Goal: Task Accomplishment & Management: Manage account settings

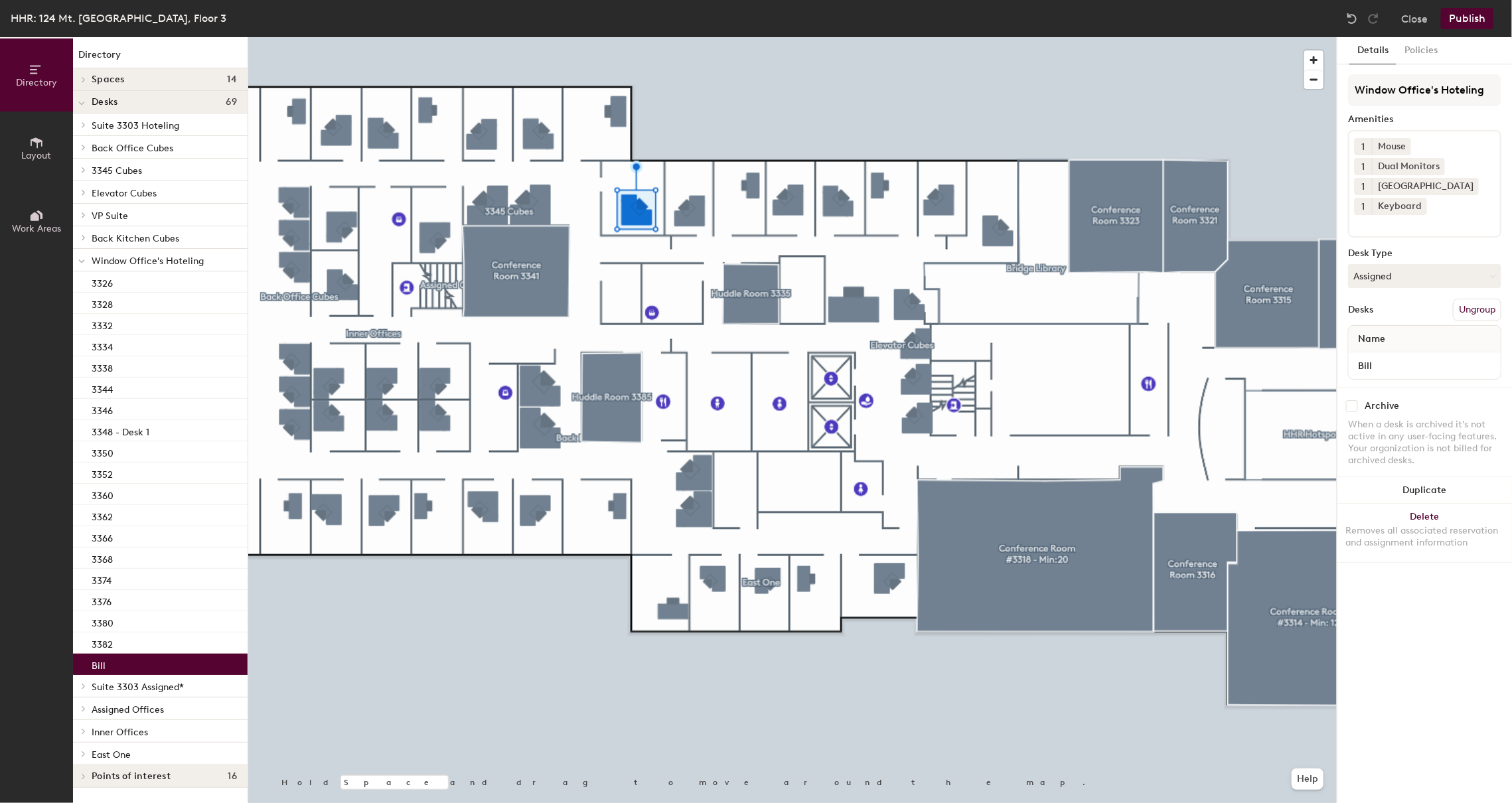
click at [1354, 408] on input "checkbox" at bounding box center [1351, 406] width 12 height 12
checkbox input "true"
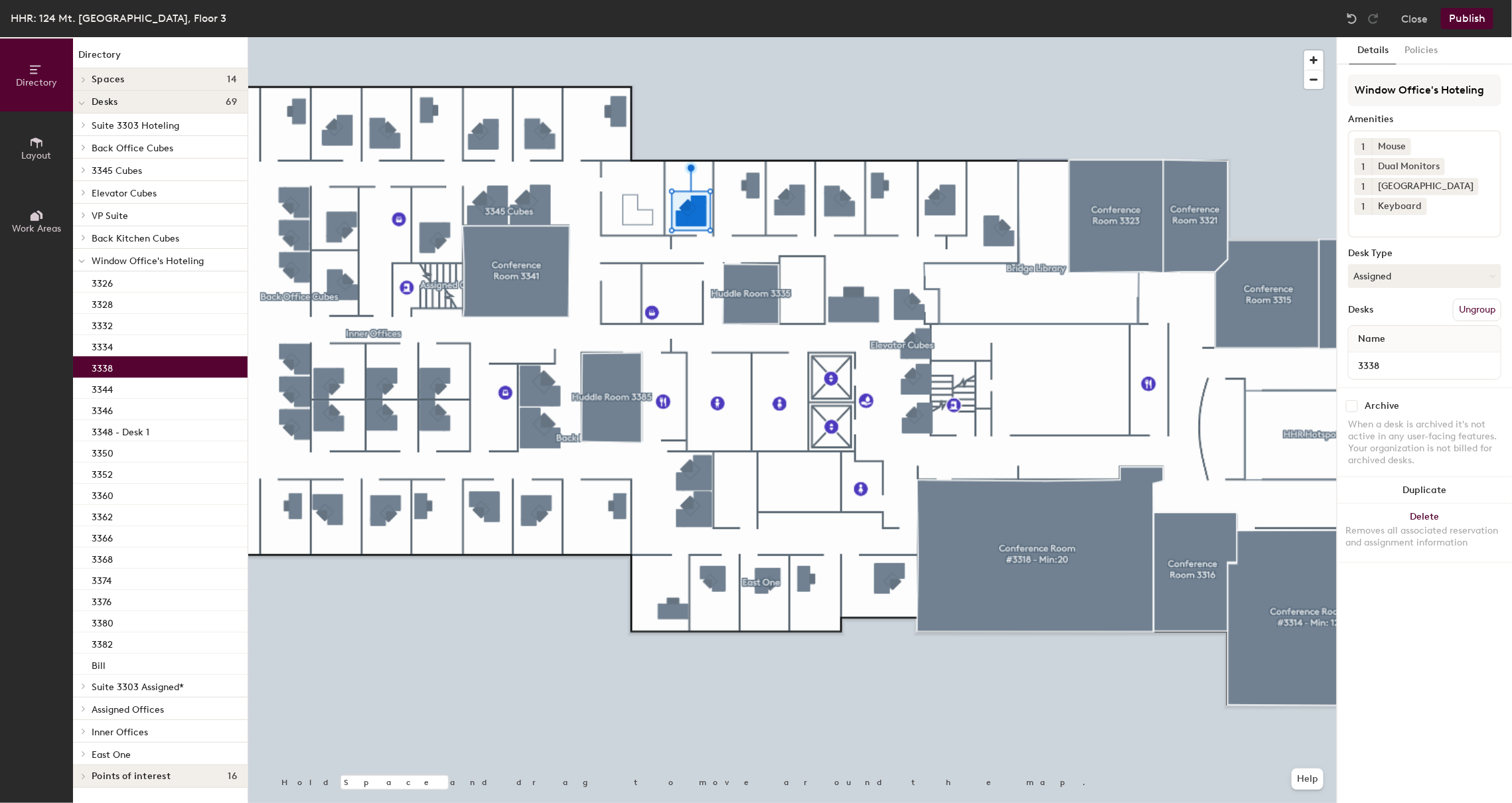
click at [1352, 404] on input "checkbox" at bounding box center [1351, 406] width 12 height 12
checkbox input "true"
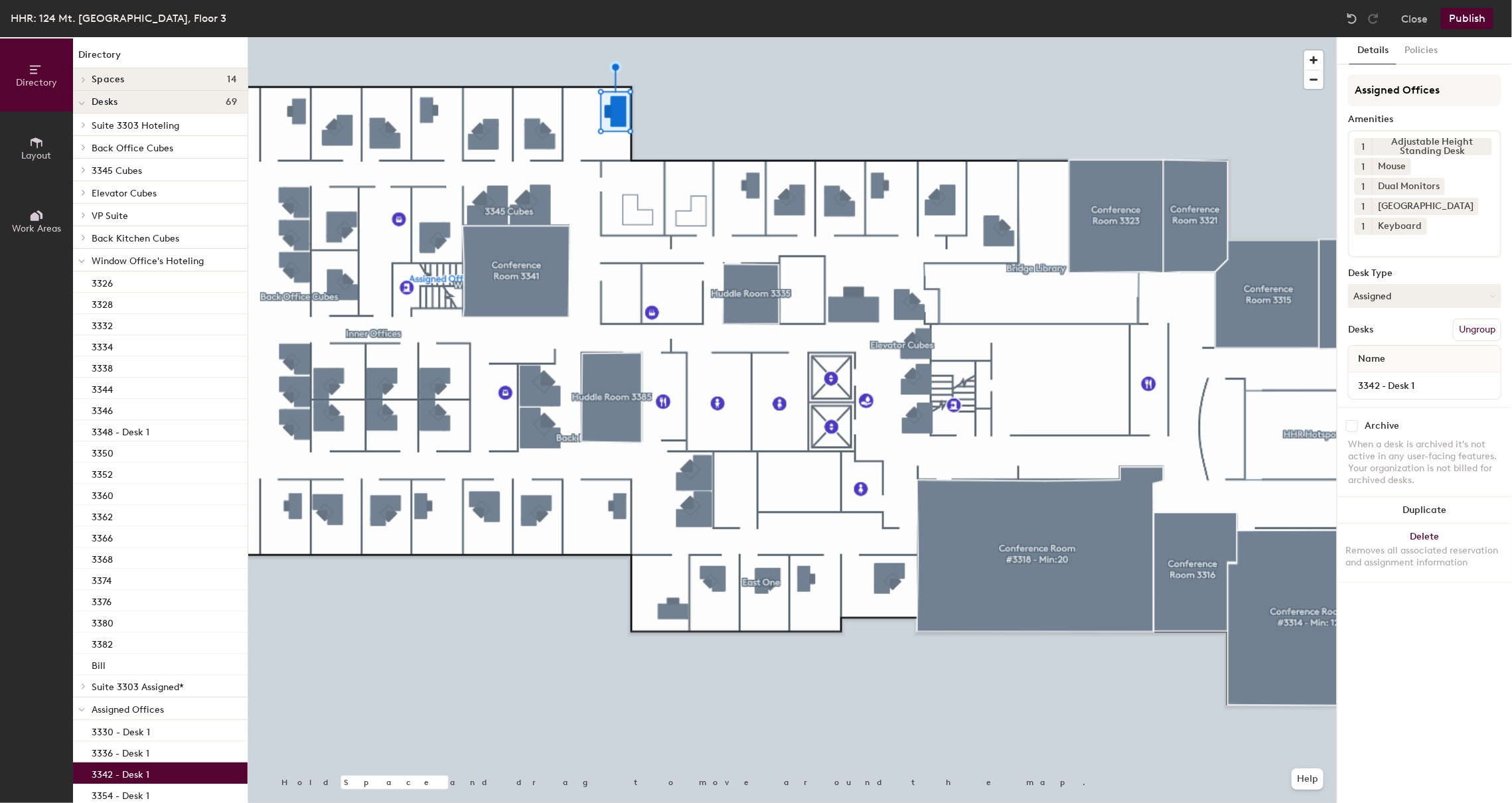
click at [1352, 428] on input "checkbox" at bounding box center [1351, 426] width 12 height 12
checkbox input "true"
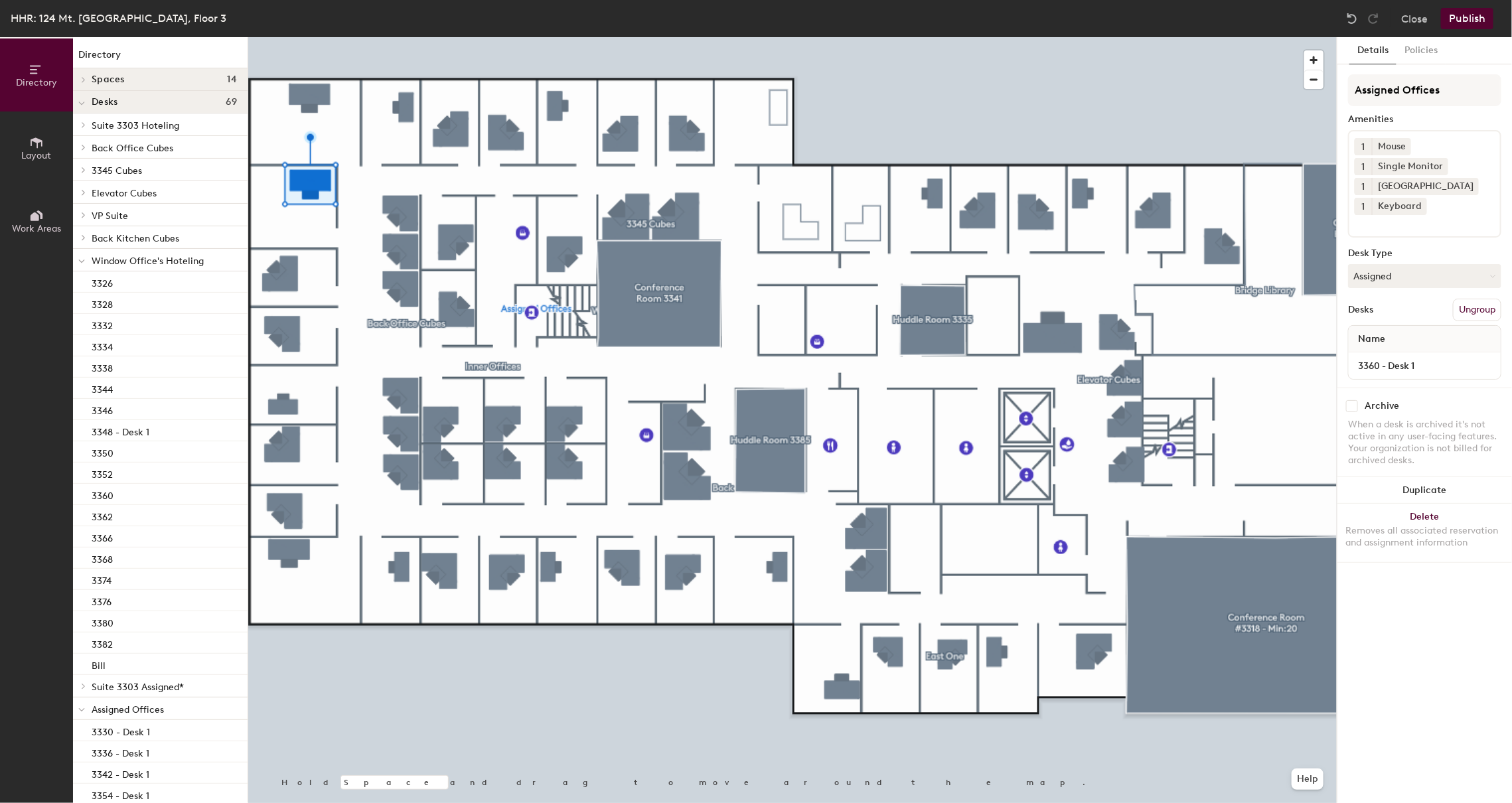
click at [1354, 402] on input "checkbox" at bounding box center [1351, 406] width 12 height 12
checkbox input "true"
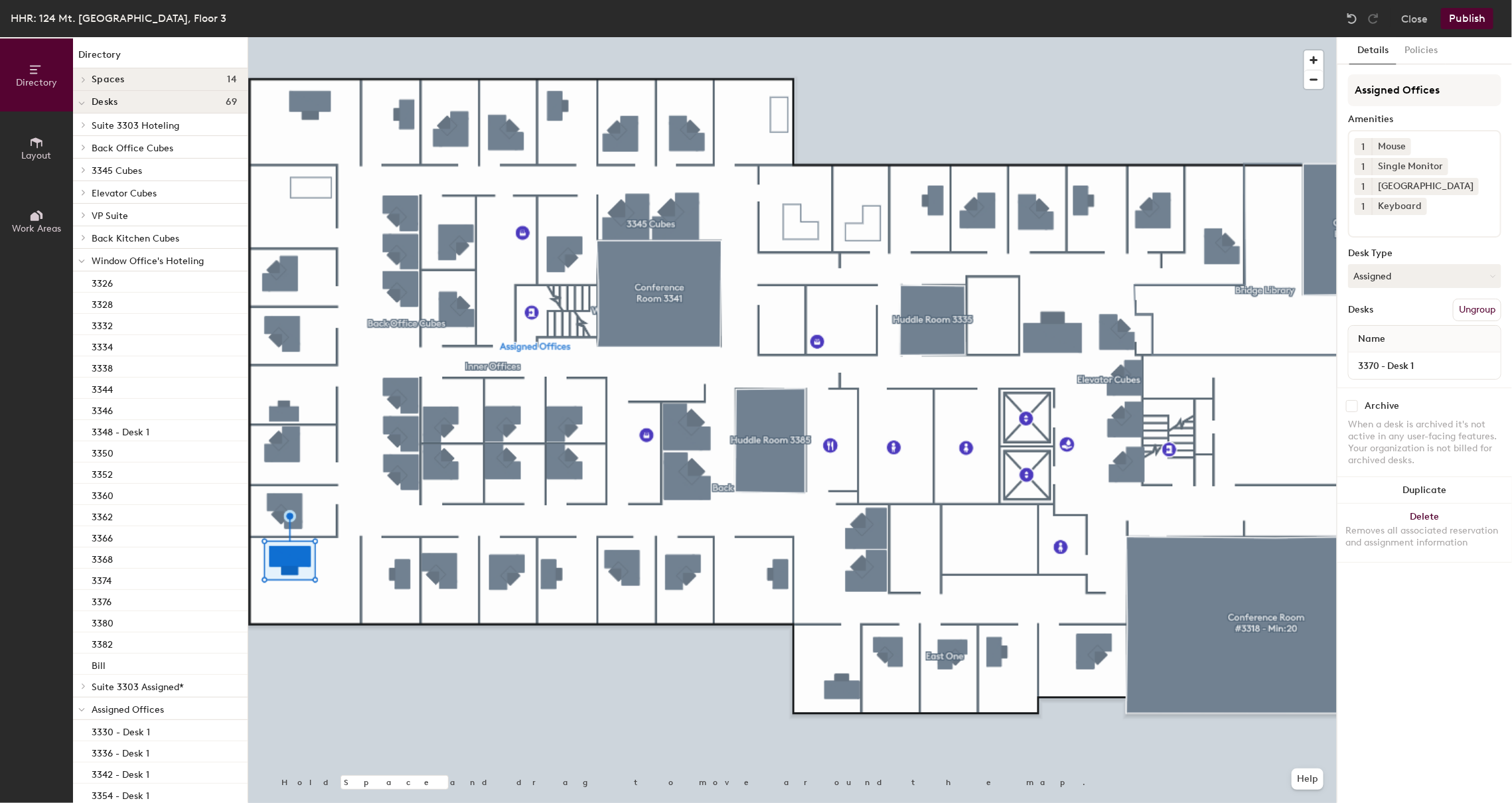
click at [1351, 410] on input "checkbox" at bounding box center [1351, 406] width 12 height 12
checkbox input "true"
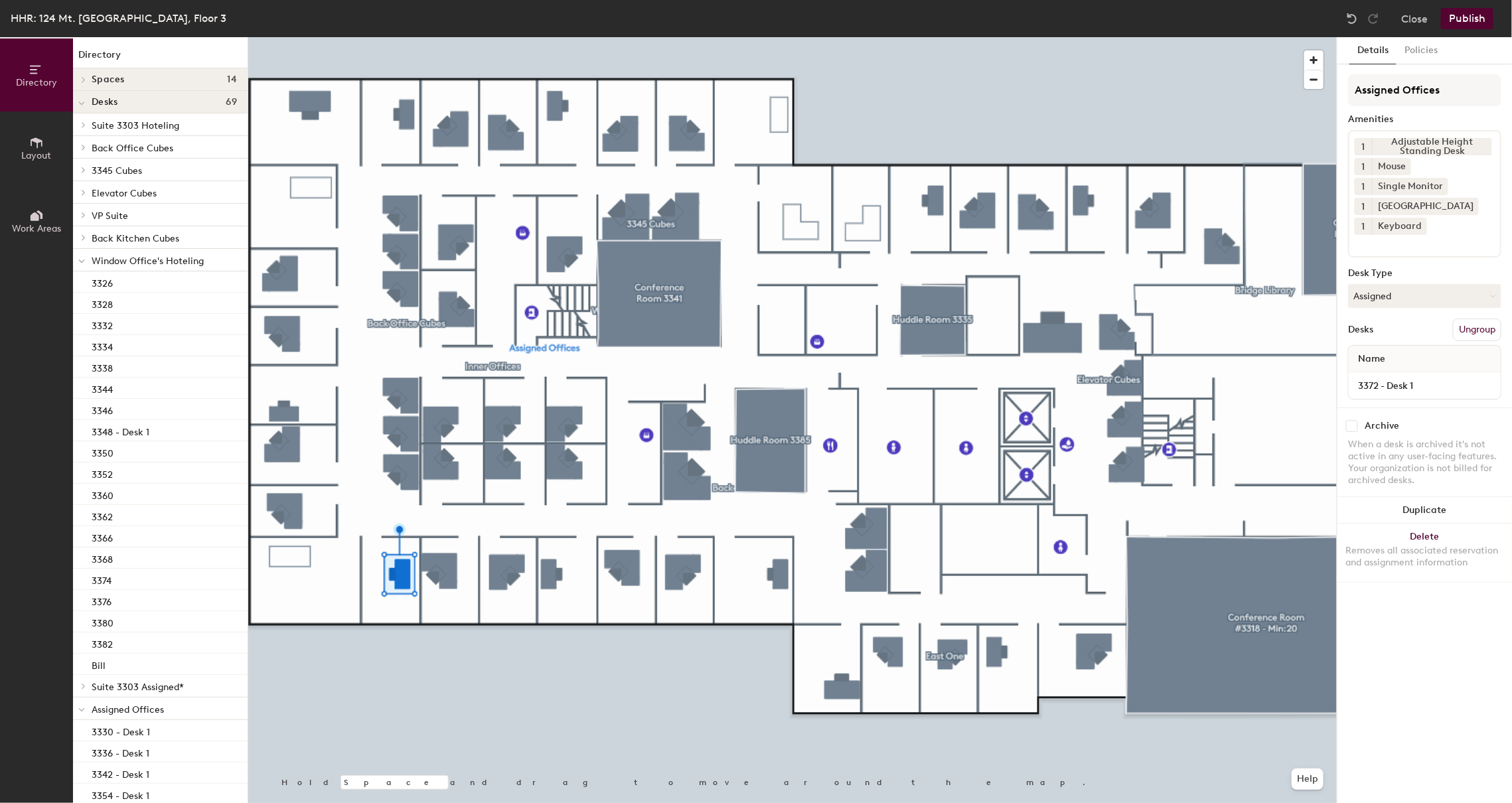
click at [1350, 430] on input "checkbox" at bounding box center [1351, 426] width 12 height 12
checkbox input "true"
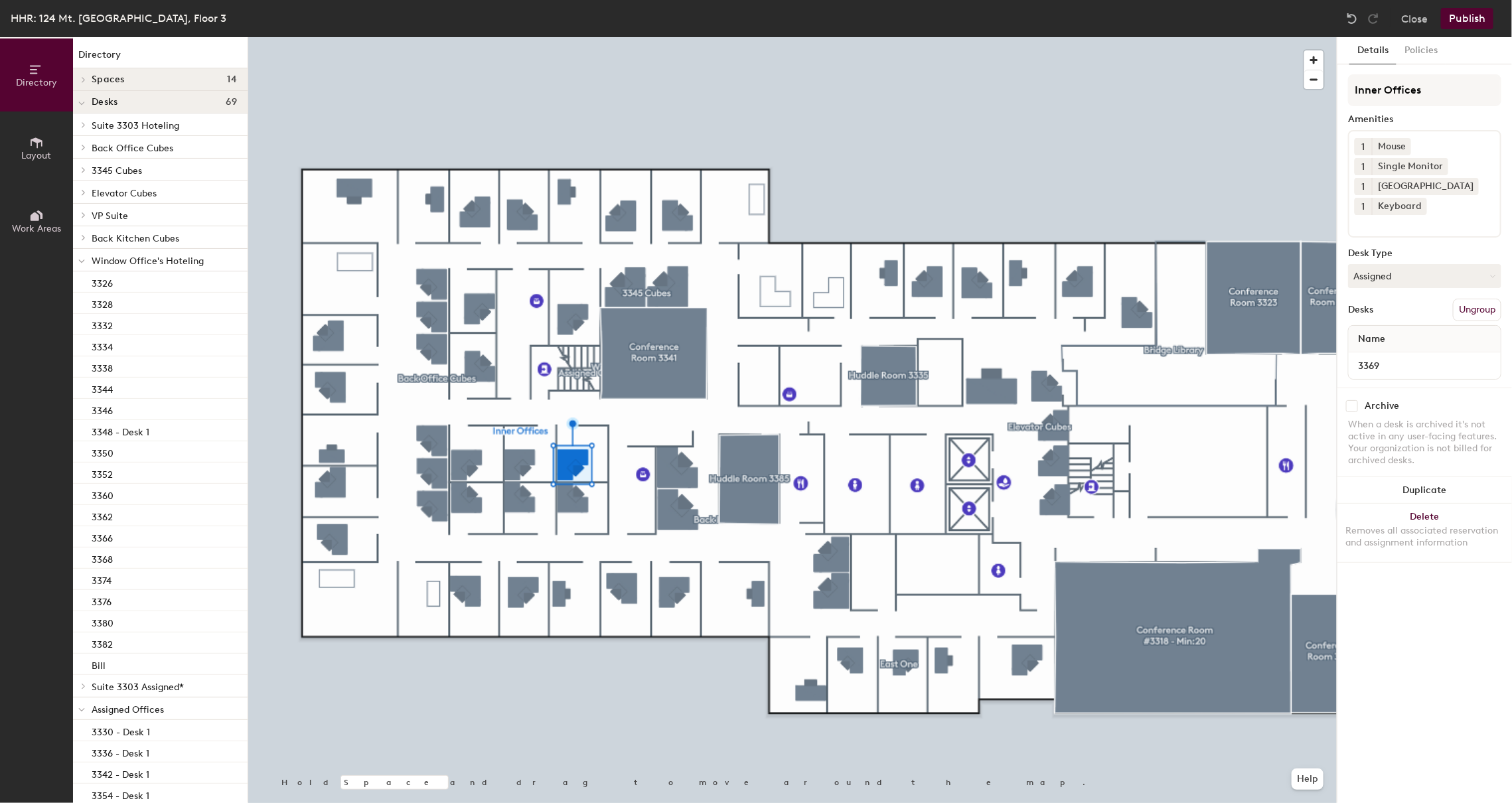
click at [1350, 403] on input "checkbox" at bounding box center [1351, 406] width 12 height 12
checkbox input "true"
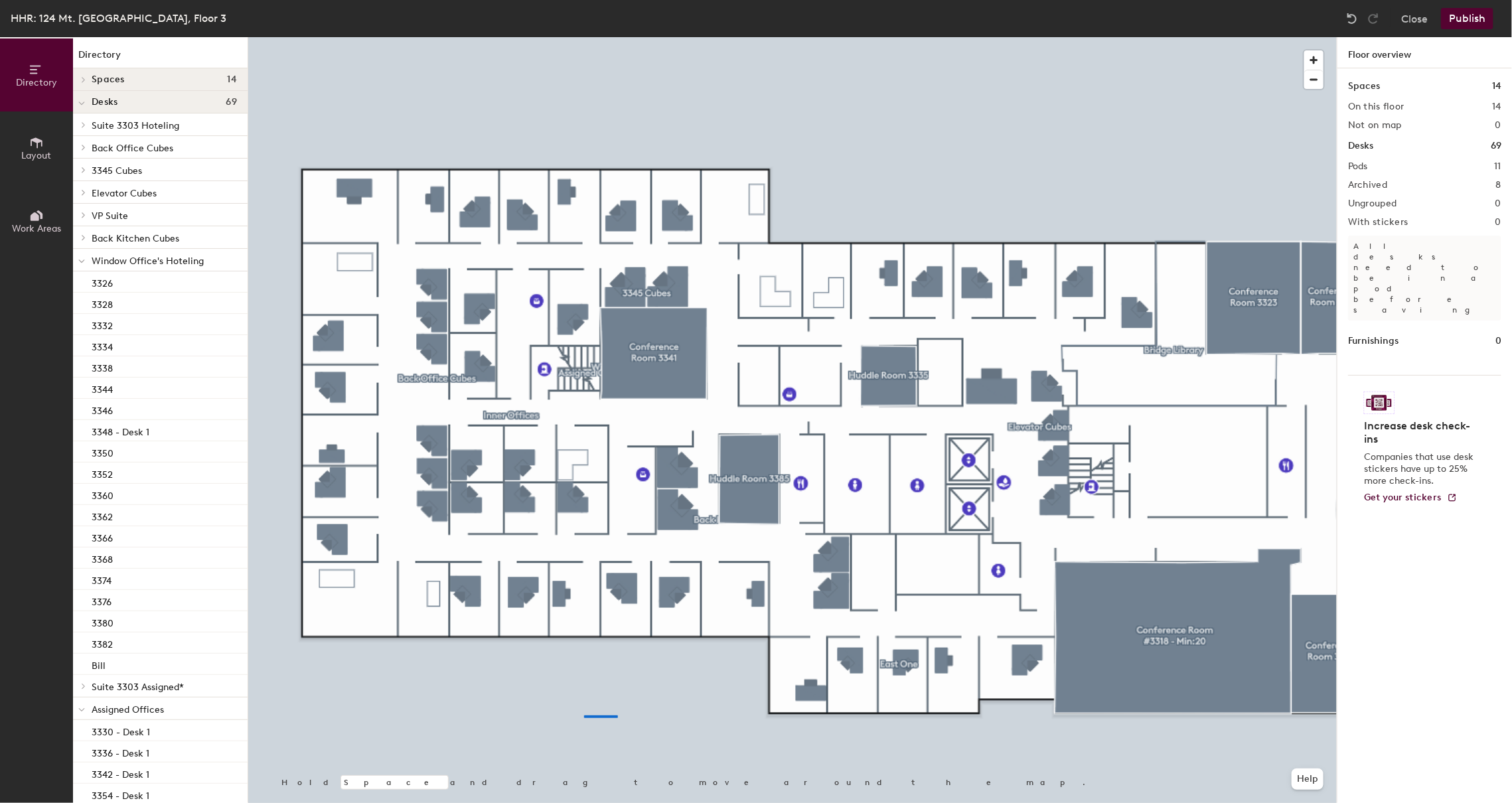
click at [564, 37] on div at bounding box center [792, 37] width 1088 height 0
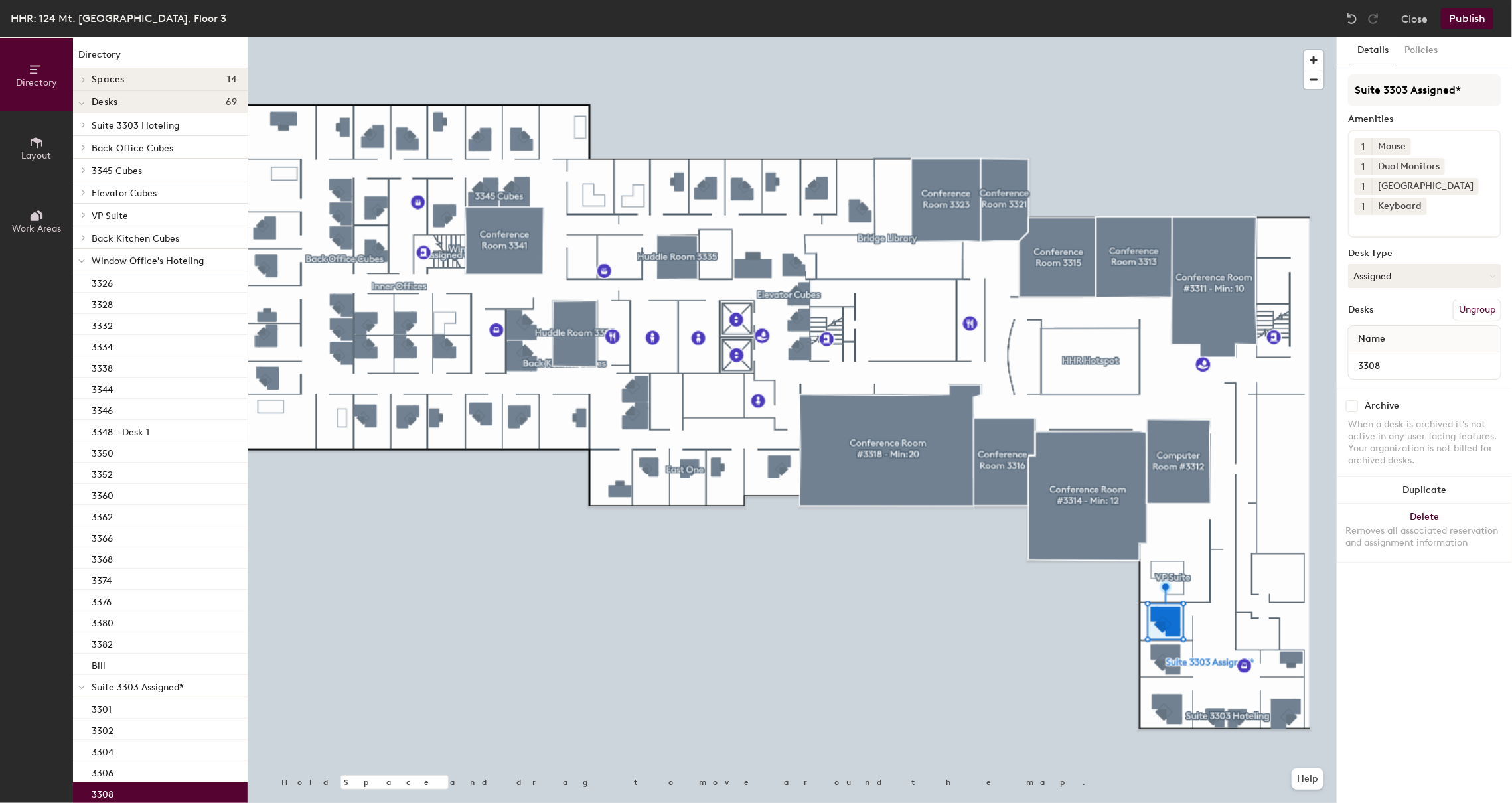
click at [1356, 411] on input "checkbox" at bounding box center [1351, 406] width 12 height 12
checkbox input "true"
click at [1173, 37] on div at bounding box center [792, 37] width 1088 height 0
click at [1352, 405] on input "checkbox" at bounding box center [1351, 406] width 12 height 12
checkbox input "true"
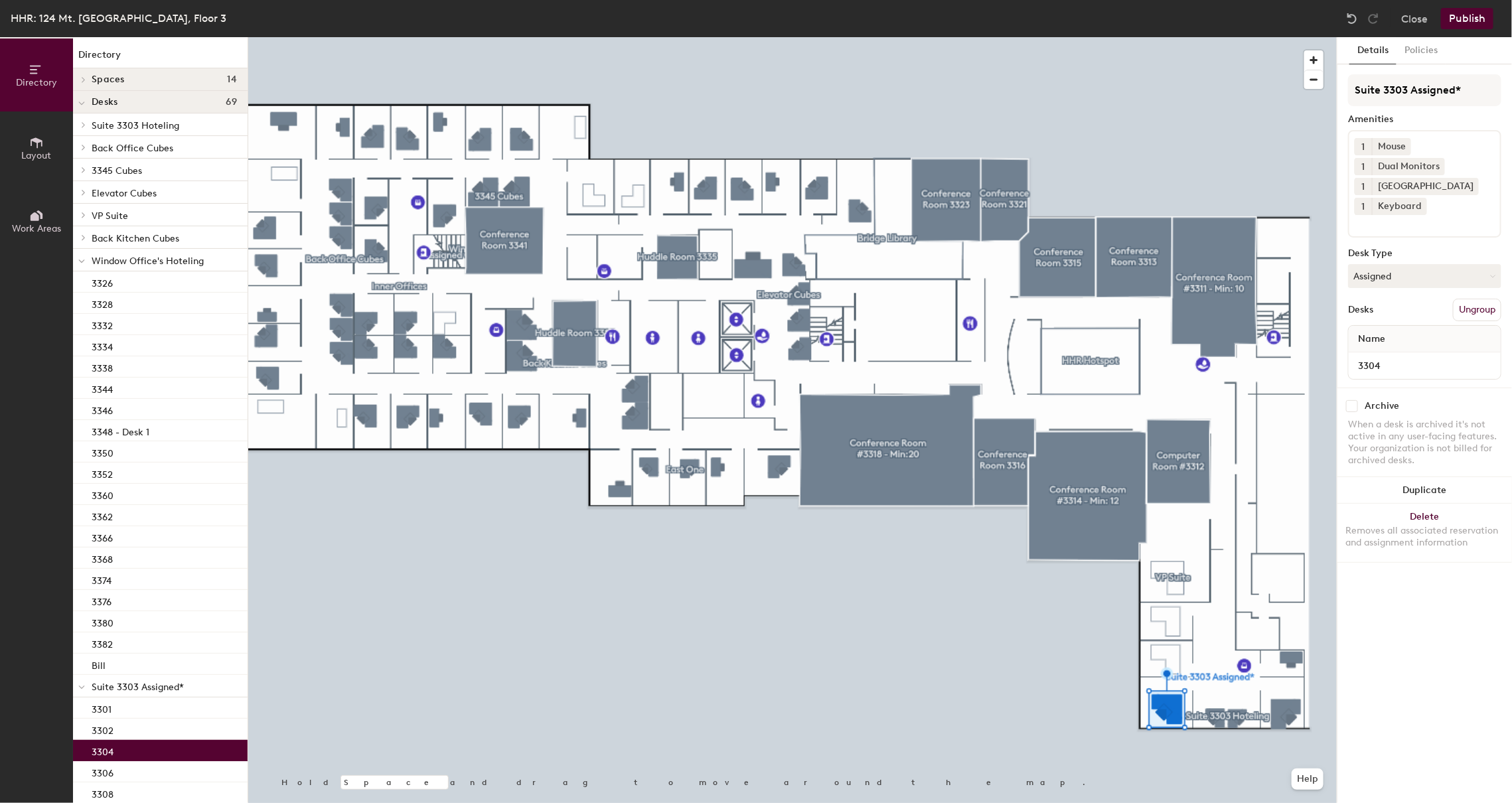
click at [1352, 408] on input "checkbox" at bounding box center [1351, 406] width 12 height 12
checkbox input "true"
click at [1217, 37] on div at bounding box center [792, 37] width 1088 height 0
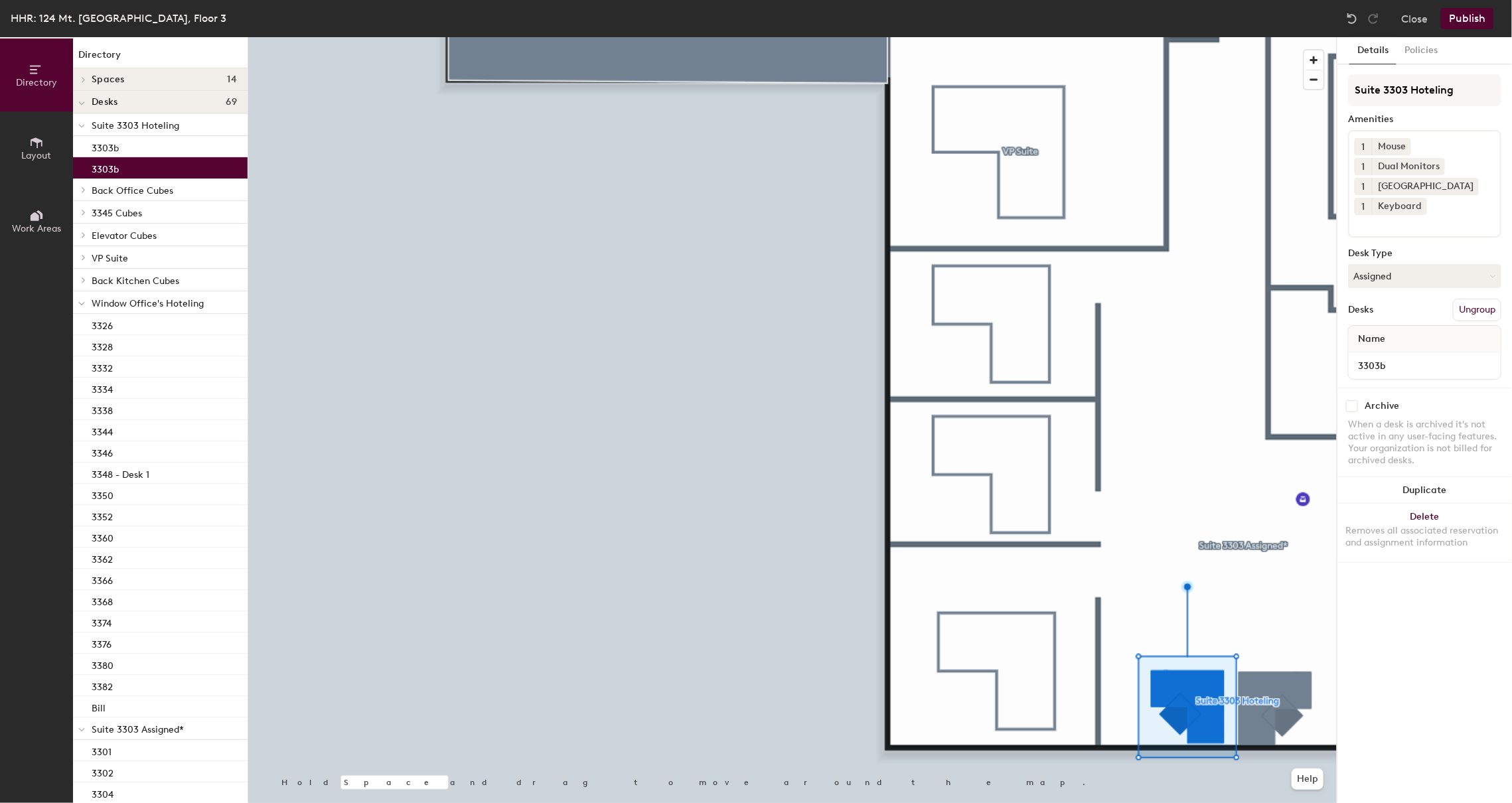
click at [1351, 405] on input "checkbox" at bounding box center [1351, 406] width 12 height 12
checkbox input "true"
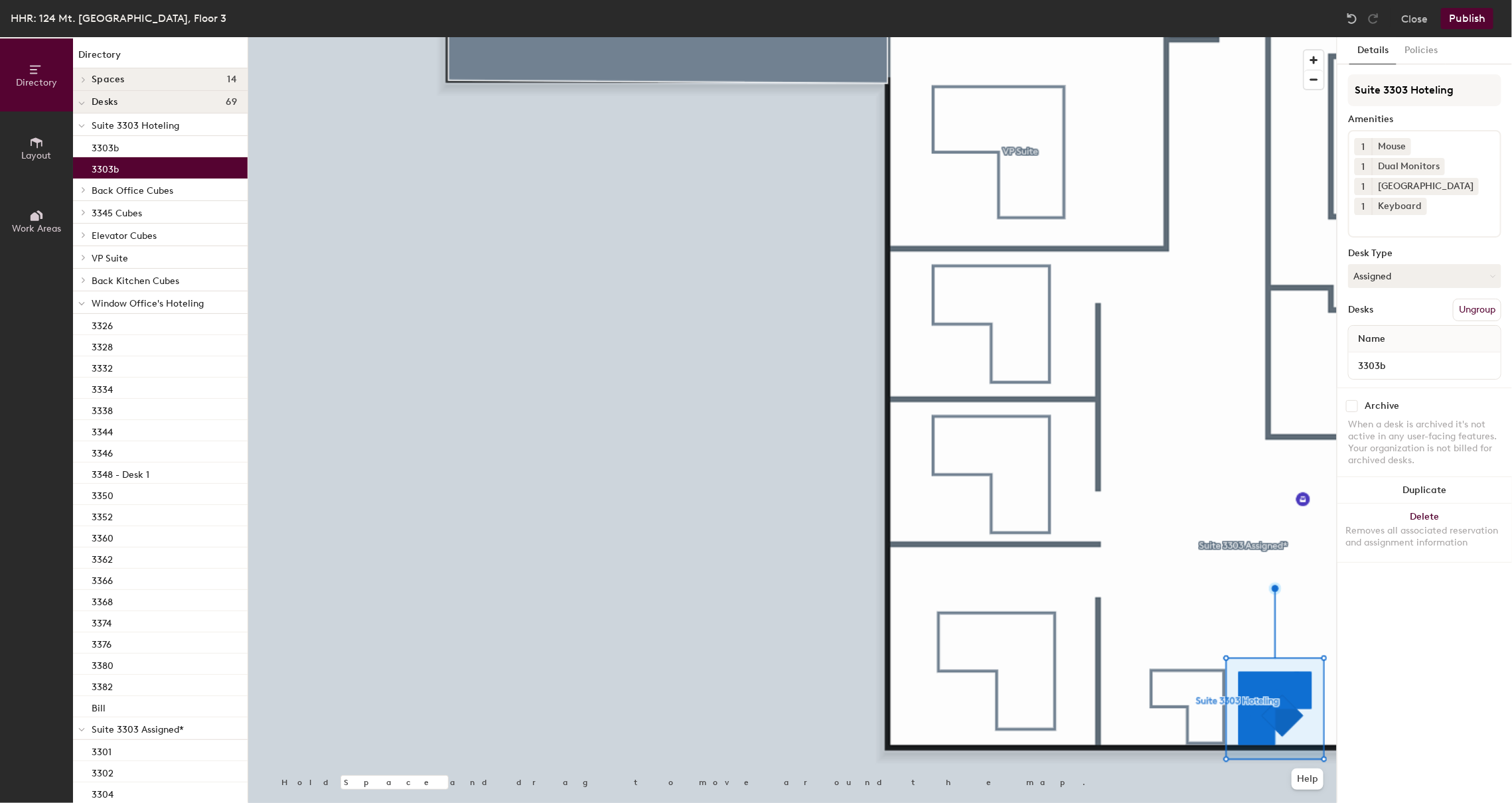
click at [1351, 413] on div "Archive When a desk is archived it's not active in any user-facing features. Yo…" at bounding box center [1424, 435] width 174 height 95
click at [1354, 406] on input "checkbox" at bounding box center [1351, 406] width 12 height 12
checkbox input "true"
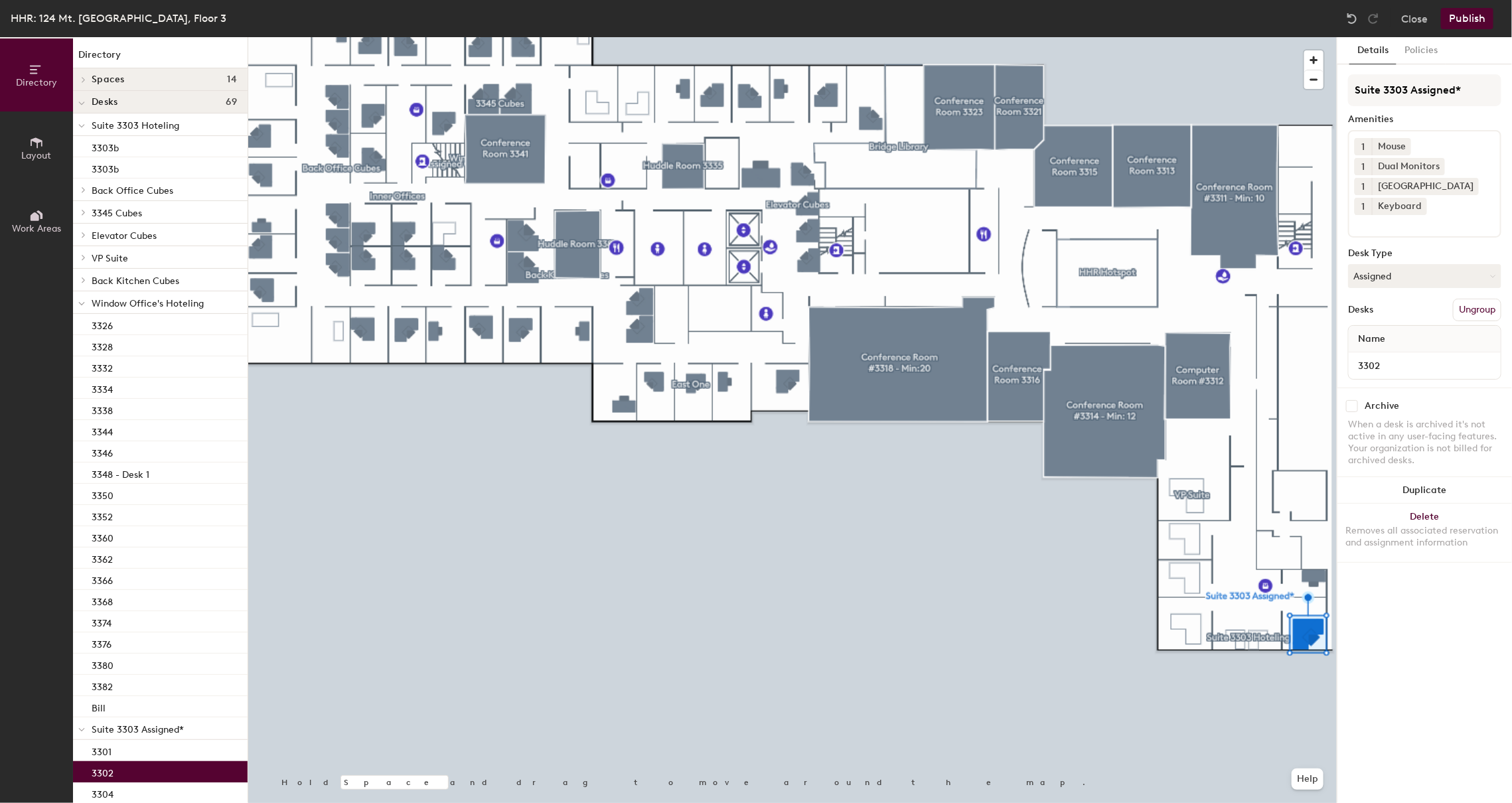
click at [1351, 408] on input "checkbox" at bounding box center [1351, 406] width 12 height 12
checkbox input "true"
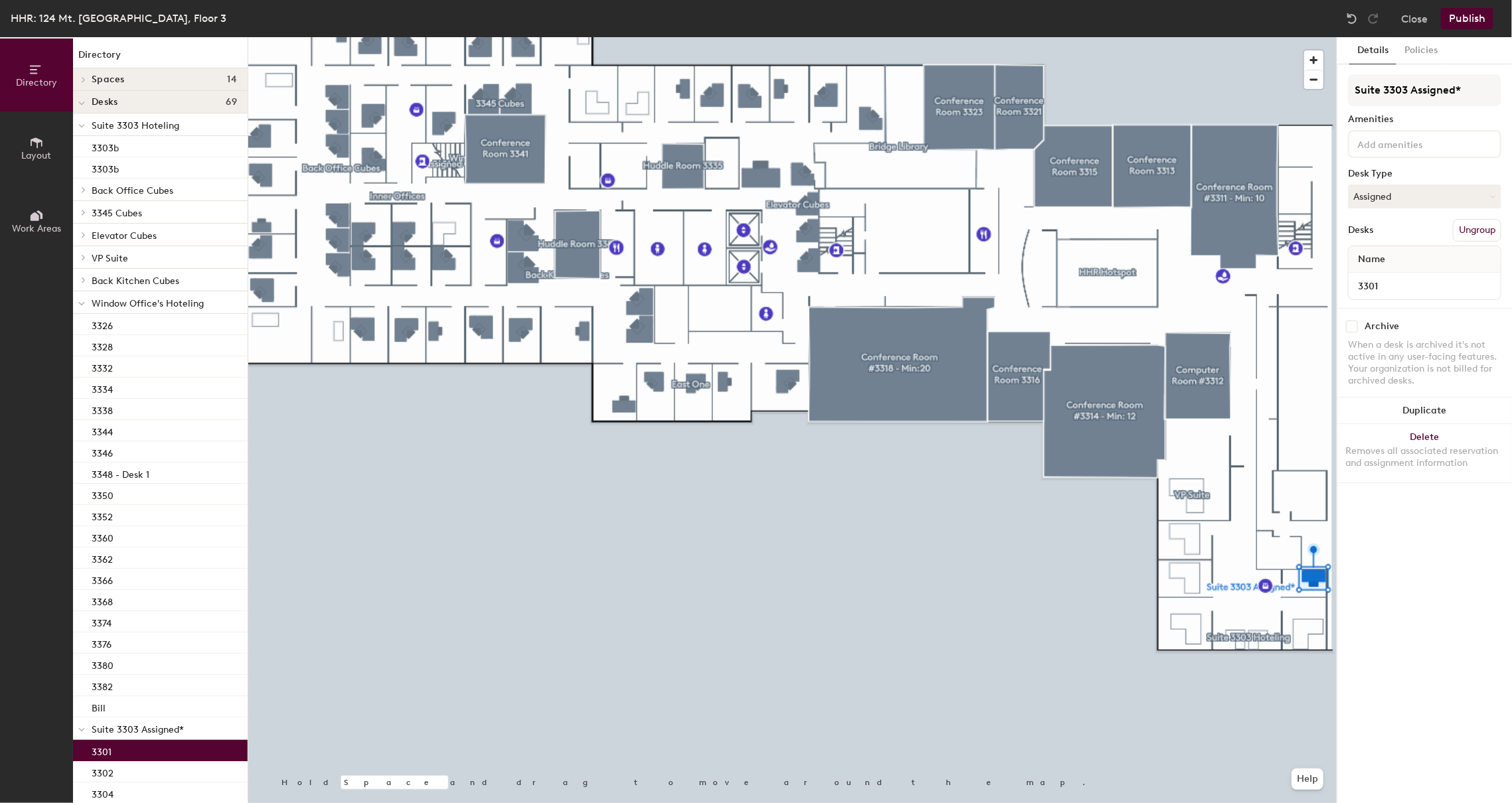
click at [1352, 333] on input "checkbox" at bounding box center [1351, 326] width 12 height 12
checkbox input "true"
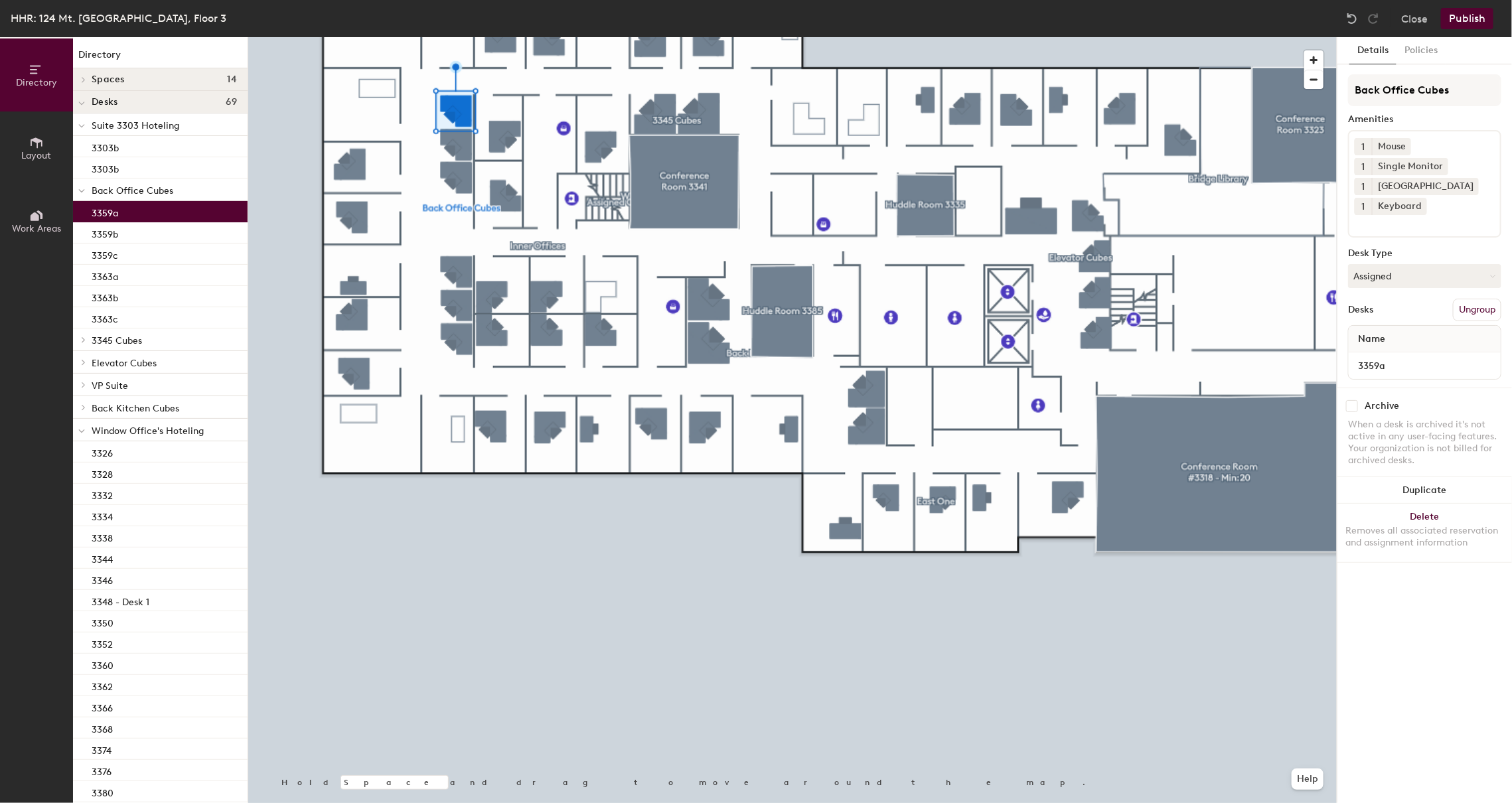
click at [1351, 404] on input "checkbox" at bounding box center [1351, 406] width 12 height 12
checkbox input "true"
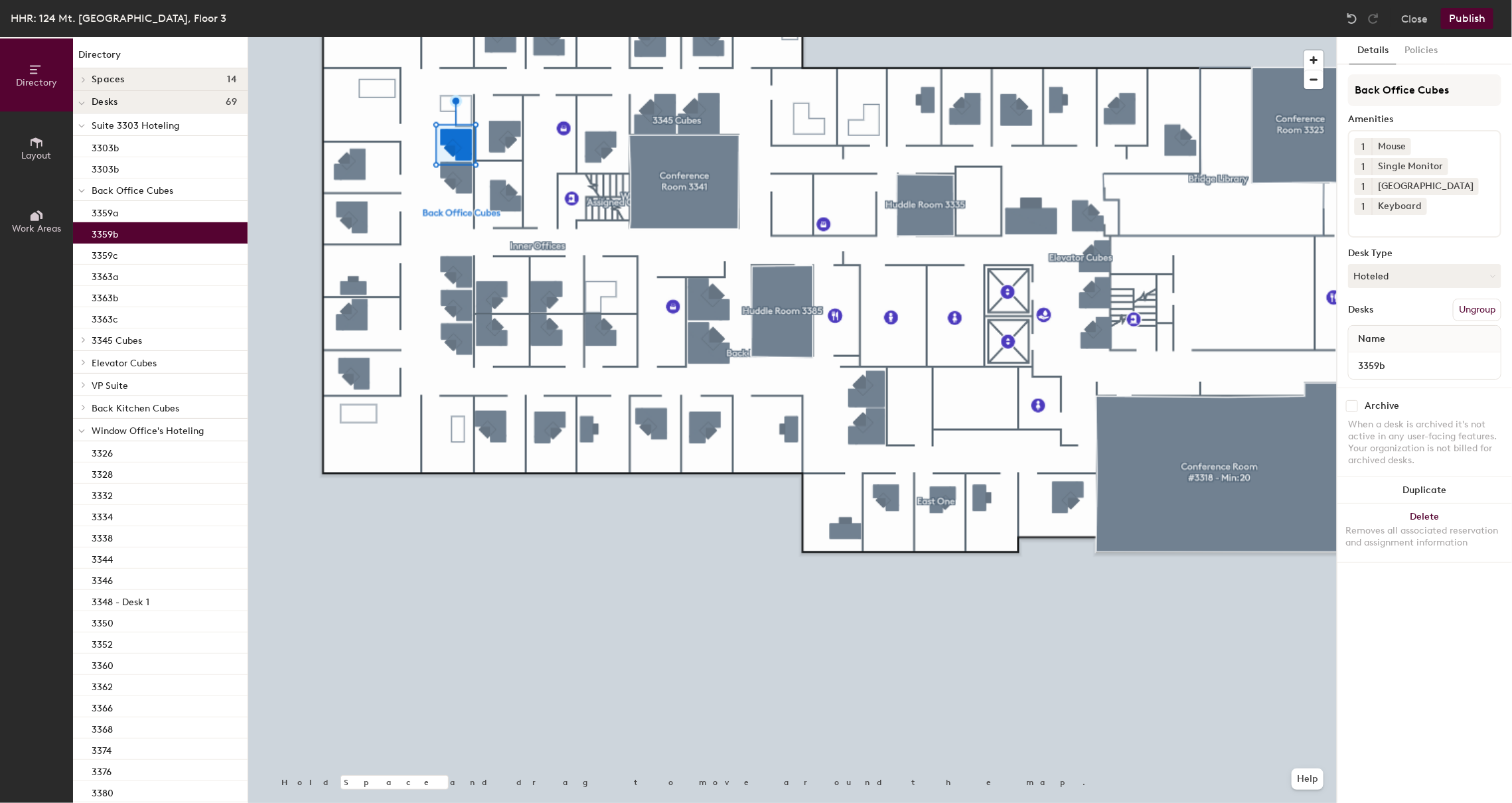
click at [1356, 405] on input "checkbox" at bounding box center [1351, 406] width 12 height 12
checkbox input "true"
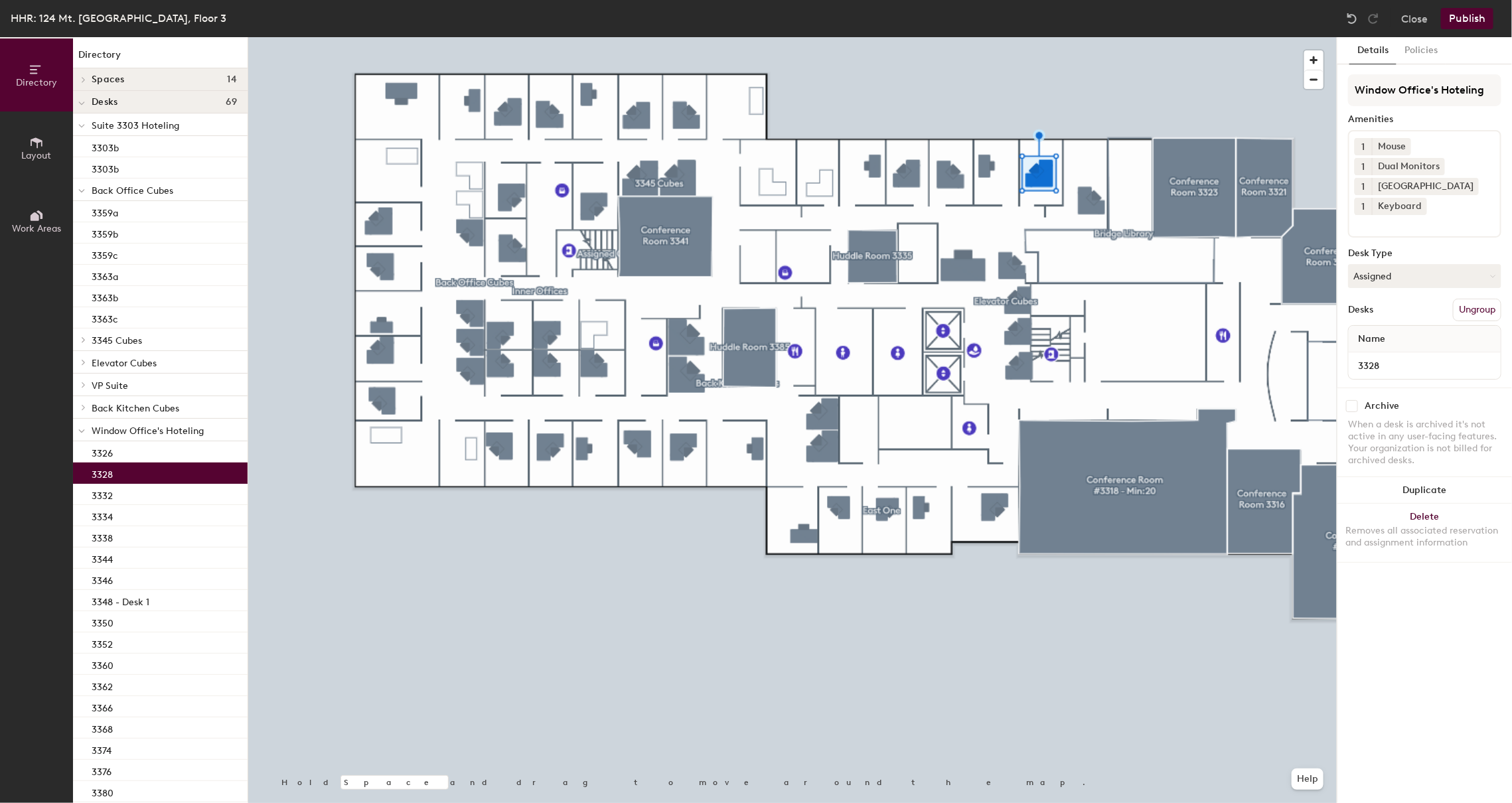
click at [1351, 409] on input "checkbox" at bounding box center [1351, 406] width 12 height 12
checkbox input "true"
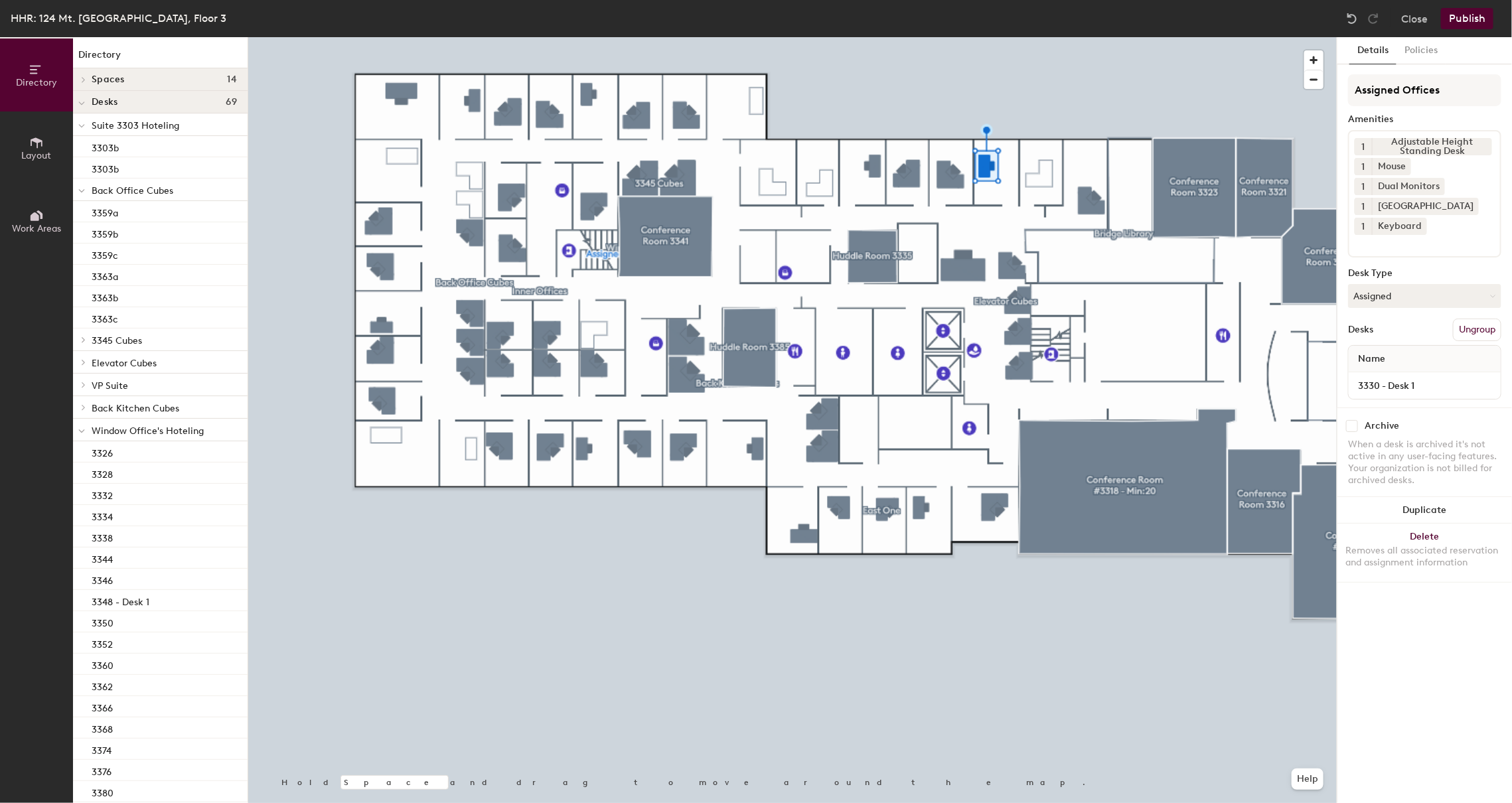
click at [1356, 425] on input "checkbox" at bounding box center [1351, 426] width 12 height 12
checkbox input "true"
click at [1352, 422] on input "checkbox" at bounding box center [1351, 426] width 12 height 12
checkbox input "true"
click at [1352, 426] on input "checkbox" at bounding box center [1351, 426] width 12 height 12
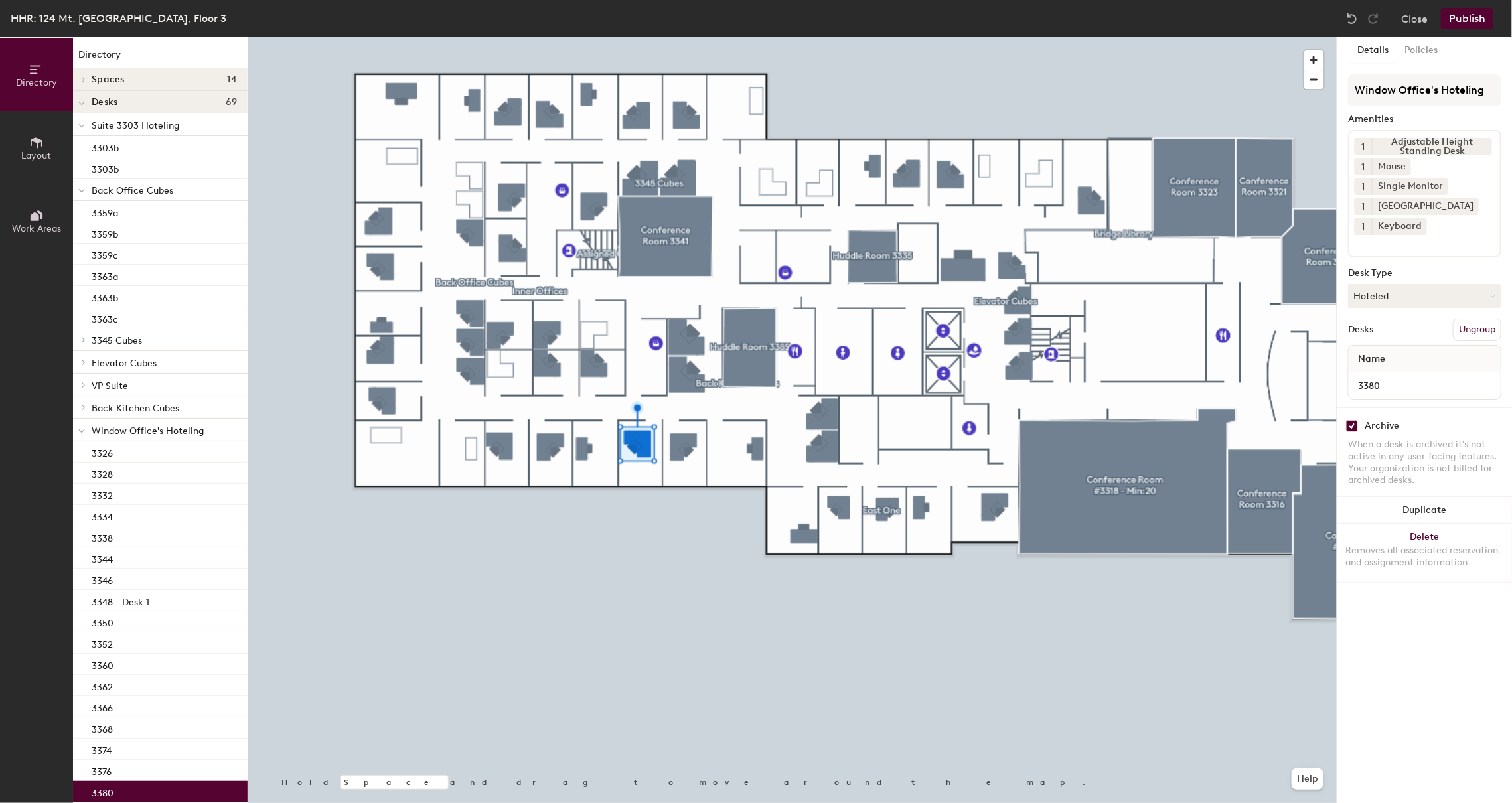
checkbox input "true"
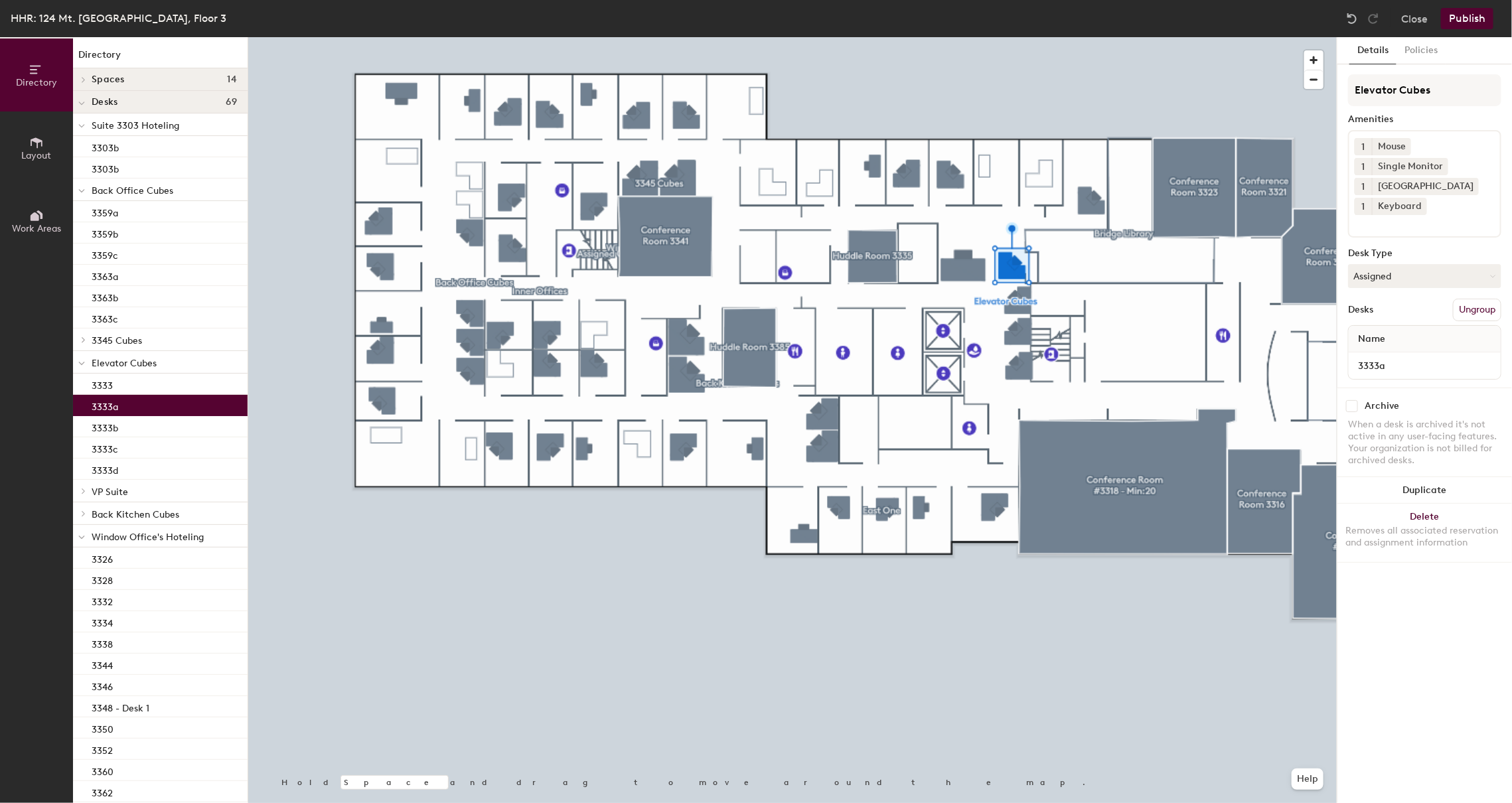
click at [1352, 410] on input "checkbox" at bounding box center [1351, 406] width 12 height 12
checkbox input "true"
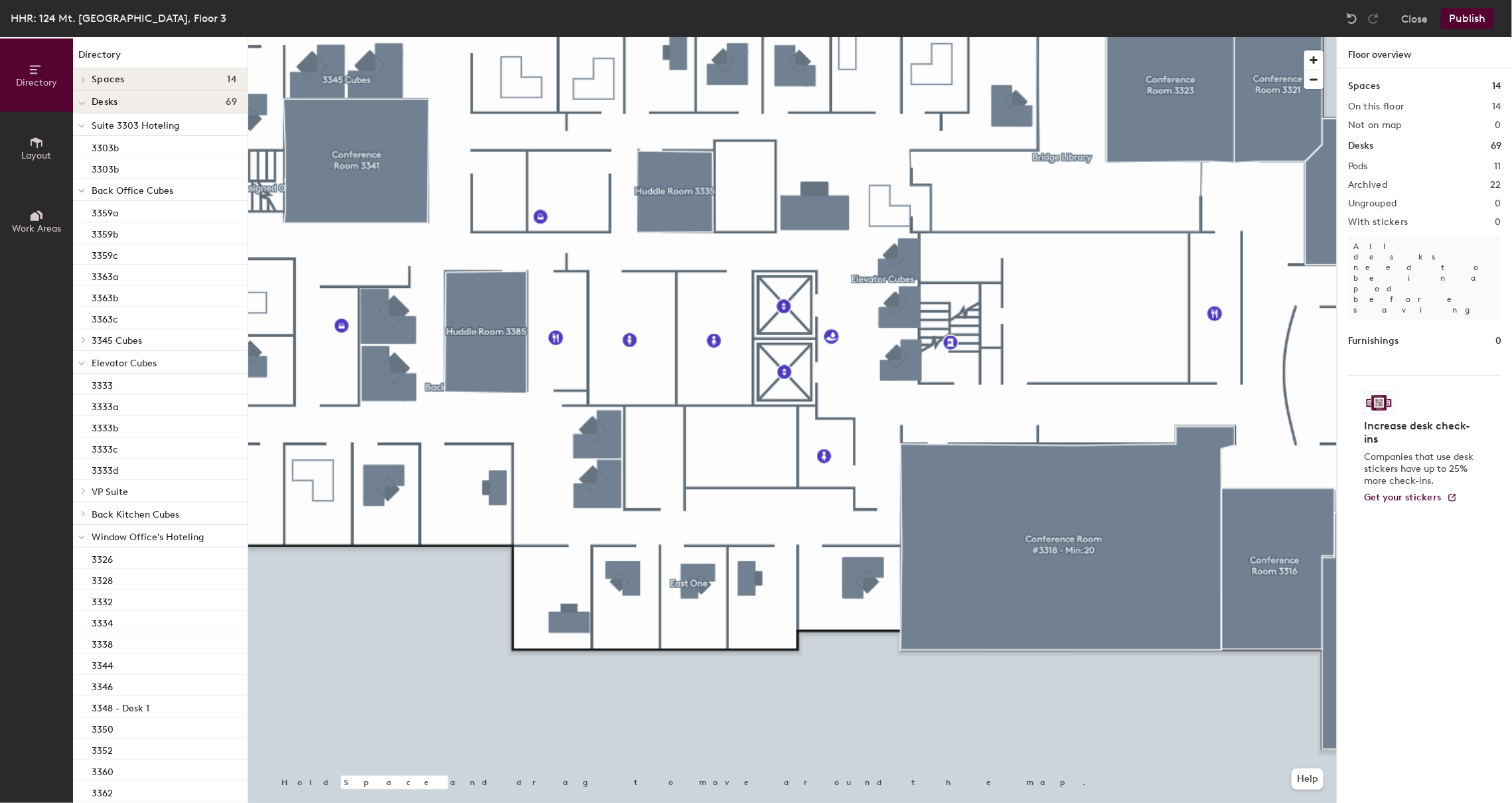
click at [1466, 19] on button "Publish" at bounding box center [1466, 18] width 52 height 21
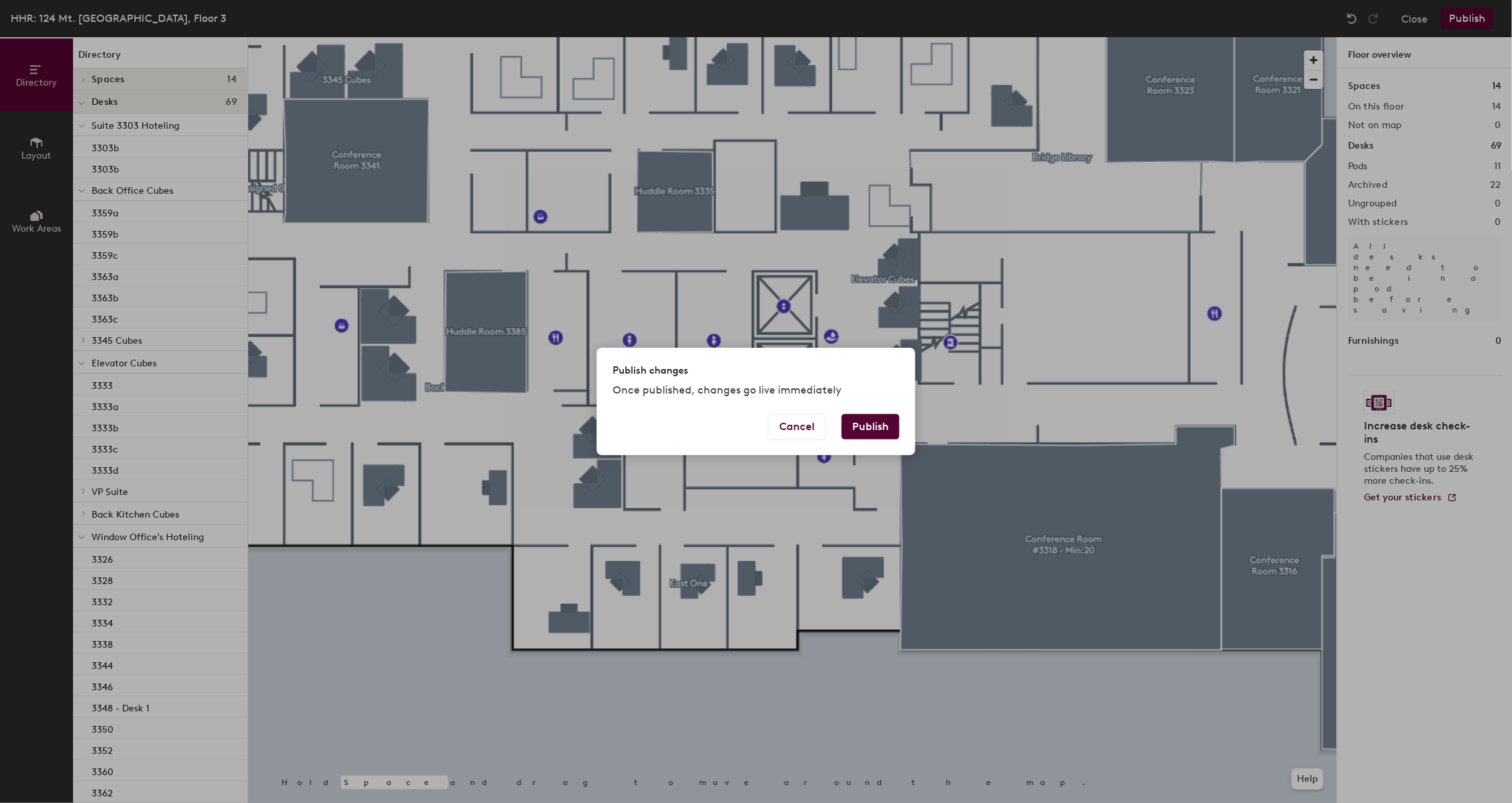
click at [862, 430] on button "Publish" at bounding box center [870, 426] width 58 height 25
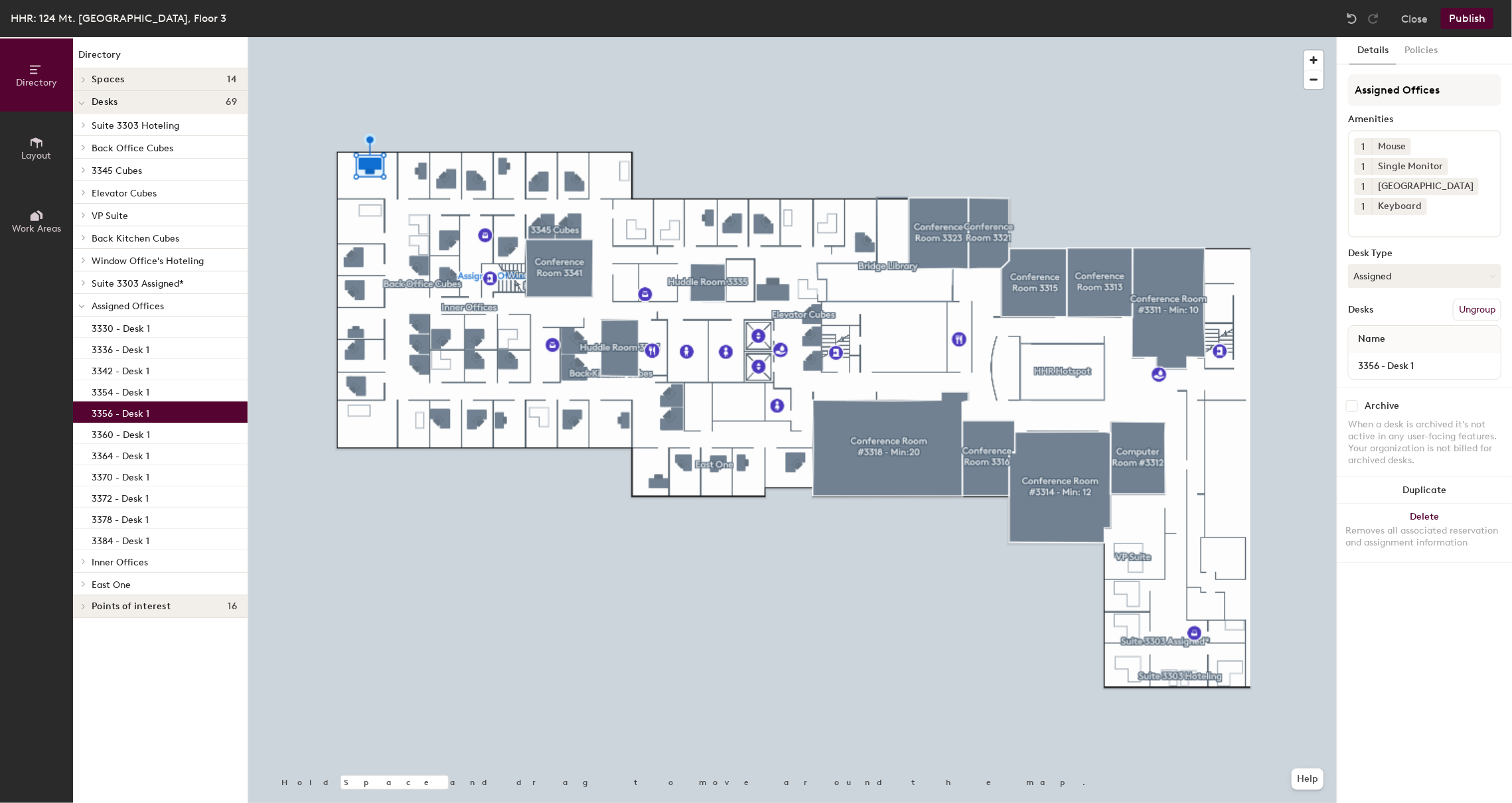
click at [1352, 407] on input "checkbox" at bounding box center [1351, 406] width 12 height 12
checkbox input "true"
click at [1474, 20] on button "Publish" at bounding box center [1466, 18] width 52 height 21
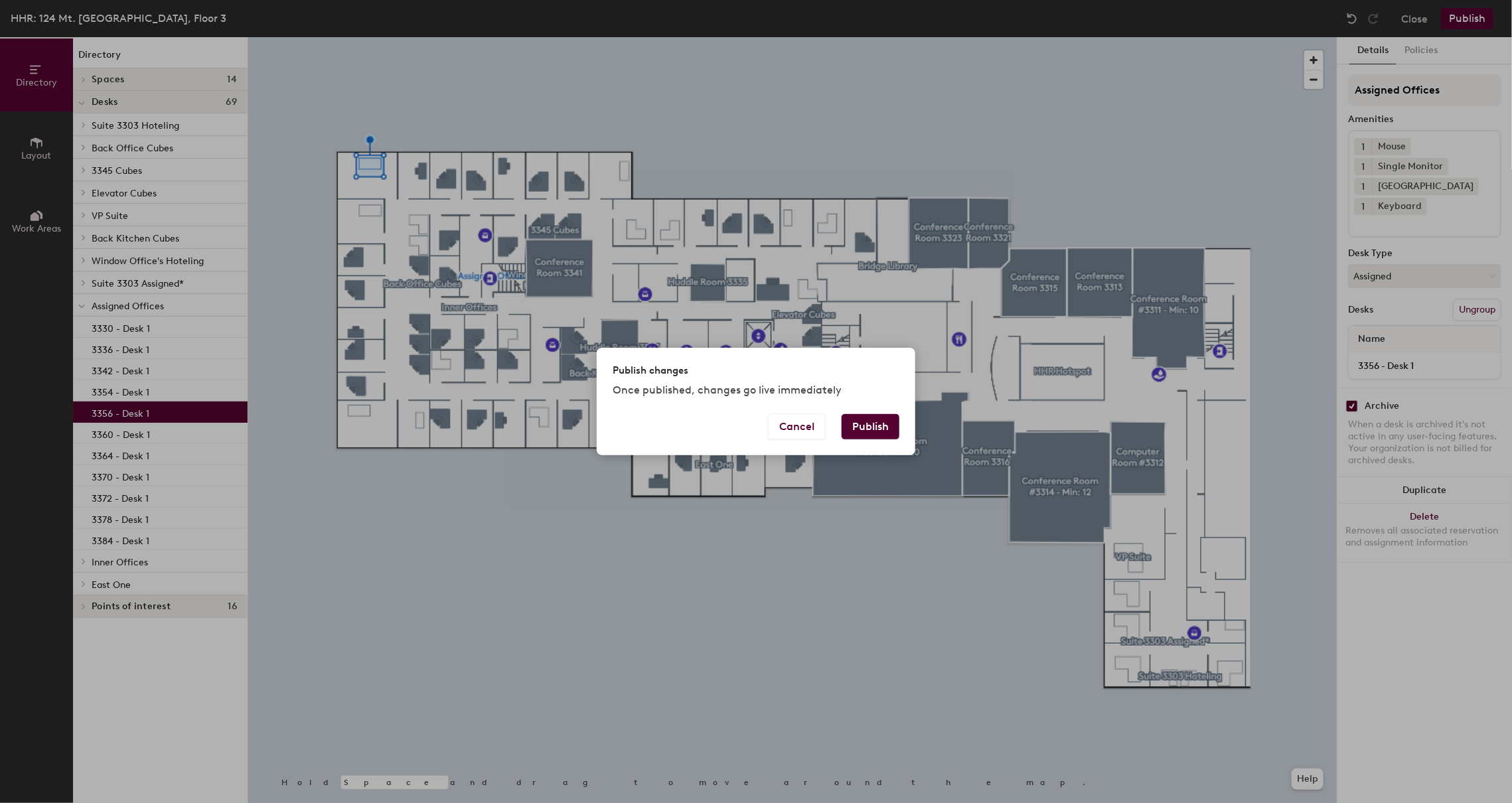
click at [862, 421] on button "Publish" at bounding box center [870, 426] width 58 height 25
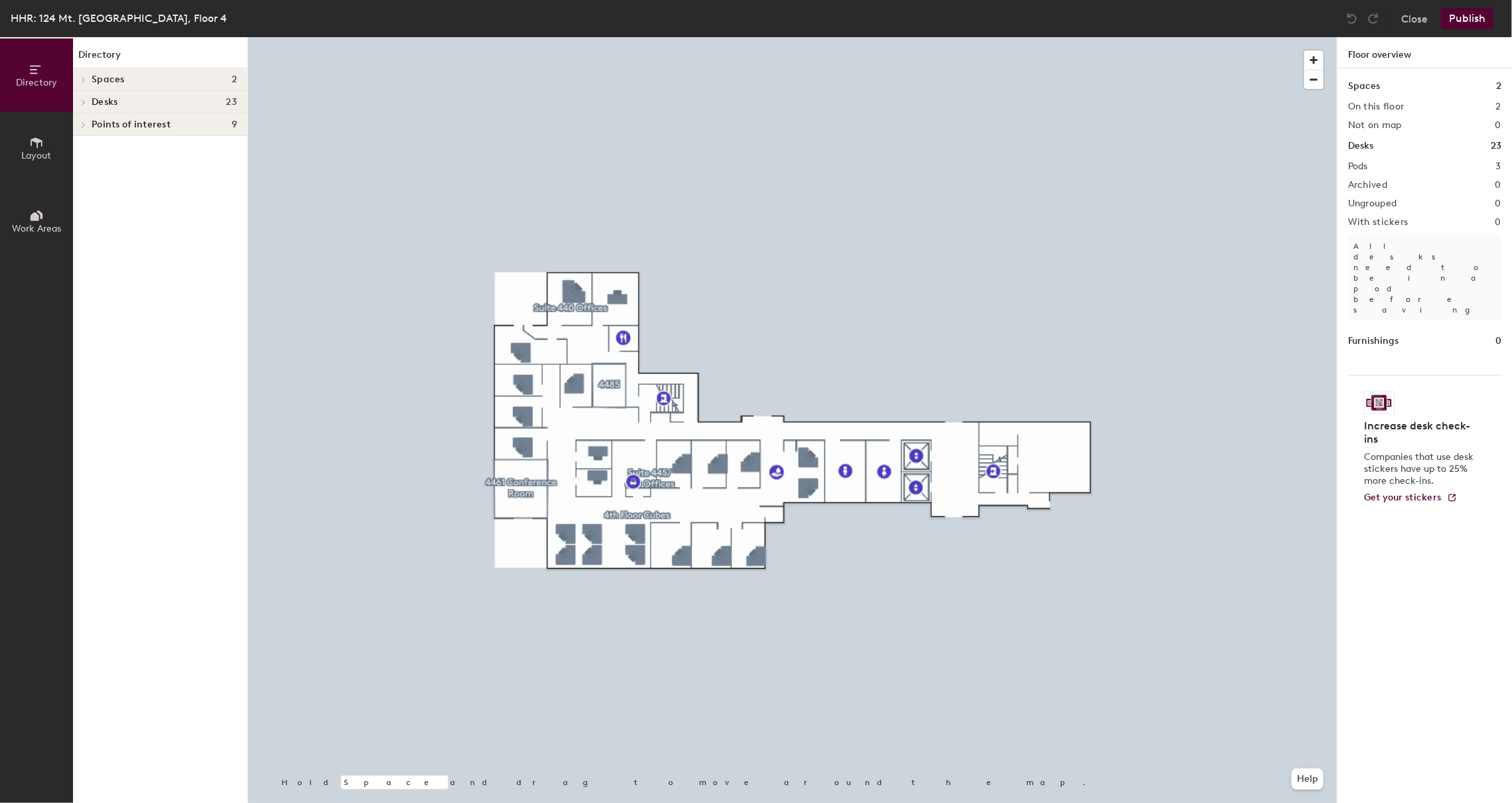
click at [129, 472] on div "Directory Spaces 2 4461 Conference Room 4485 Desks 23 Suite 445/480 Offices 445…" at bounding box center [160, 420] width 174 height 766
click at [554, 37] on div at bounding box center [792, 37] width 1088 height 0
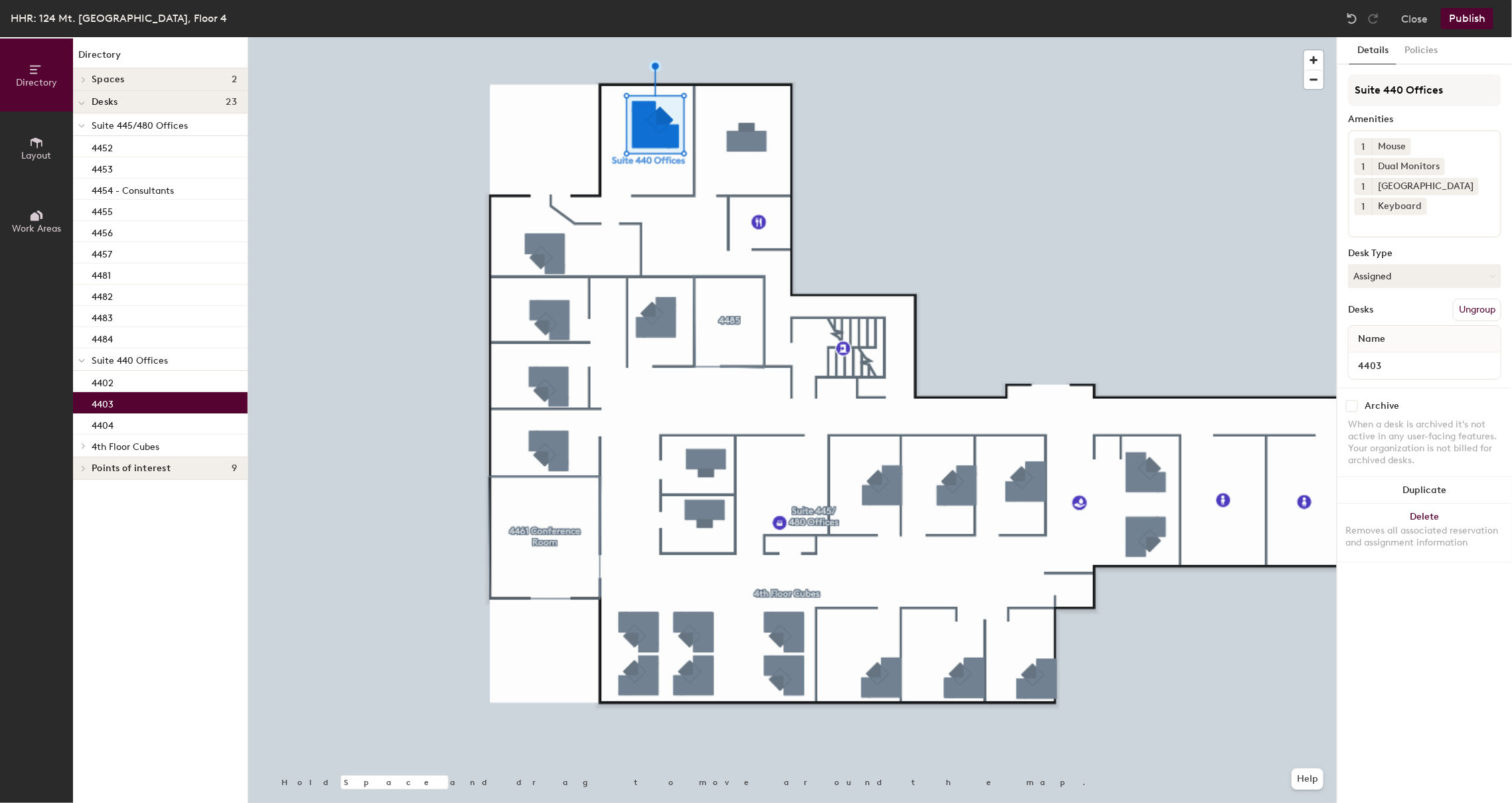
click at [1354, 409] on input "checkbox" at bounding box center [1351, 406] width 12 height 12
checkbox input "true"
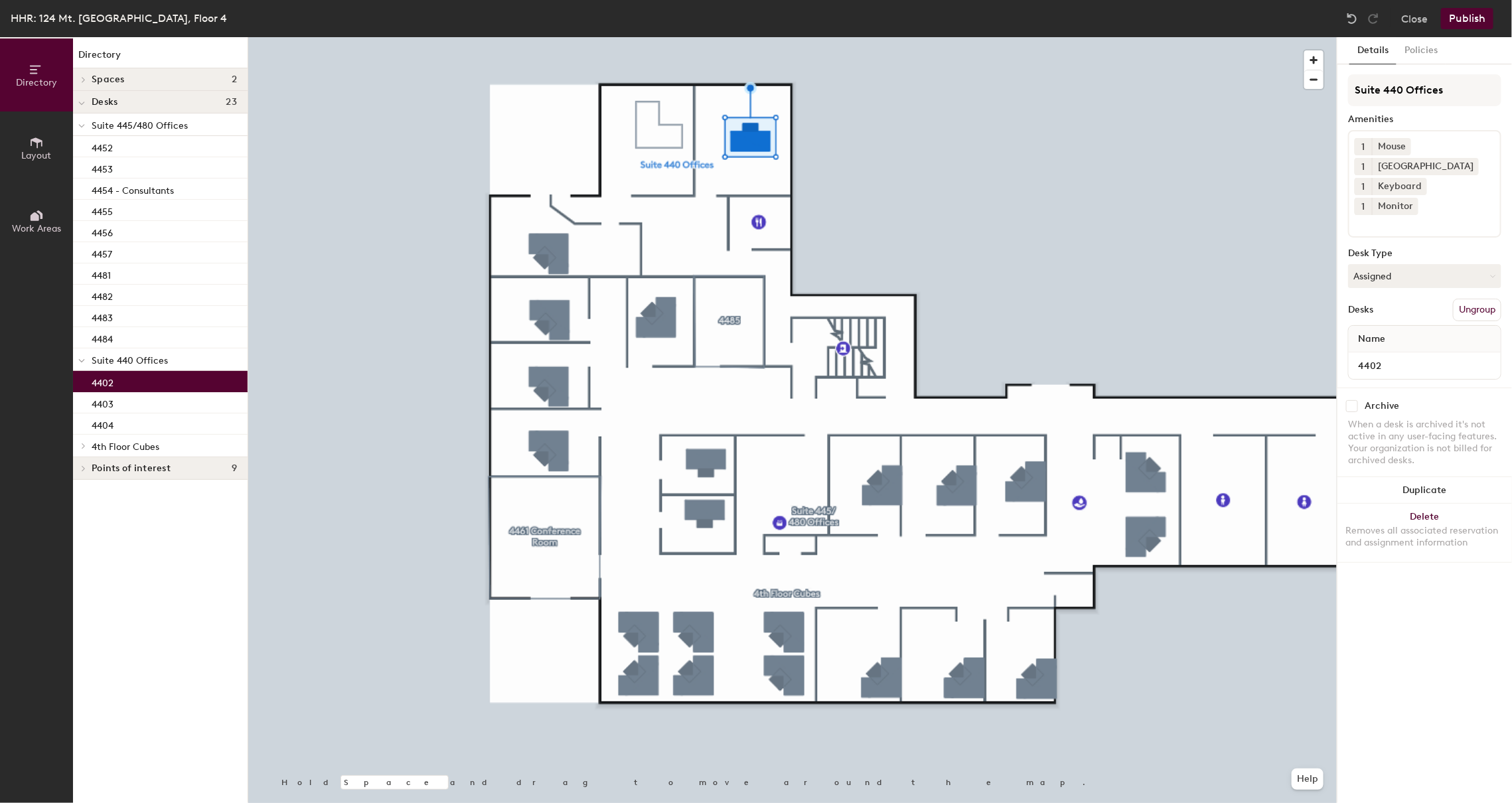
click at [1356, 400] on input "checkbox" at bounding box center [1351, 406] width 12 height 12
checkbox input "true"
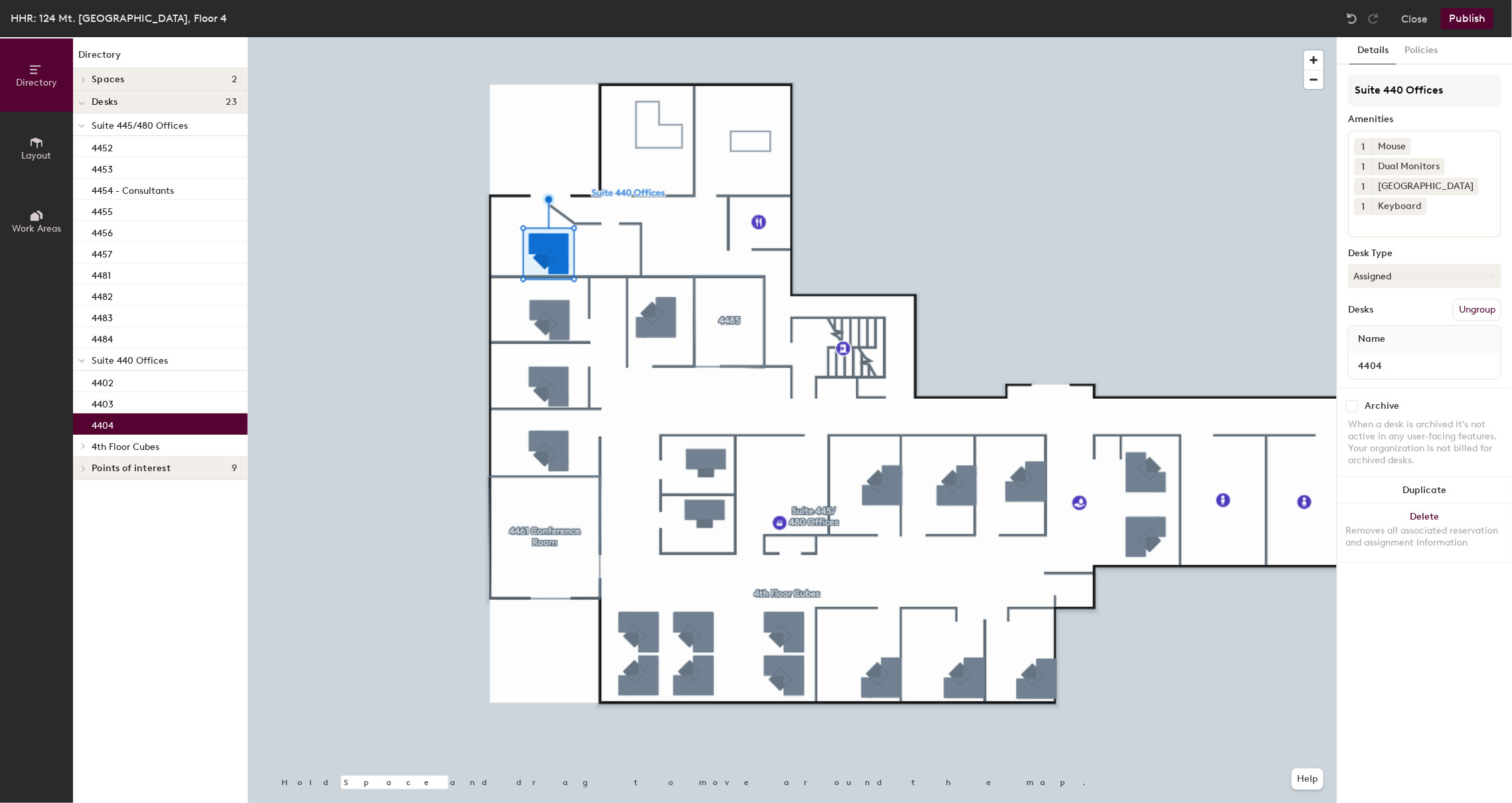
click at [1352, 405] on input "checkbox" at bounding box center [1351, 406] width 12 height 12
checkbox input "true"
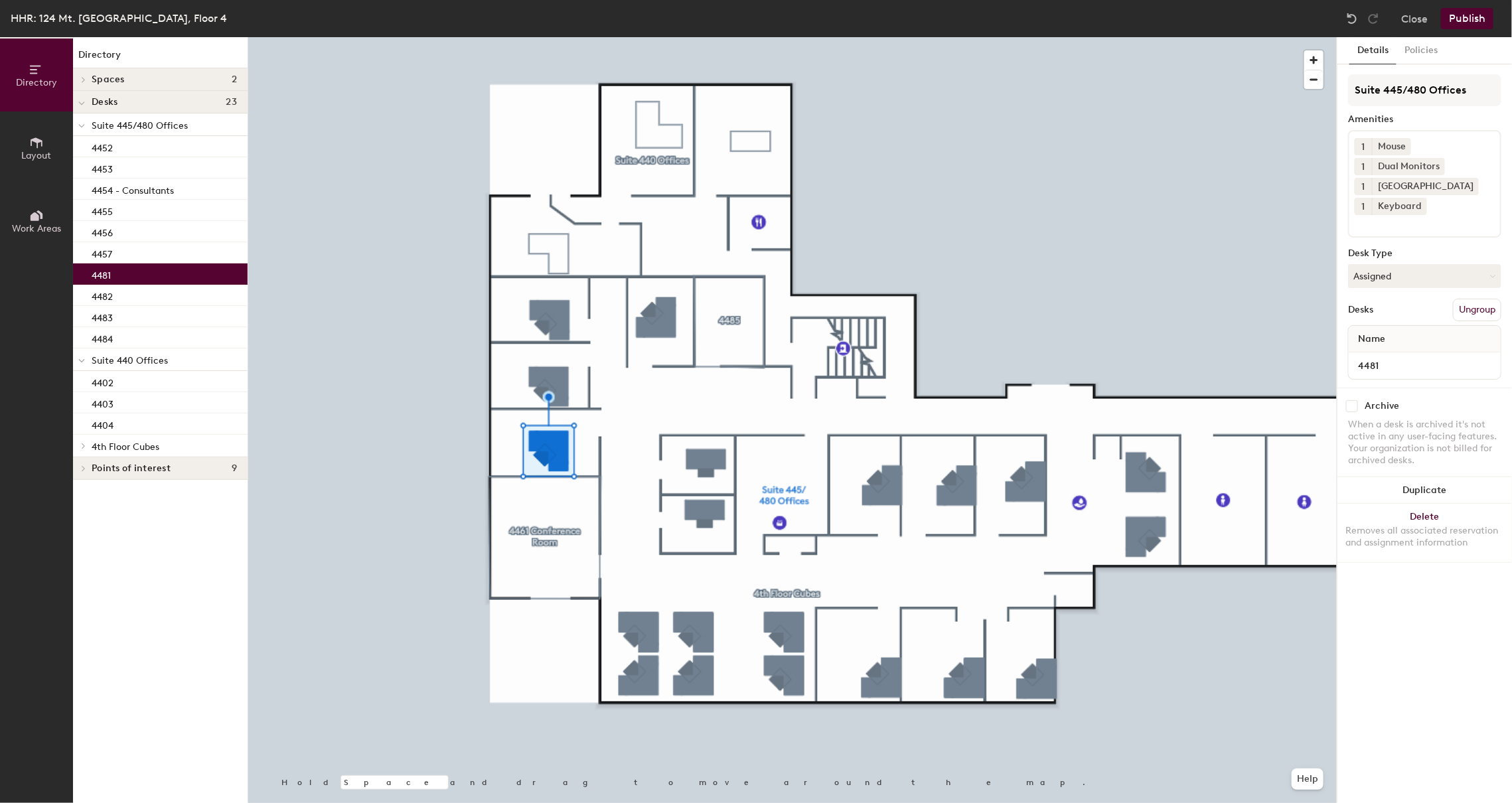
click at [1351, 407] on input "checkbox" at bounding box center [1351, 406] width 12 height 12
checkbox input "true"
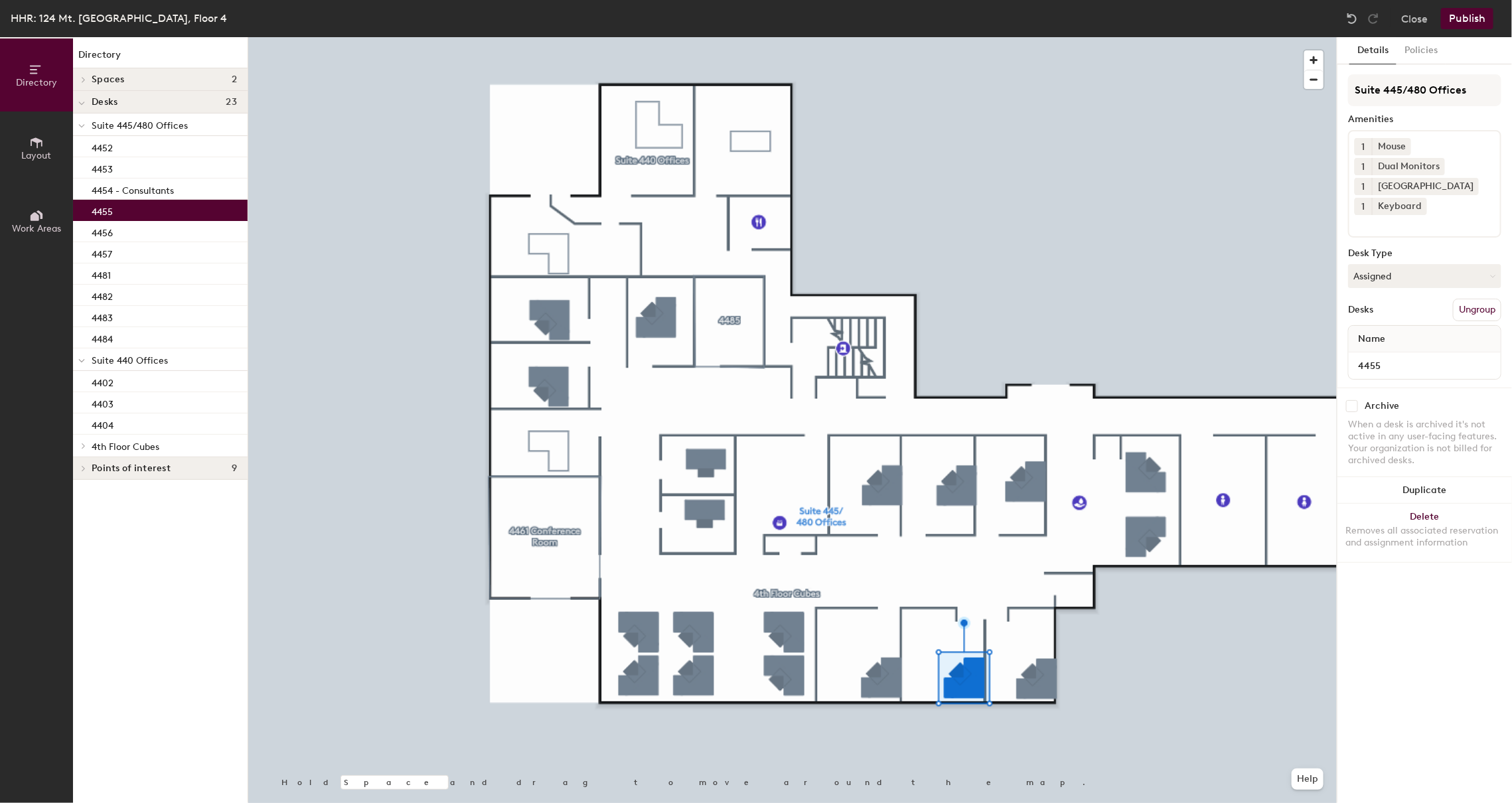
click at [1354, 404] on input "checkbox" at bounding box center [1351, 406] width 12 height 12
checkbox input "true"
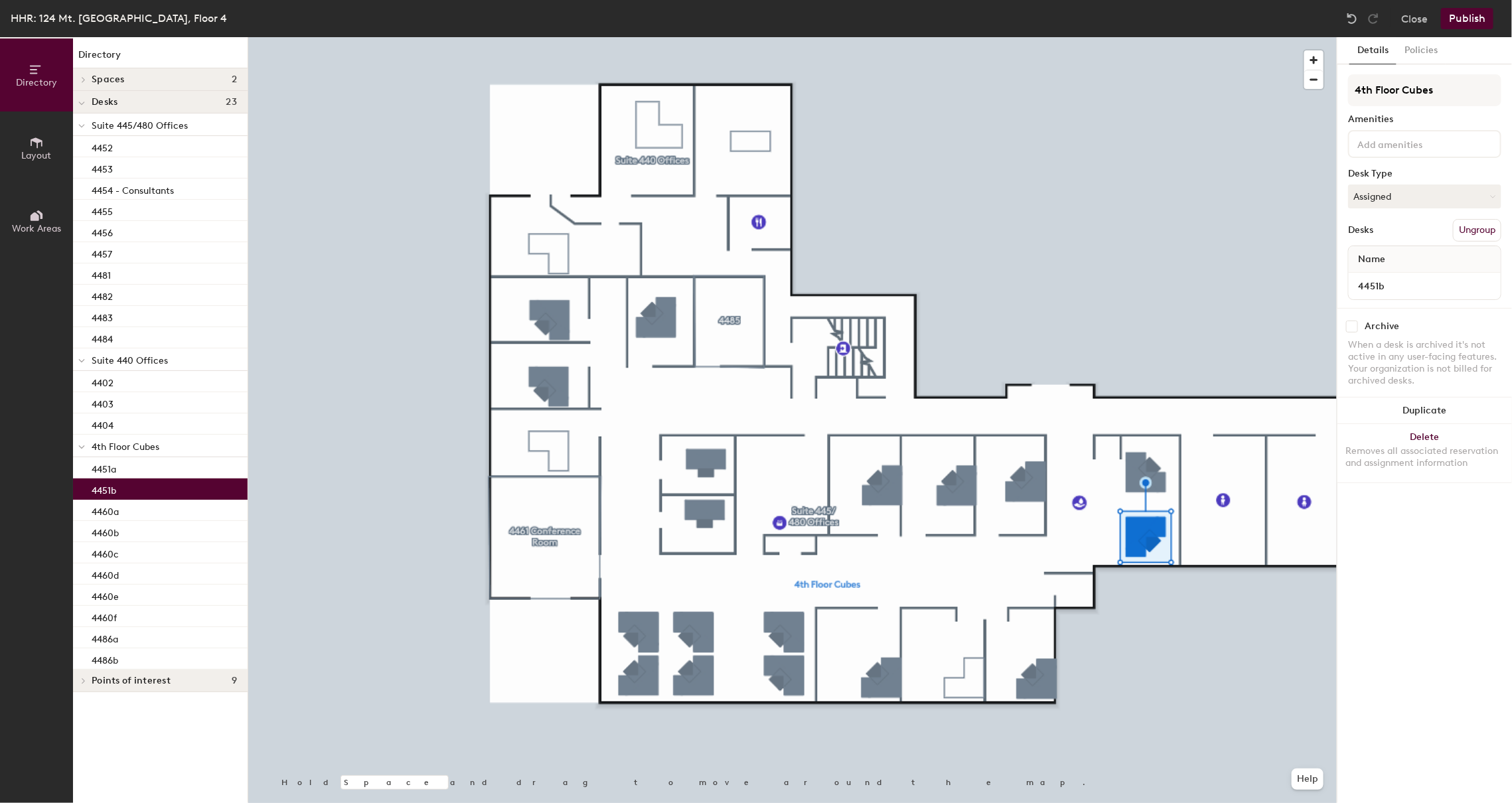
click at [1356, 326] on input "checkbox" at bounding box center [1351, 326] width 12 height 12
checkbox input "true"
click at [799, 37] on div at bounding box center [792, 37] width 1088 height 0
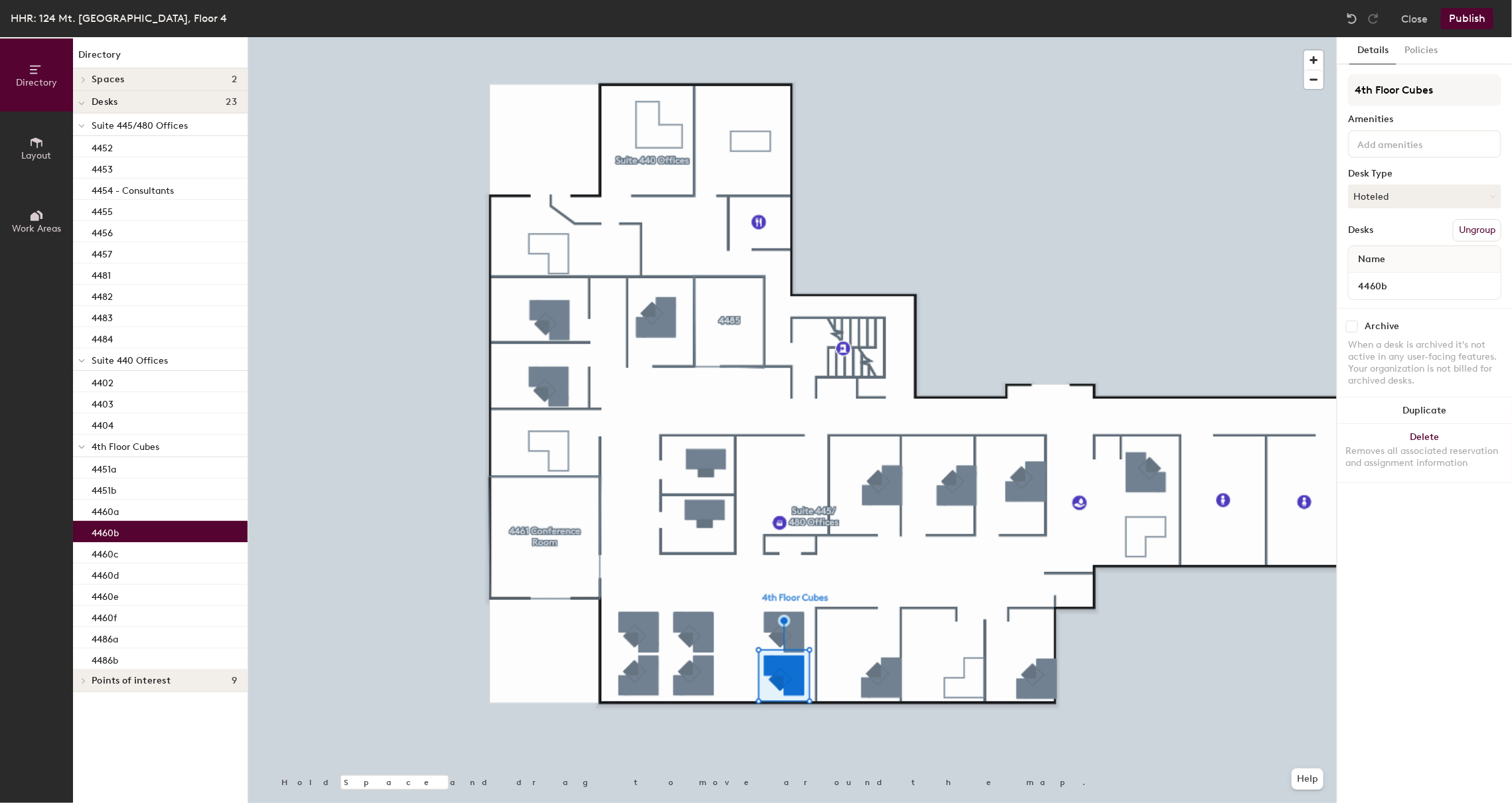
click at [1356, 326] on input "checkbox" at bounding box center [1351, 326] width 12 height 12
checkbox input "true"
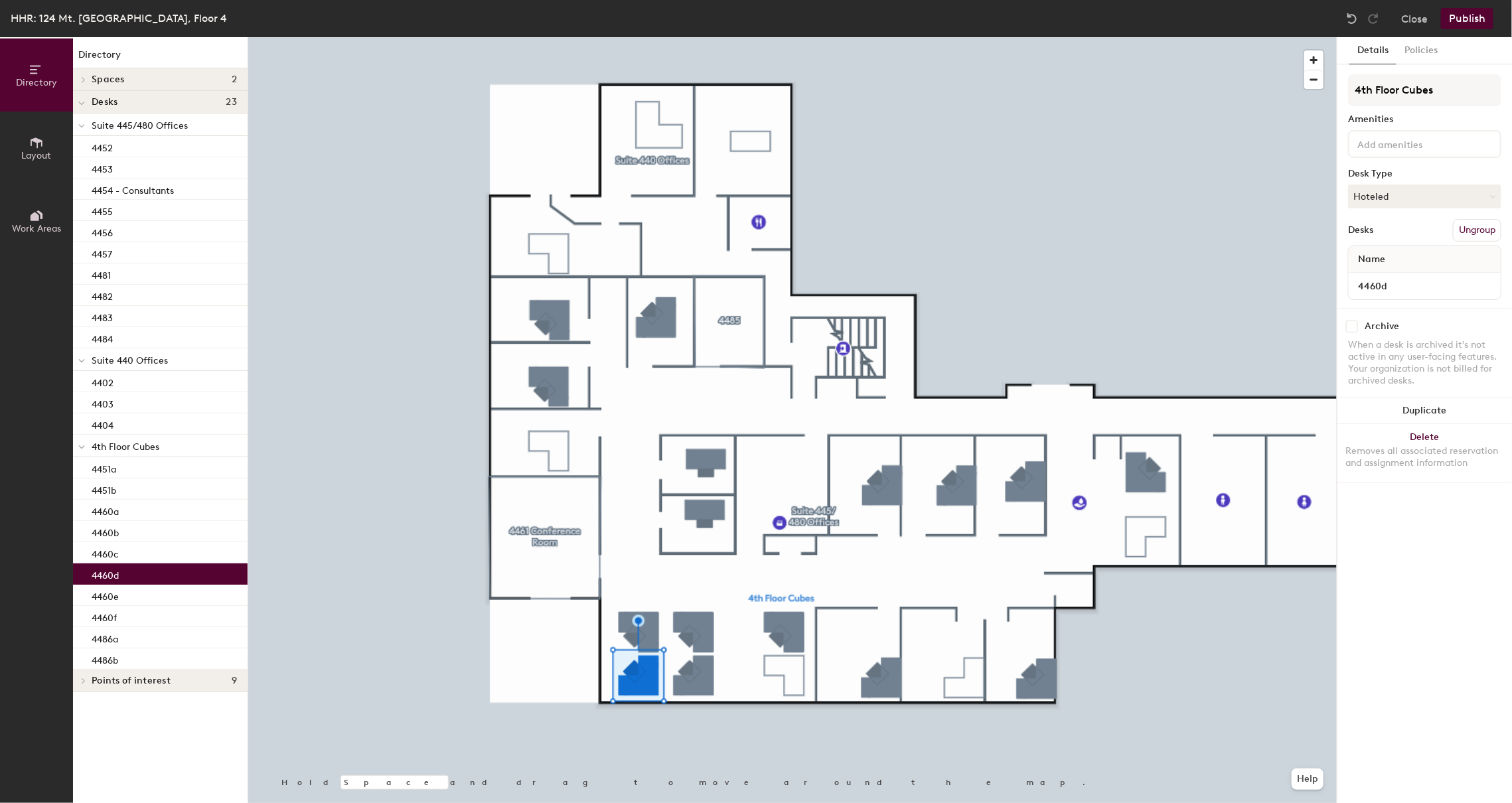
click at [1359, 323] on div "Archive" at bounding box center [1424, 326] width 153 height 12
click at [1354, 325] on input "checkbox" at bounding box center [1351, 326] width 12 height 12
checkbox input "true"
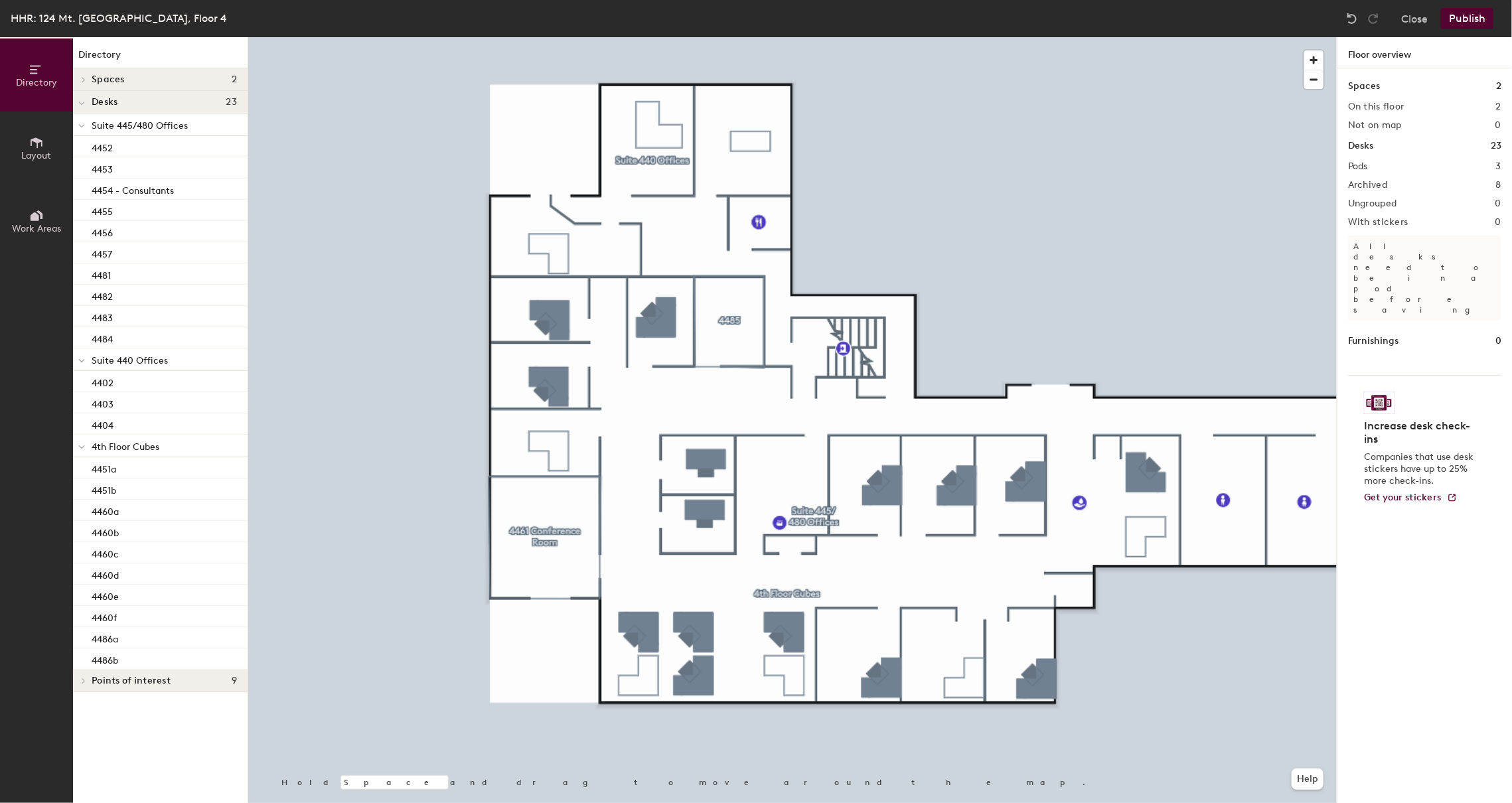
click at [1301, 37] on div at bounding box center [792, 37] width 1088 height 0
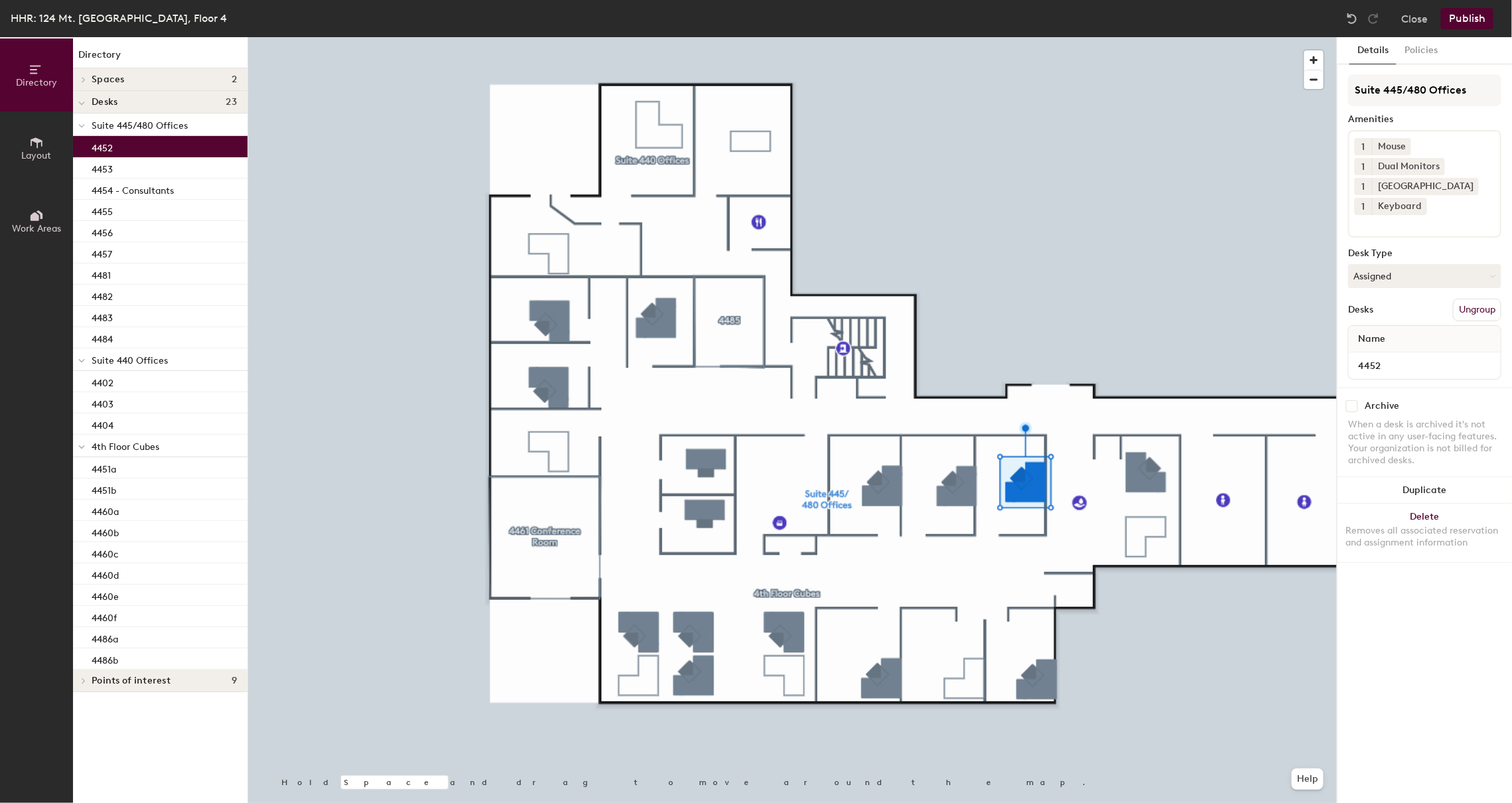
click at [1351, 419] on div "When a desk is archived it's not active in any user-facing features. Your organ…" at bounding box center [1424, 443] width 153 height 48
click at [1351, 413] on div "Archive When a desk is archived it's not active in any user-facing features. Yo…" at bounding box center [1424, 435] width 174 height 95
click at [1351, 411] on input "checkbox" at bounding box center [1351, 406] width 12 height 12
checkbox input "true"
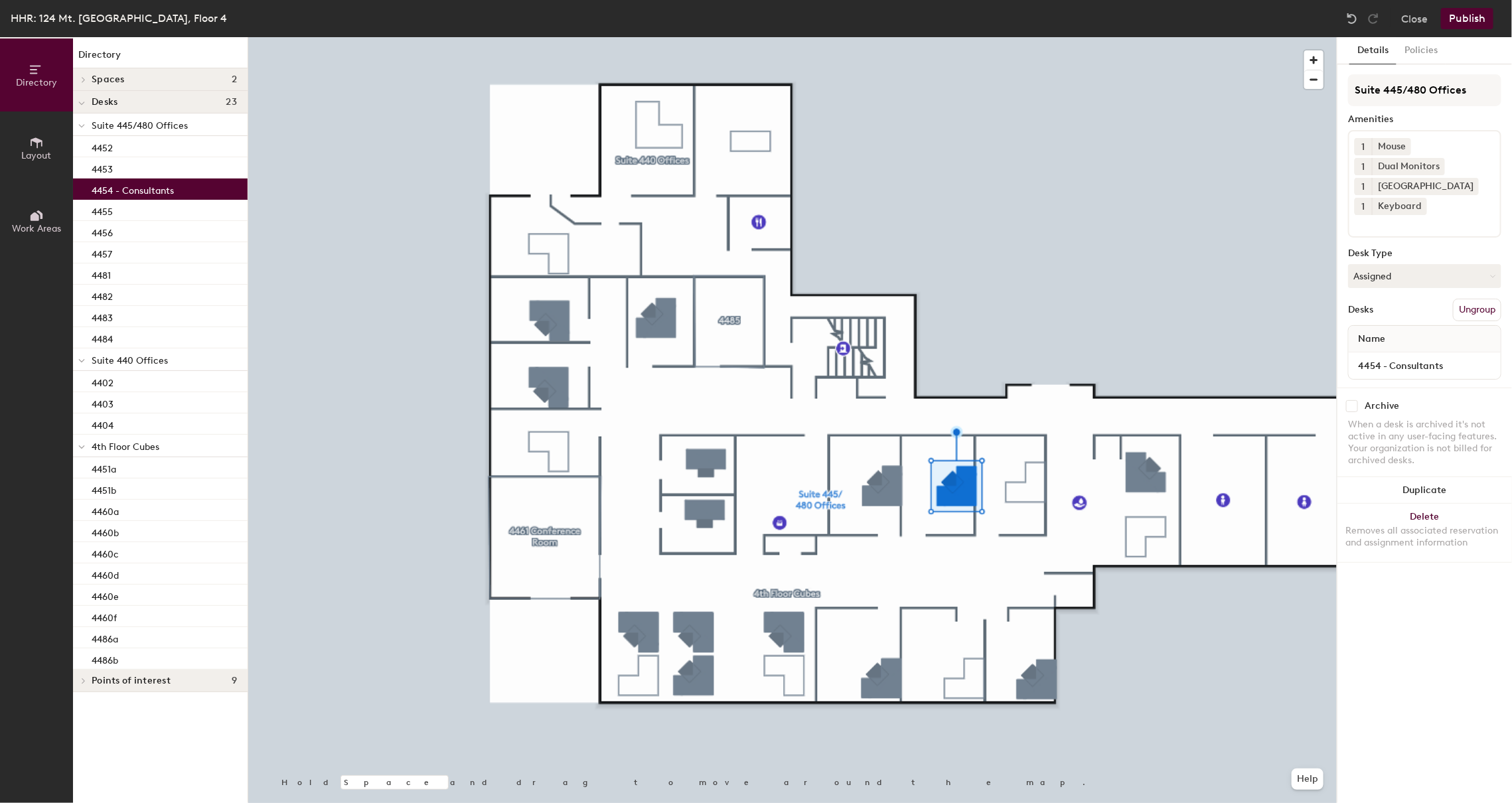
click at [1352, 402] on input "checkbox" at bounding box center [1351, 406] width 12 height 12
checkbox input "true"
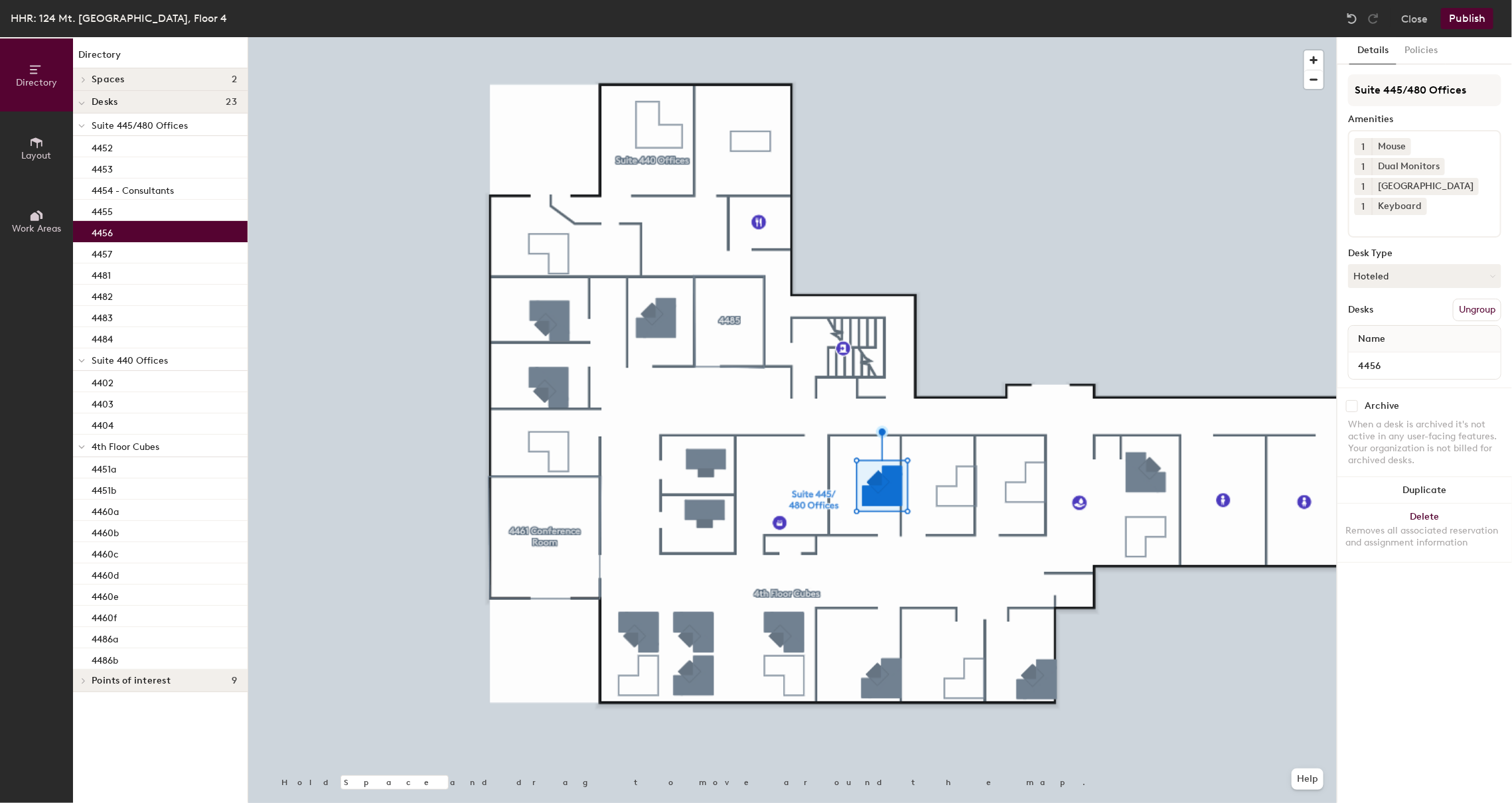
click at [1358, 406] on input "checkbox" at bounding box center [1351, 406] width 12 height 12
checkbox input "true"
click at [1320, 37] on div at bounding box center [792, 37] width 1088 height 0
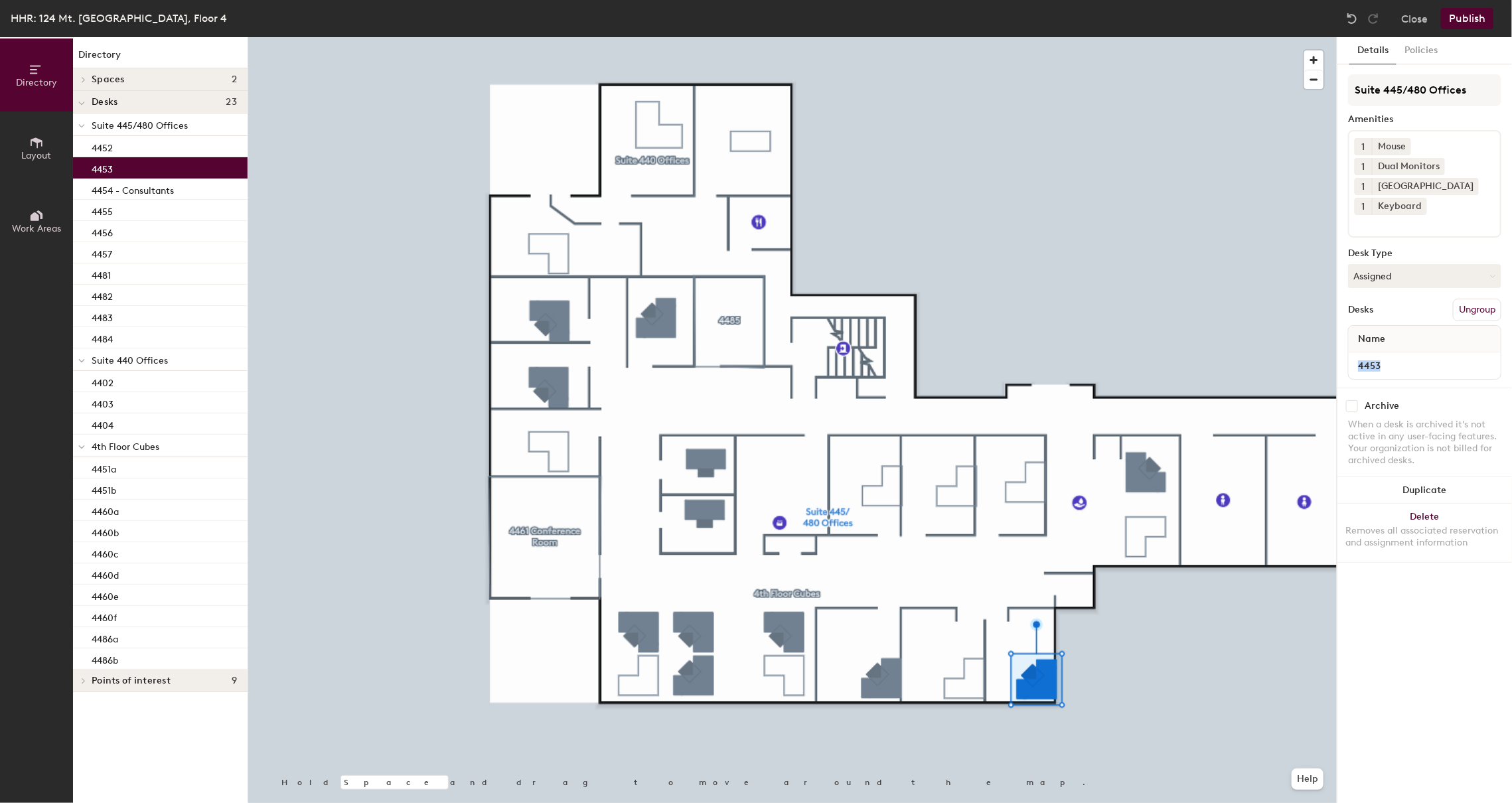
click at [1356, 387] on div "Suite 445/480 Offices Amenities 1 Mouse 1 Dual Monitors 1 Docking Station 1 Key…" at bounding box center [1424, 318] width 153 height 488
click at [1352, 400] on input "checkbox" at bounding box center [1351, 406] width 12 height 12
checkbox input "true"
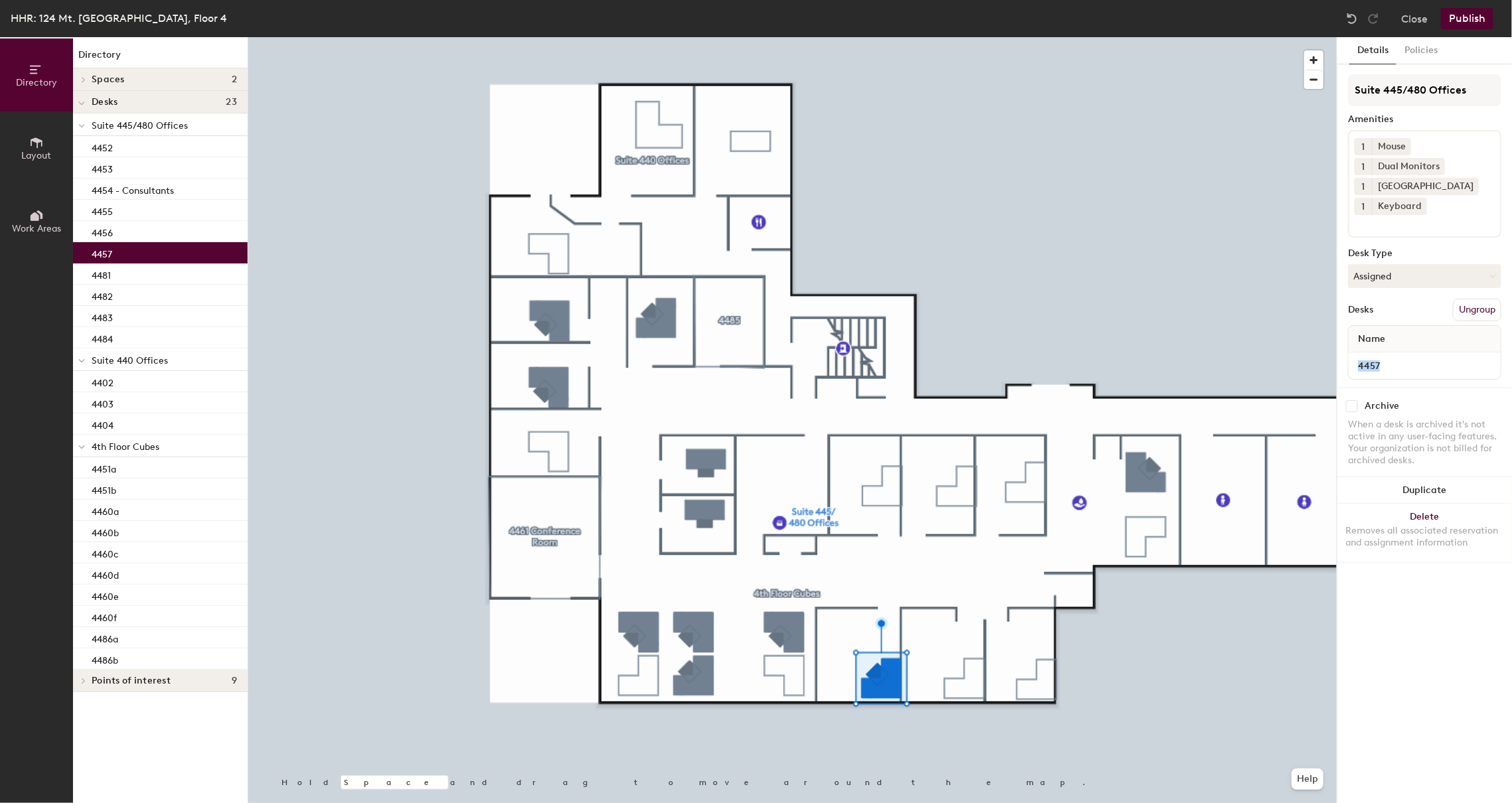
click at [1349, 408] on input "checkbox" at bounding box center [1351, 406] width 12 height 12
checkbox input "true"
click at [1464, 20] on button "Publish" at bounding box center [1466, 18] width 52 height 21
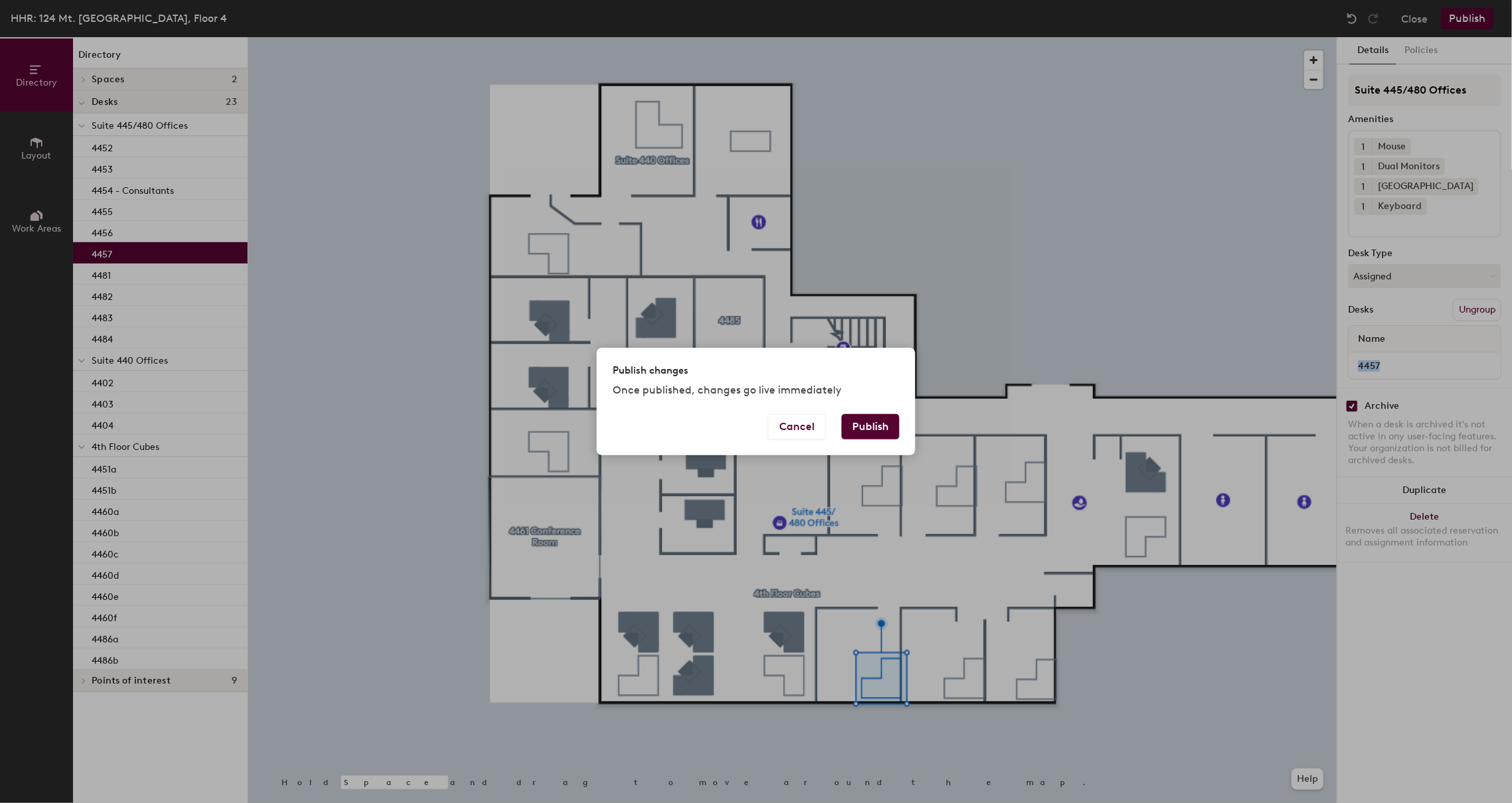
click at [853, 429] on button "Publish" at bounding box center [870, 426] width 58 height 25
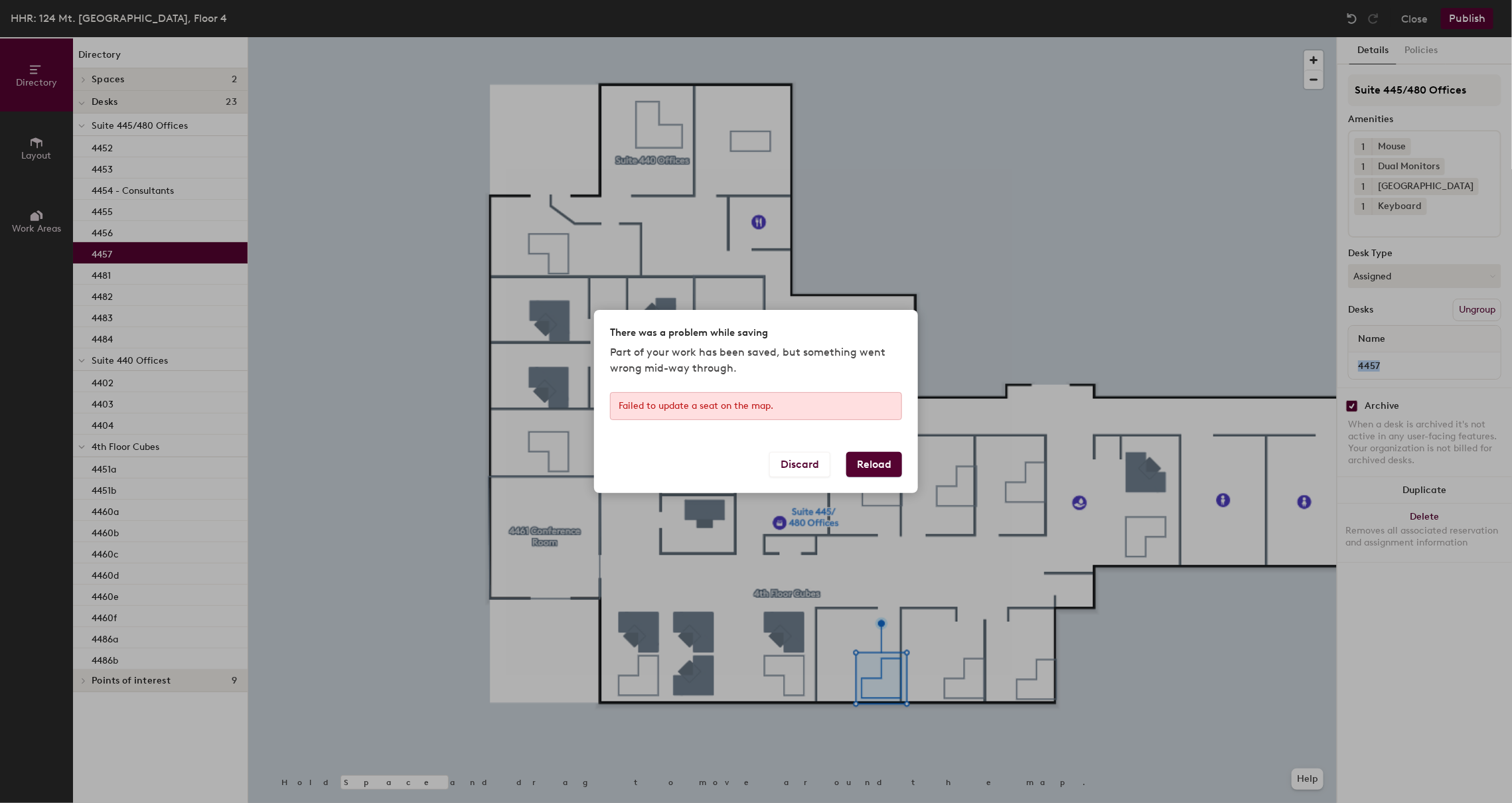
click at [868, 470] on button "Reload" at bounding box center [874, 464] width 56 height 25
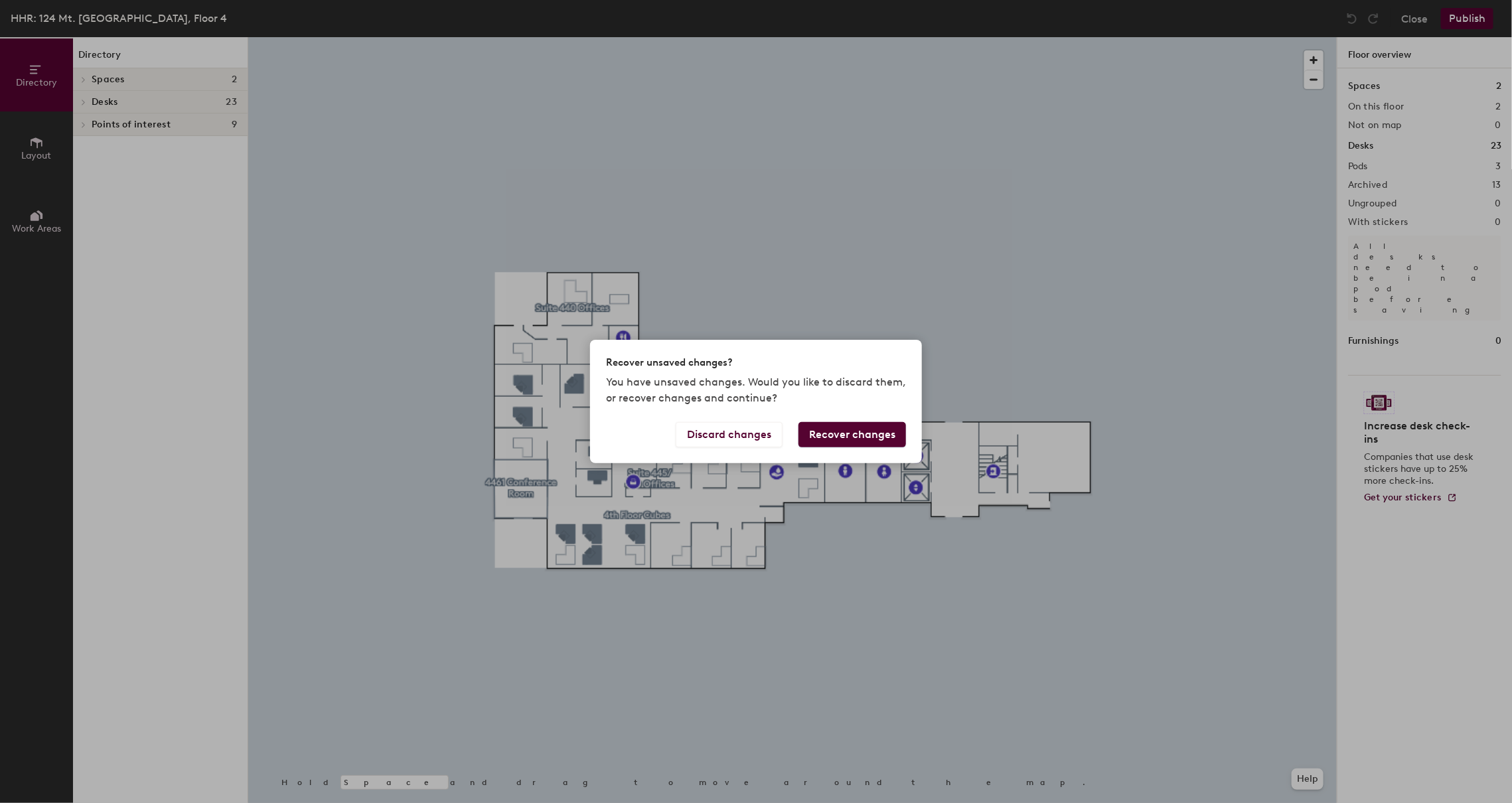
click at [828, 437] on button "Recover changes" at bounding box center [851, 434] width 108 height 25
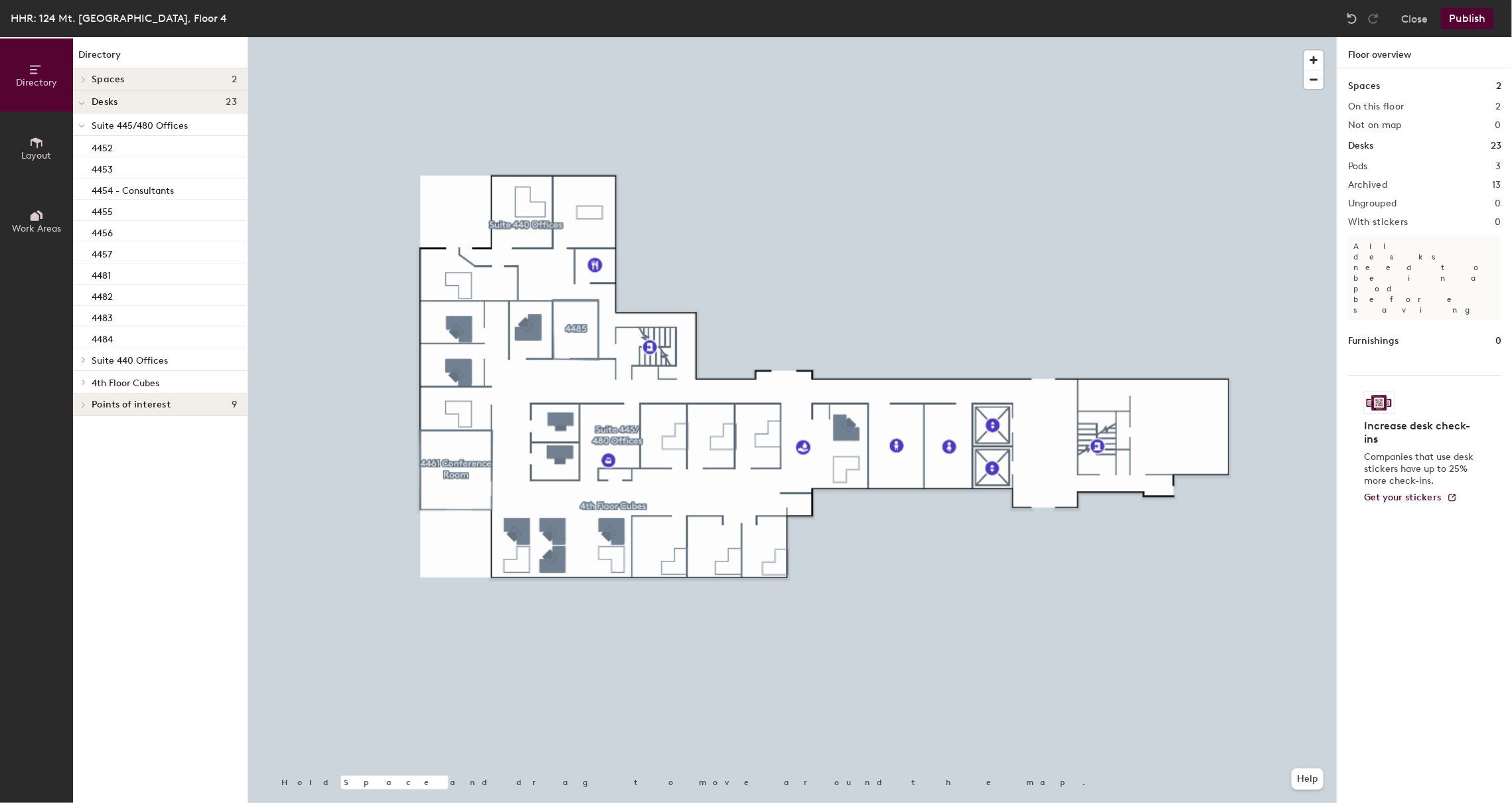
click at [1490, 24] on button "Publish" at bounding box center [1466, 18] width 52 height 21
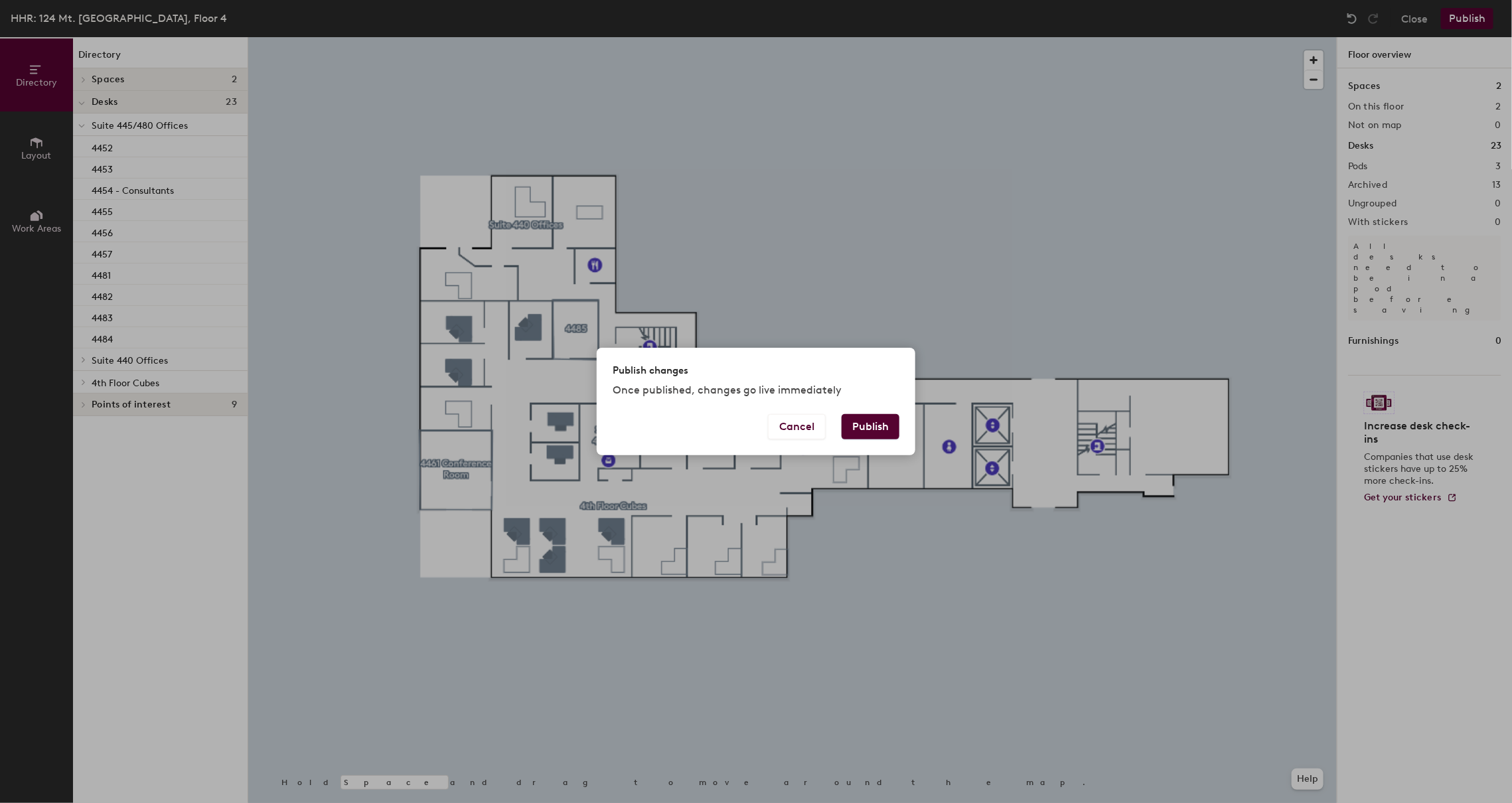
click at [864, 433] on button "Publish" at bounding box center [870, 426] width 58 height 25
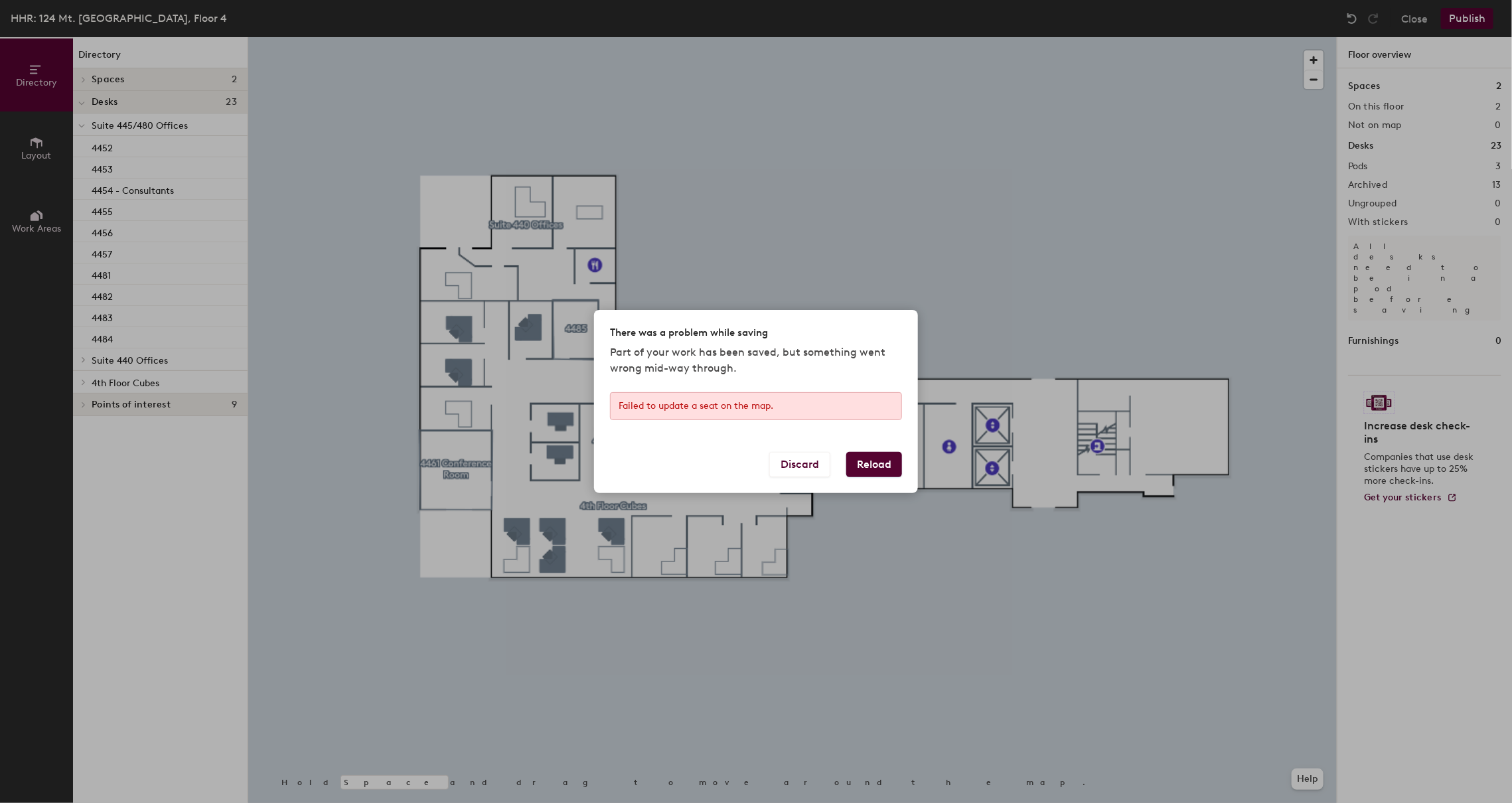
click at [868, 467] on button "Reload" at bounding box center [874, 464] width 56 height 25
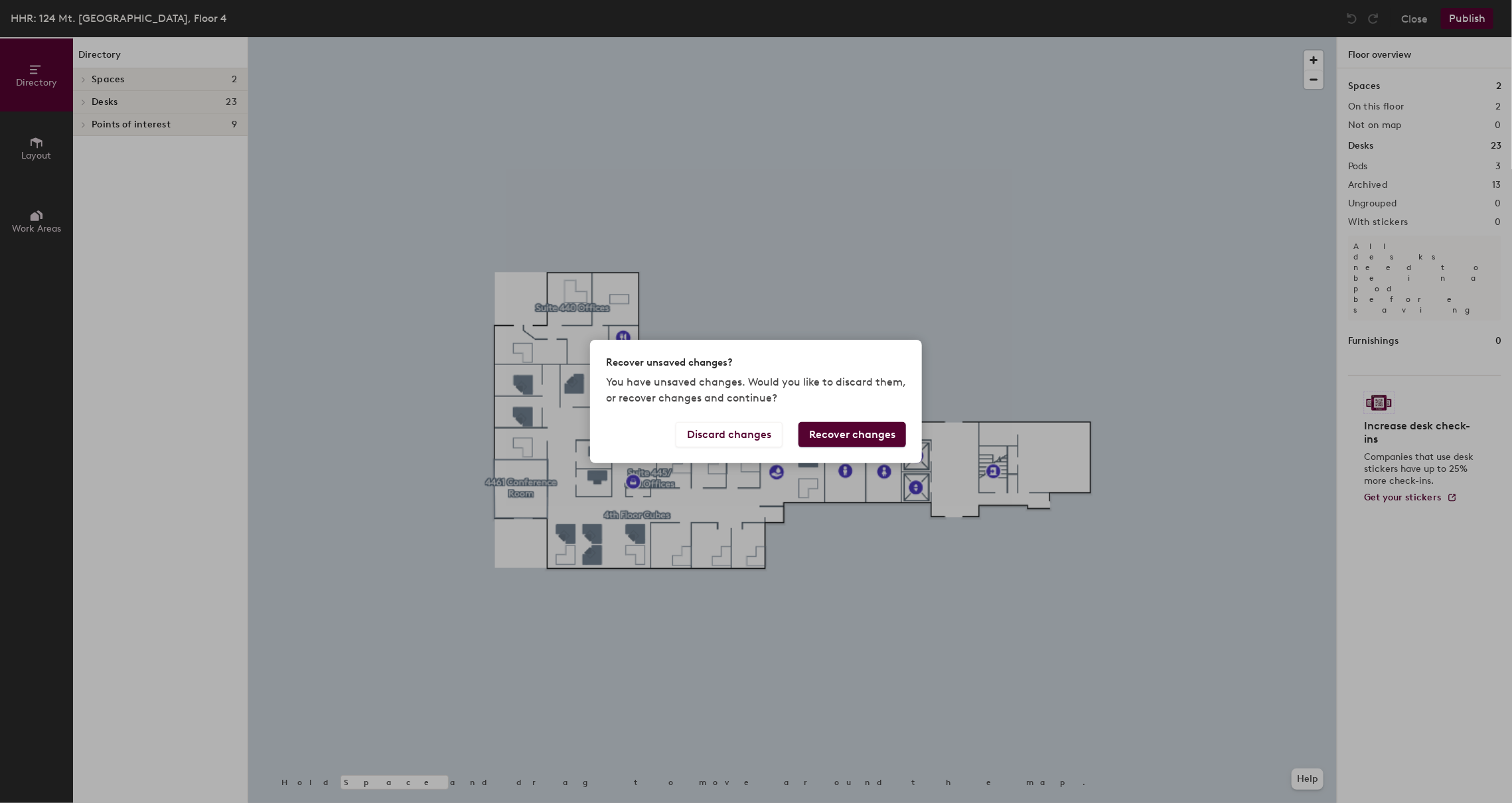
click at [822, 427] on button "Recover changes" at bounding box center [851, 434] width 108 height 25
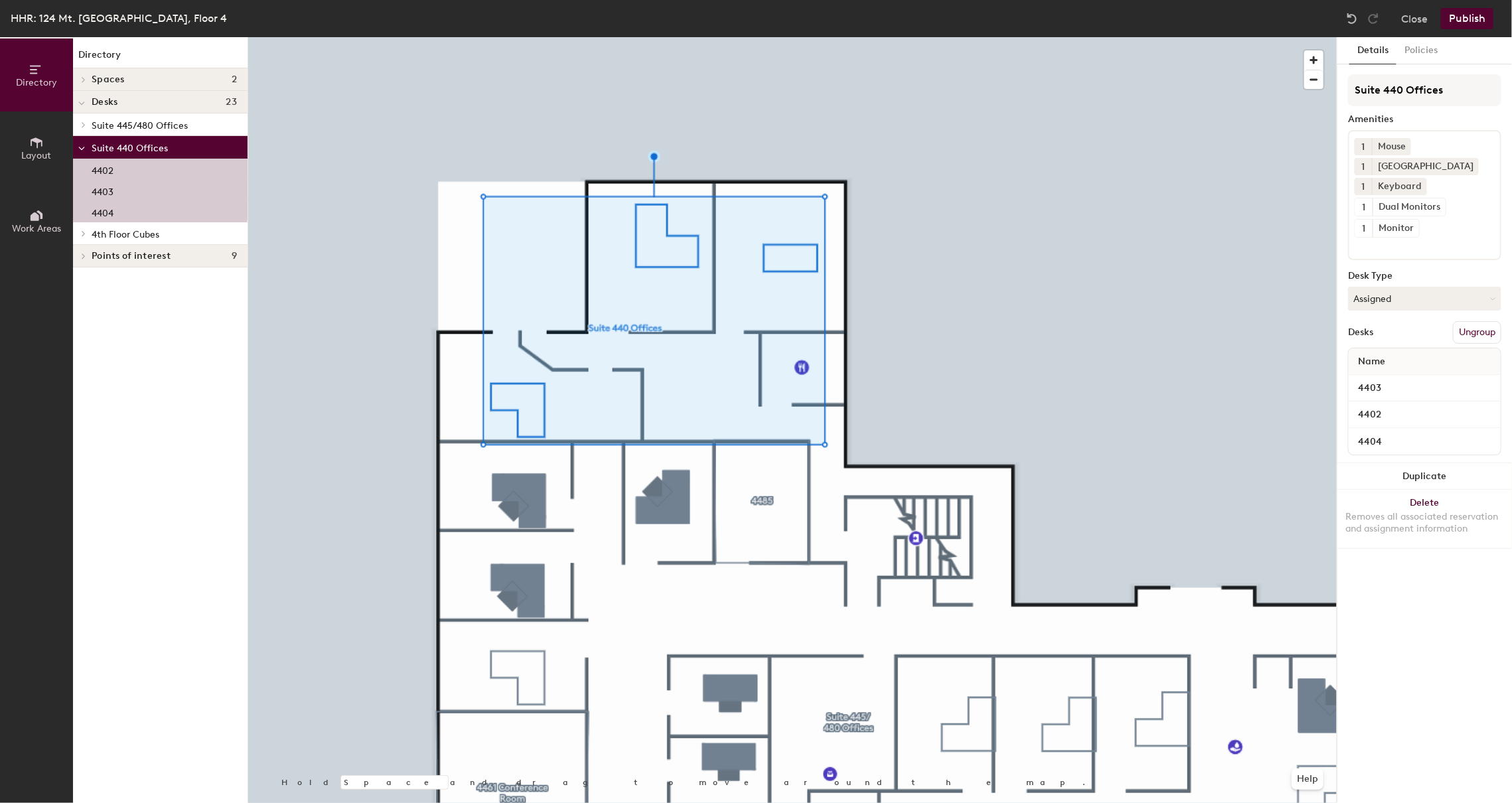
click at [1102, 37] on div at bounding box center [792, 37] width 1088 height 0
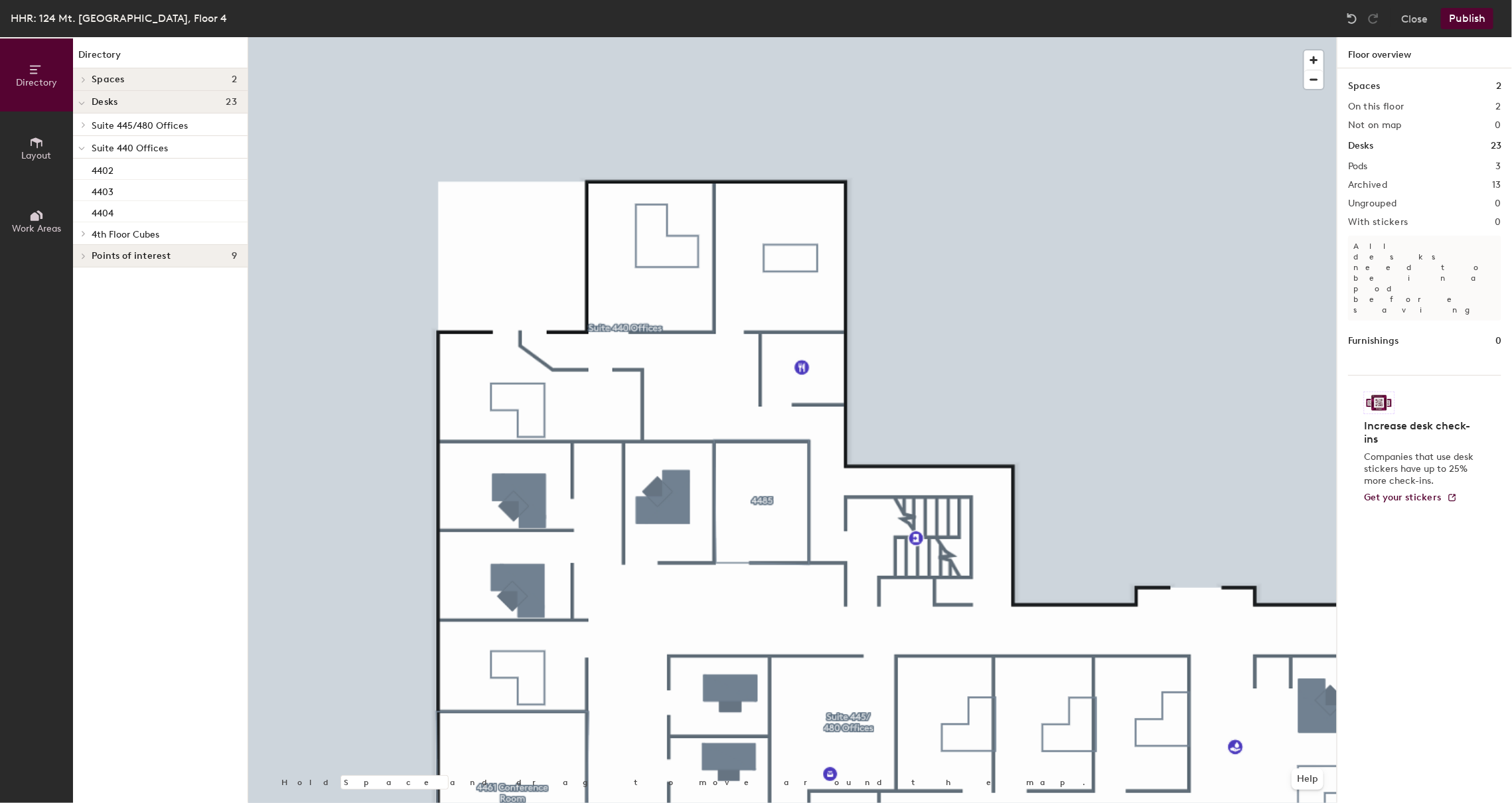
click at [136, 156] on p "Suite 440 Offices" at bounding box center [164, 148] width 145 height 17
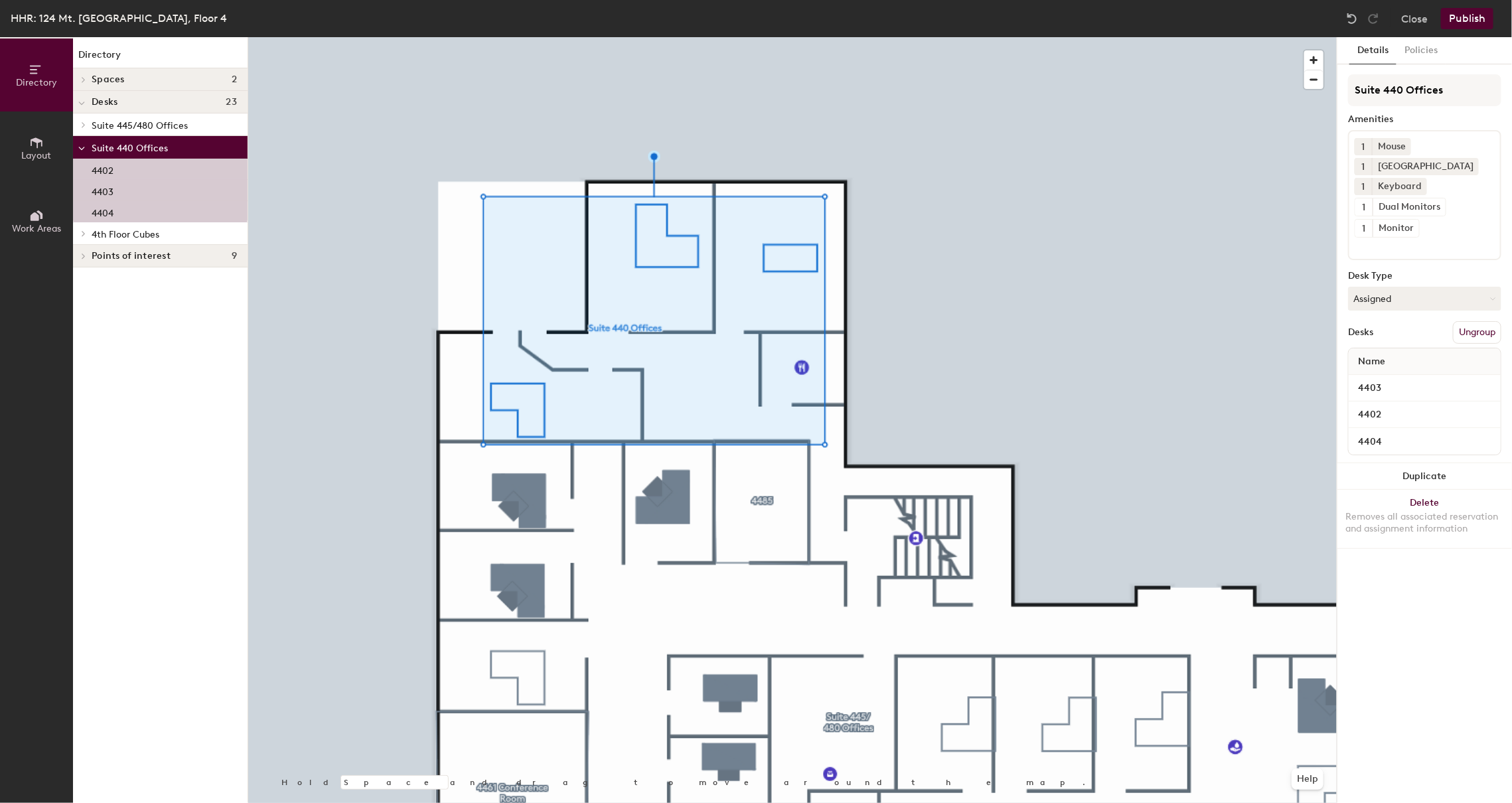
drag, startPoint x: 136, startPoint y: 156, endPoint x: 128, endPoint y: 153, distance: 8.5
click at [128, 153] on p "Suite 440 Offices" at bounding box center [164, 148] width 145 height 17
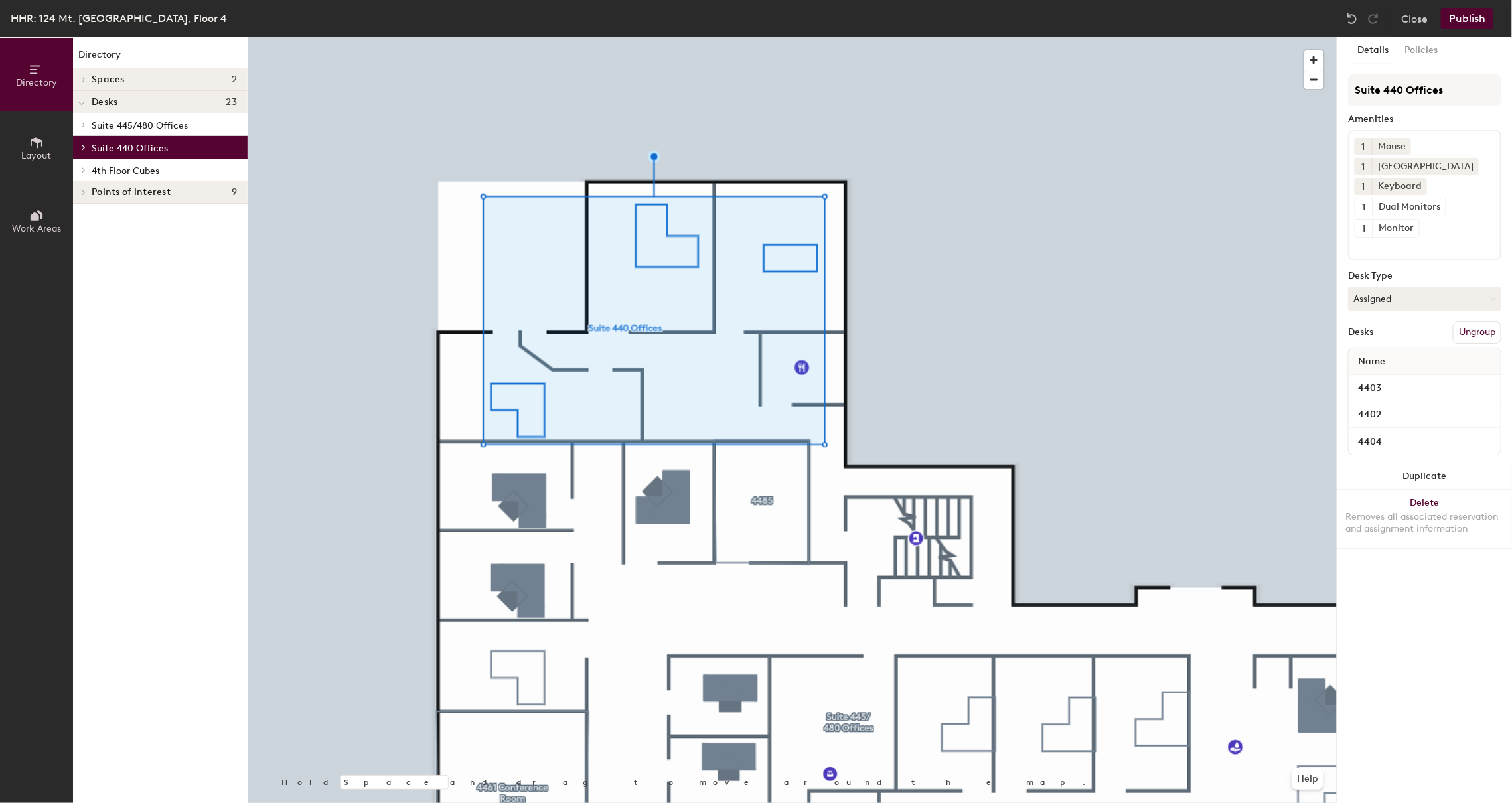
click at [180, 154] on p "Suite 440 Offices" at bounding box center [164, 148] width 145 height 17
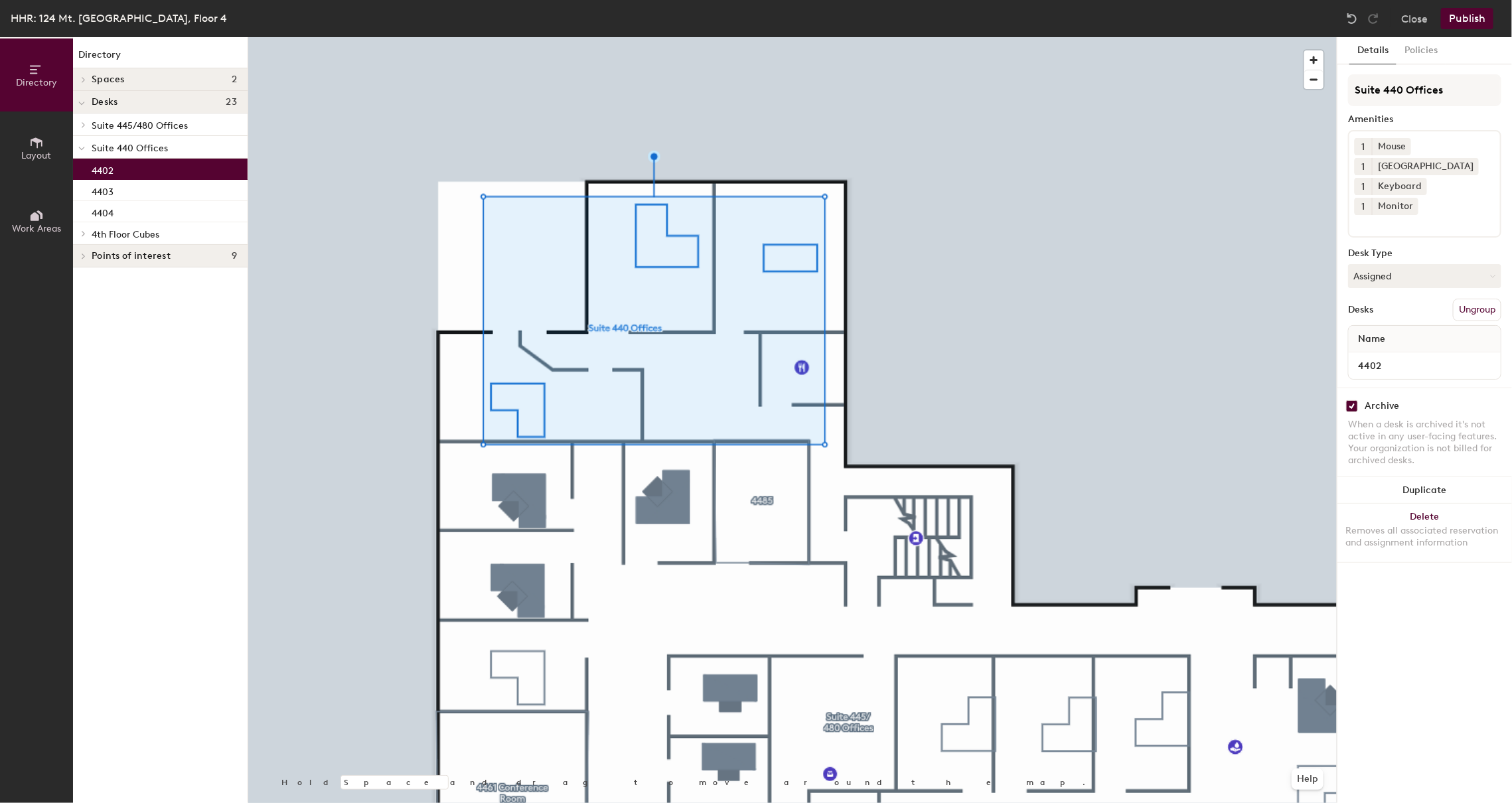
click at [124, 173] on div "4402" at bounding box center [160, 169] width 174 height 21
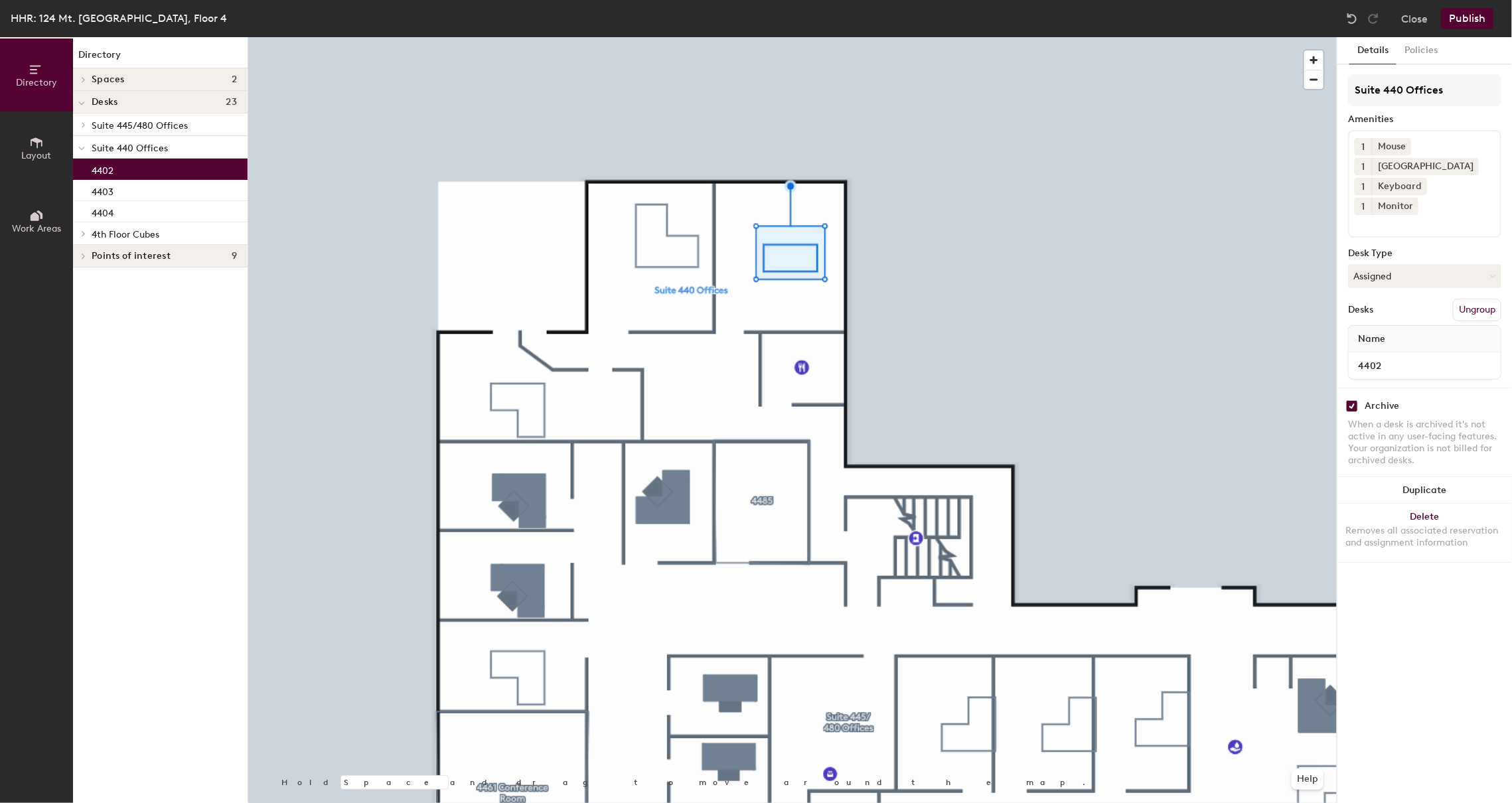
click at [1479, 299] on button "Ungroup" at bounding box center [1477, 310] width 48 height 22
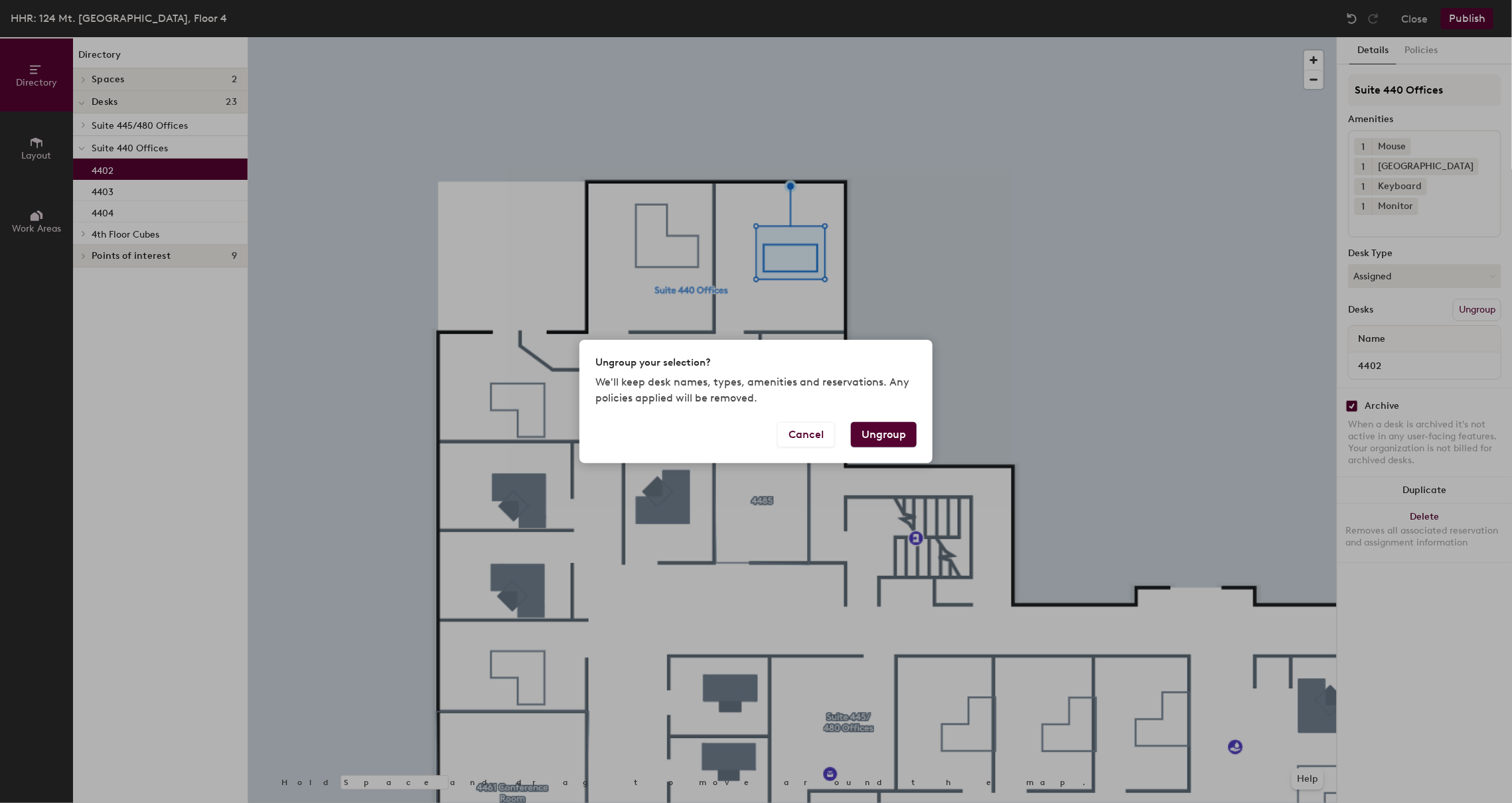
click at [892, 430] on button "Ungroup" at bounding box center [883, 434] width 66 height 25
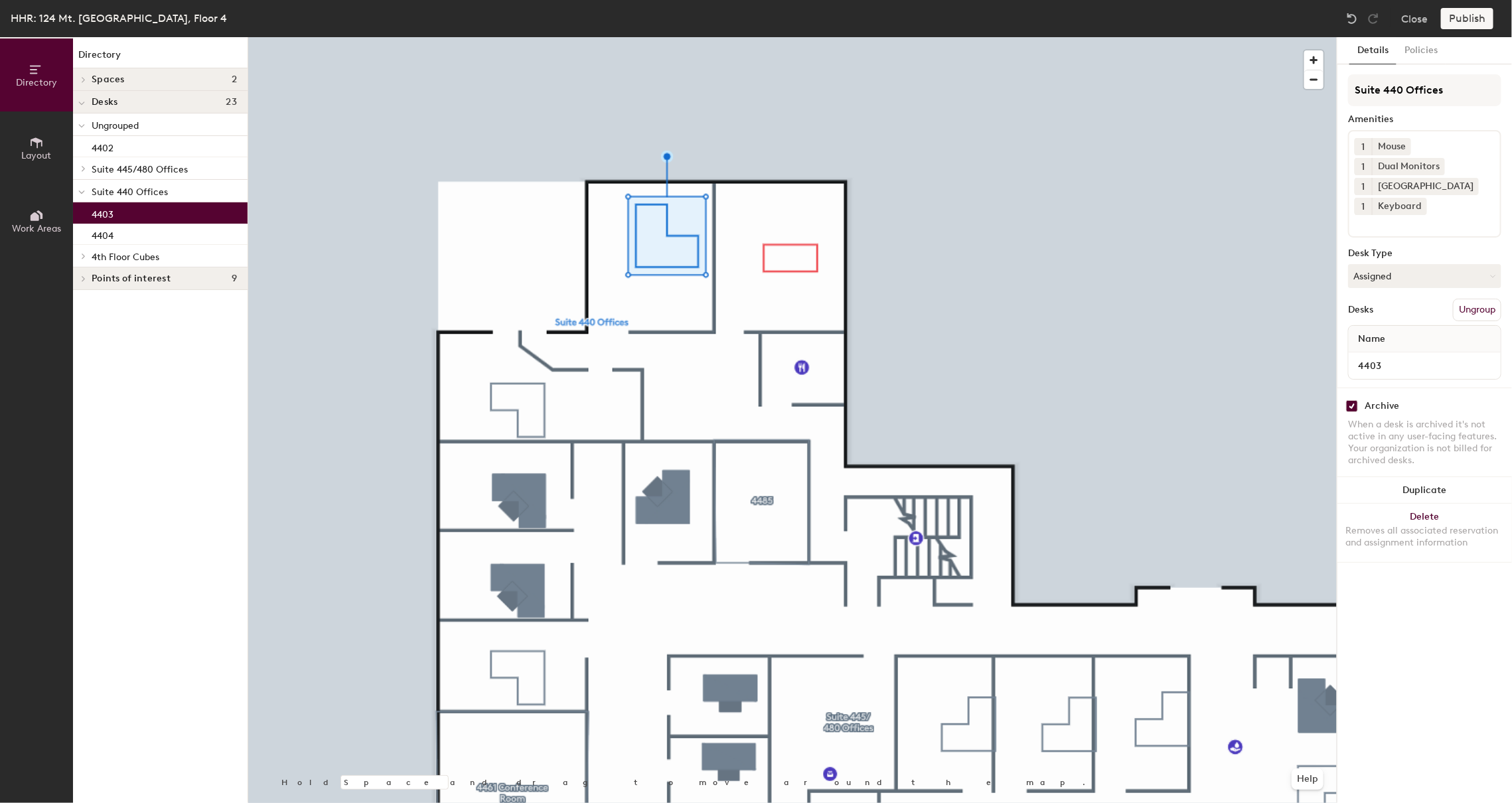
click at [1479, 310] on button "Ungroup" at bounding box center [1477, 310] width 48 height 22
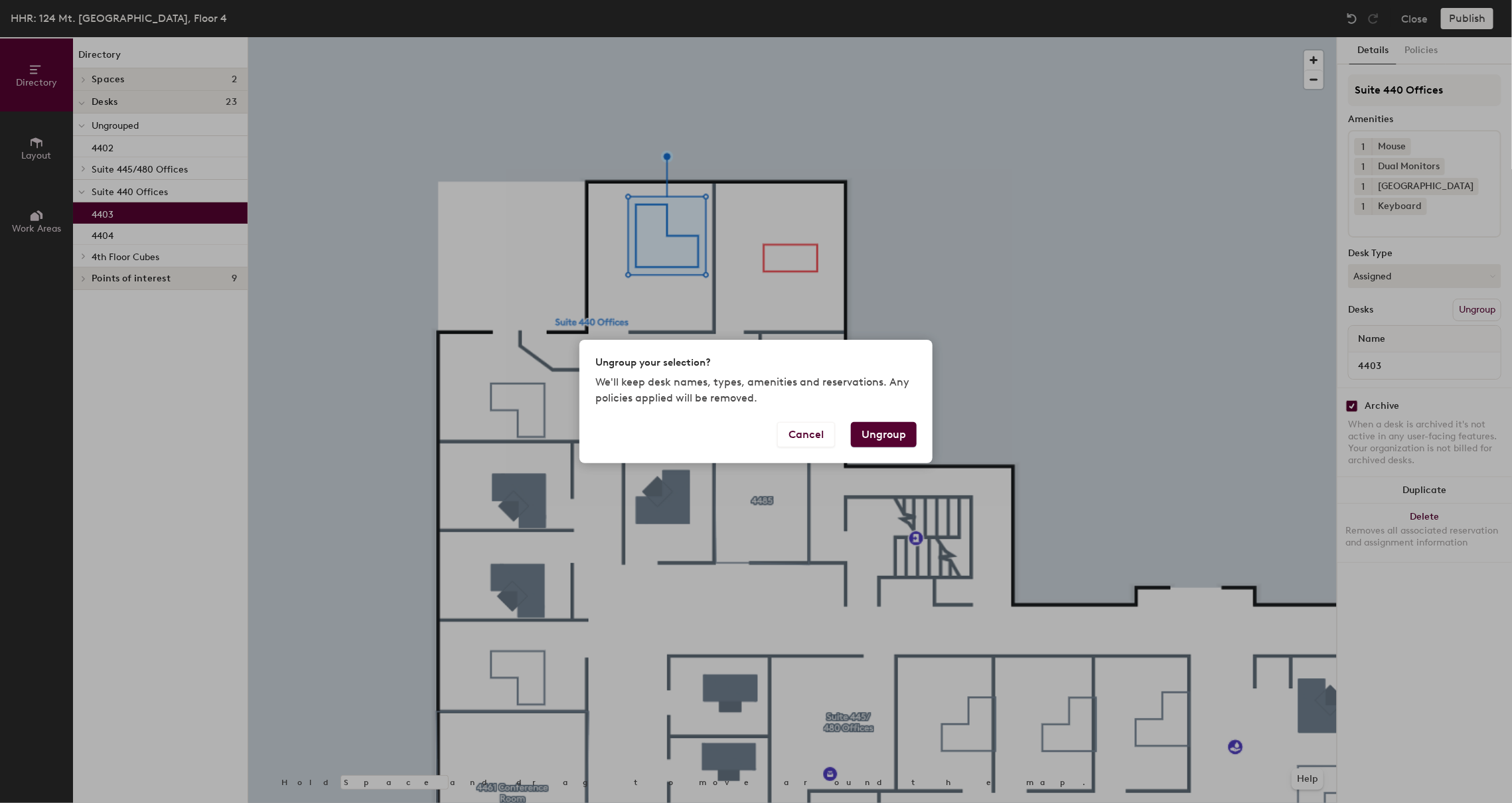
click at [884, 434] on button "Ungroup" at bounding box center [883, 434] width 66 height 25
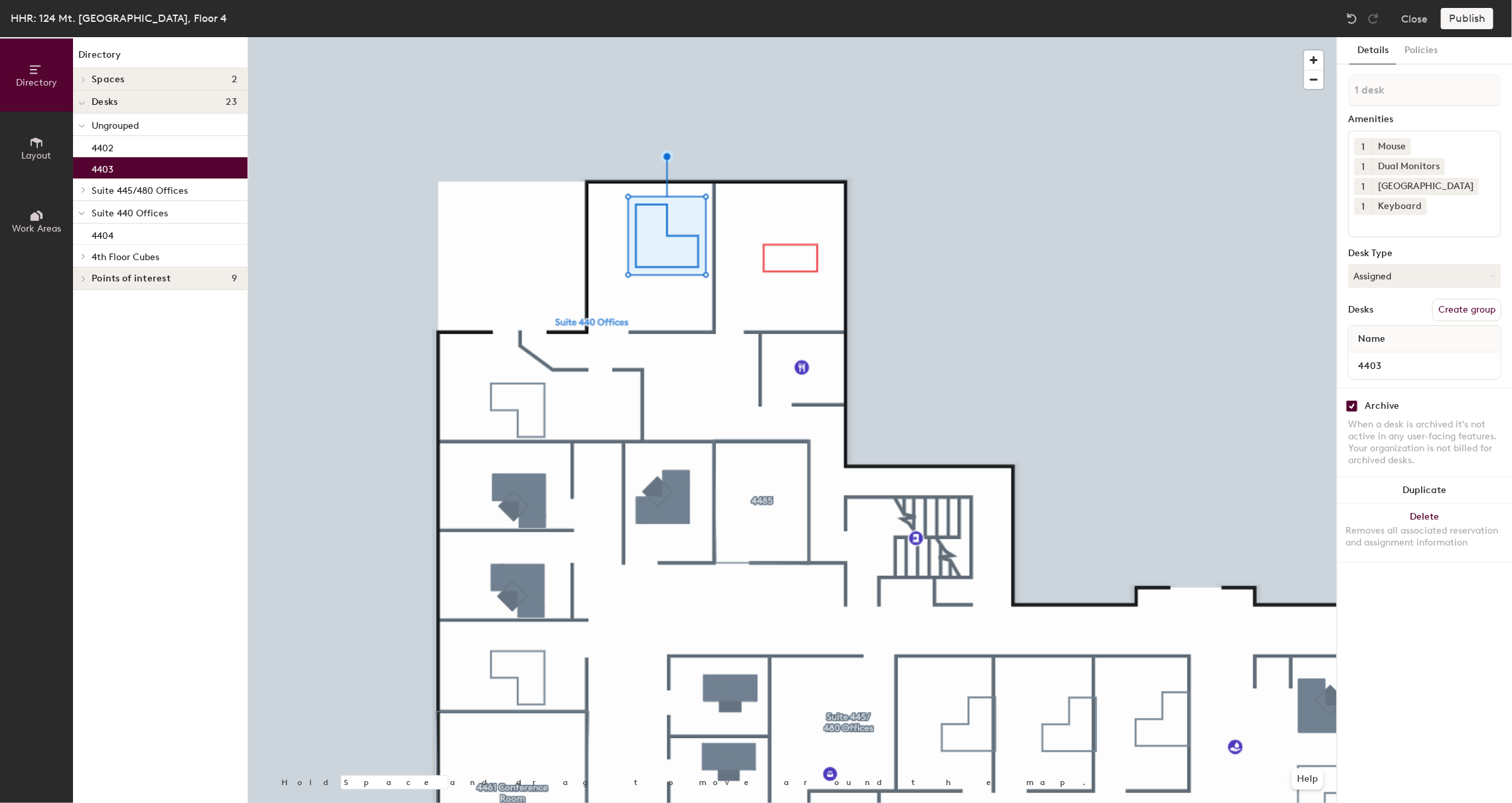
click at [541, 37] on div at bounding box center [792, 37] width 1088 height 0
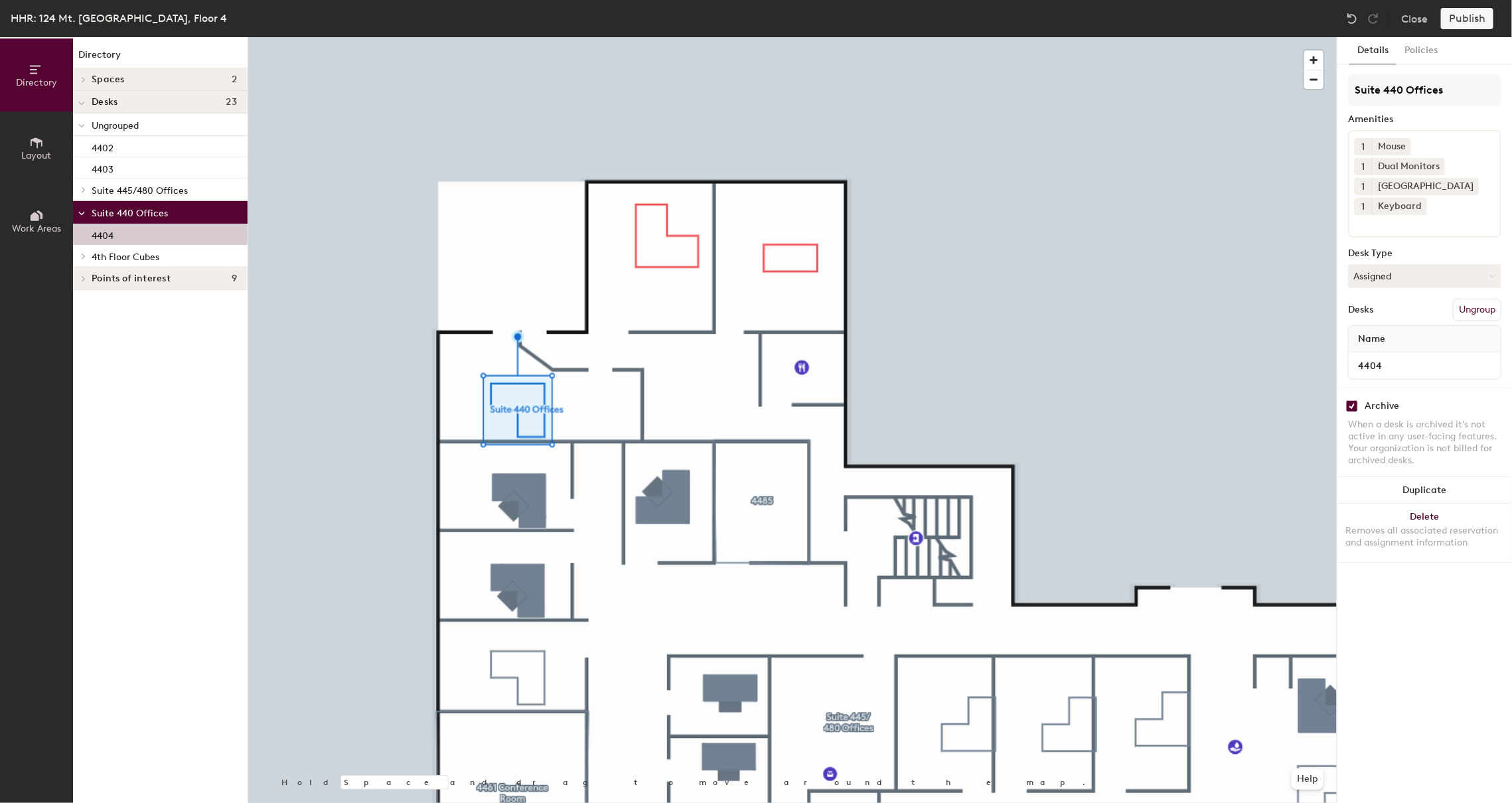
click at [1467, 307] on button "Ungroup" at bounding box center [1477, 310] width 48 height 22
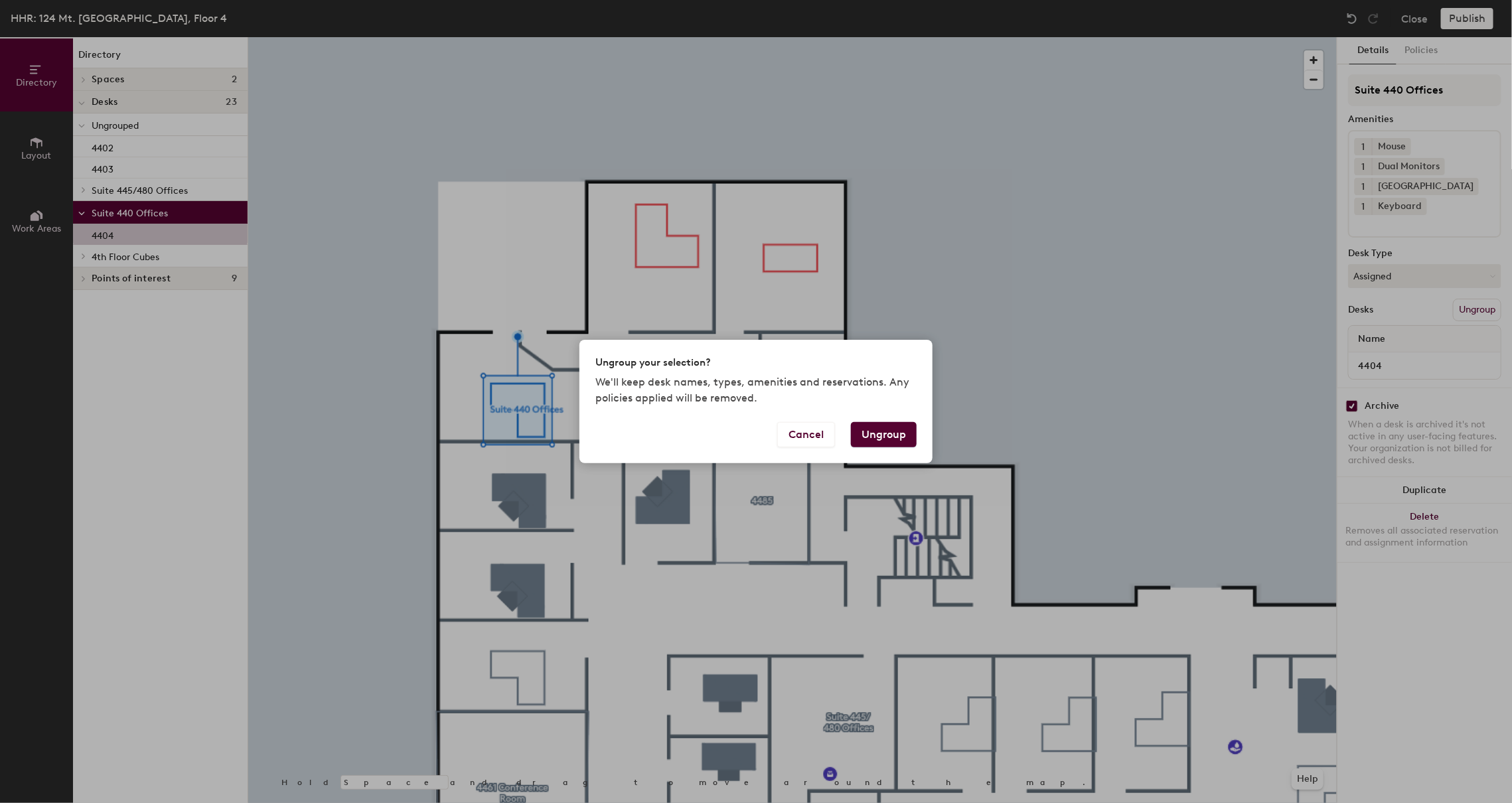
click at [872, 446] on button "Ungroup" at bounding box center [883, 434] width 66 height 25
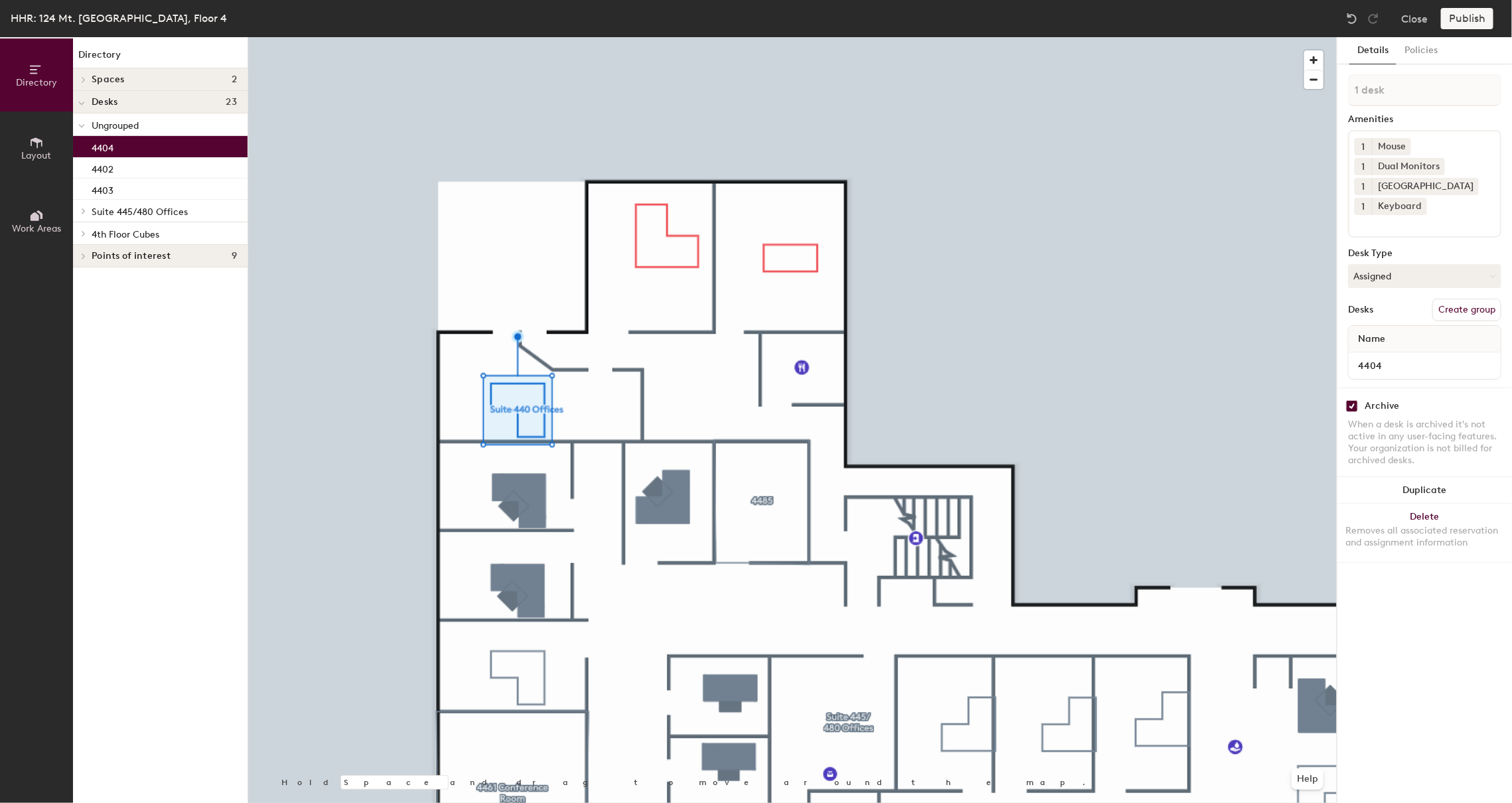
click at [1035, 37] on div at bounding box center [792, 37] width 1088 height 0
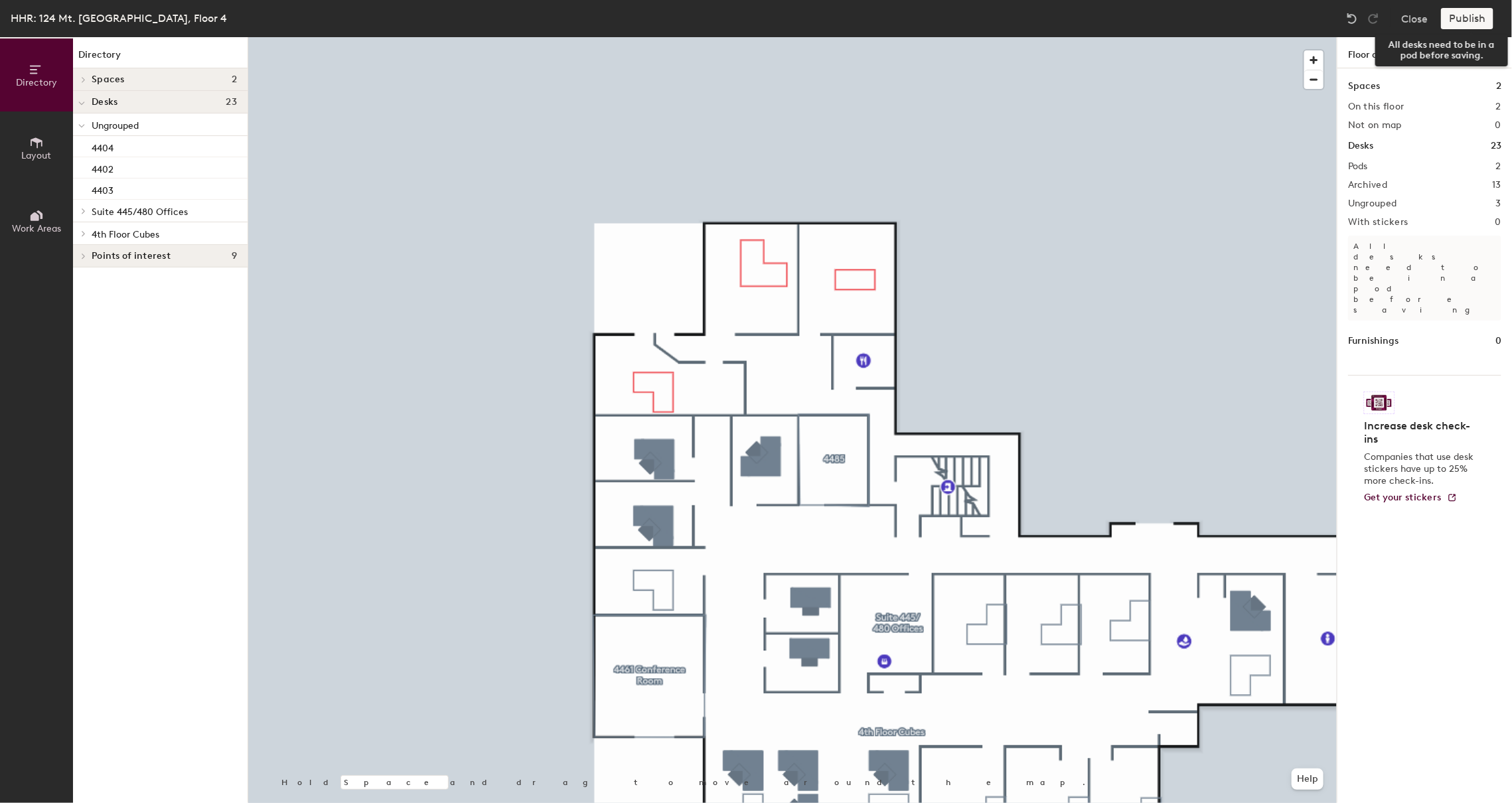
click at [1467, 11] on div "Publish" at bounding box center [1470, 18] width 60 height 21
click at [1469, 22] on div "Publish" at bounding box center [1470, 18] width 60 height 21
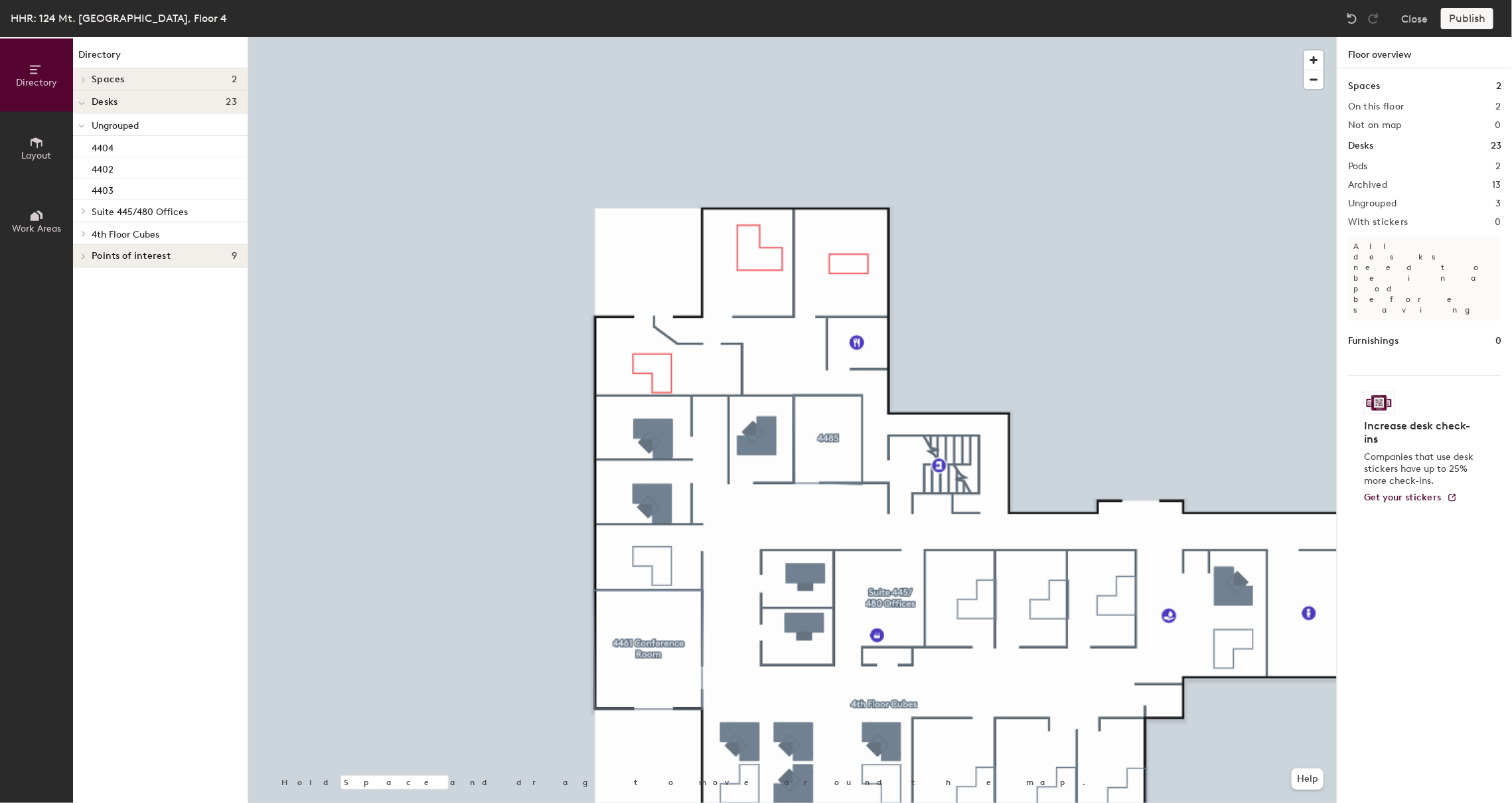
click at [1476, 20] on div "Publish" at bounding box center [1470, 18] width 60 height 21
click at [1459, 20] on div "Publish" at bounding box center [1470, 18] width 60 height 21
click at [1460, 20] on div "Publish" at bounding box center [1470, 18] width 60 height 21
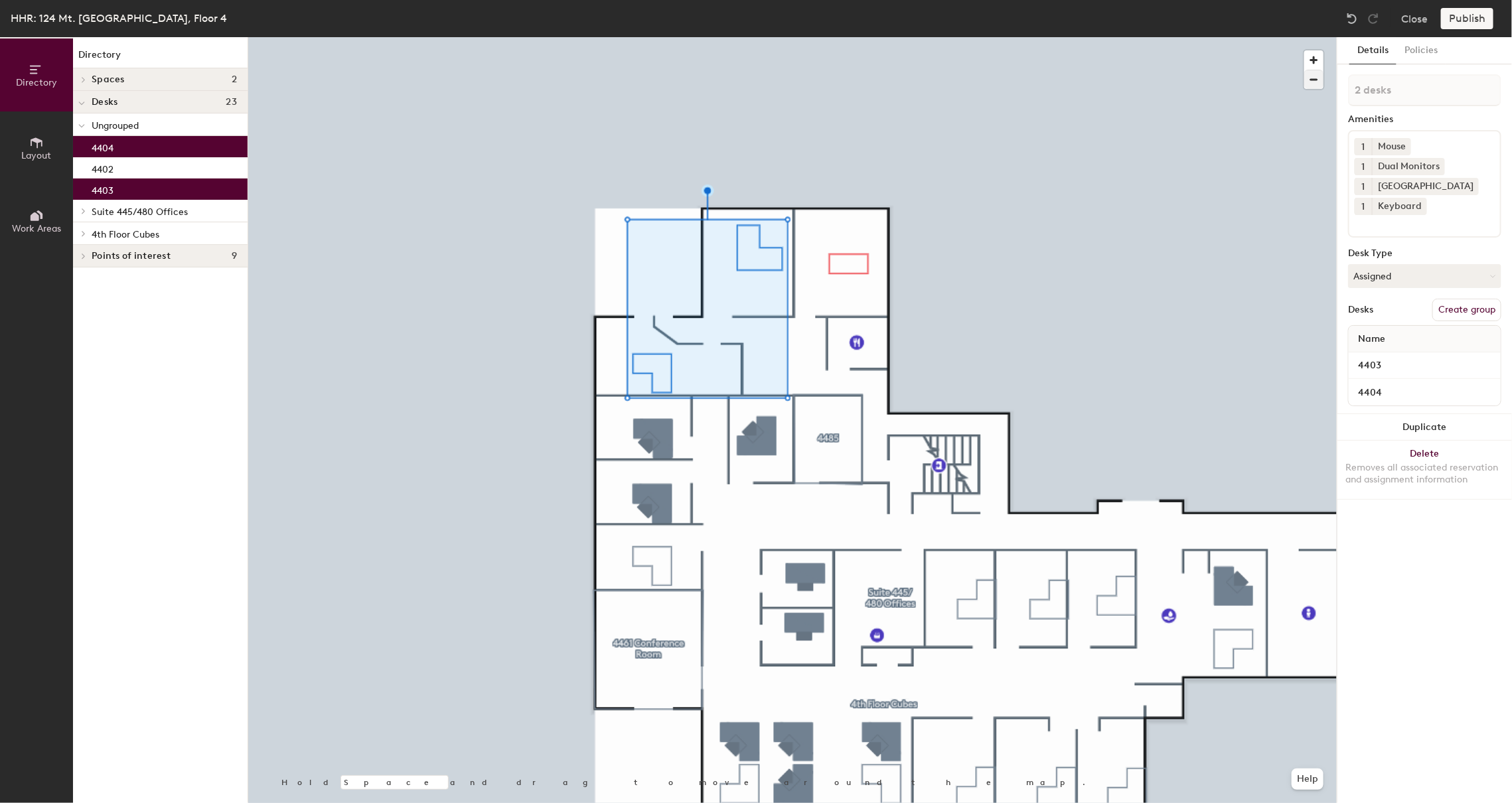
type input "3 desks"
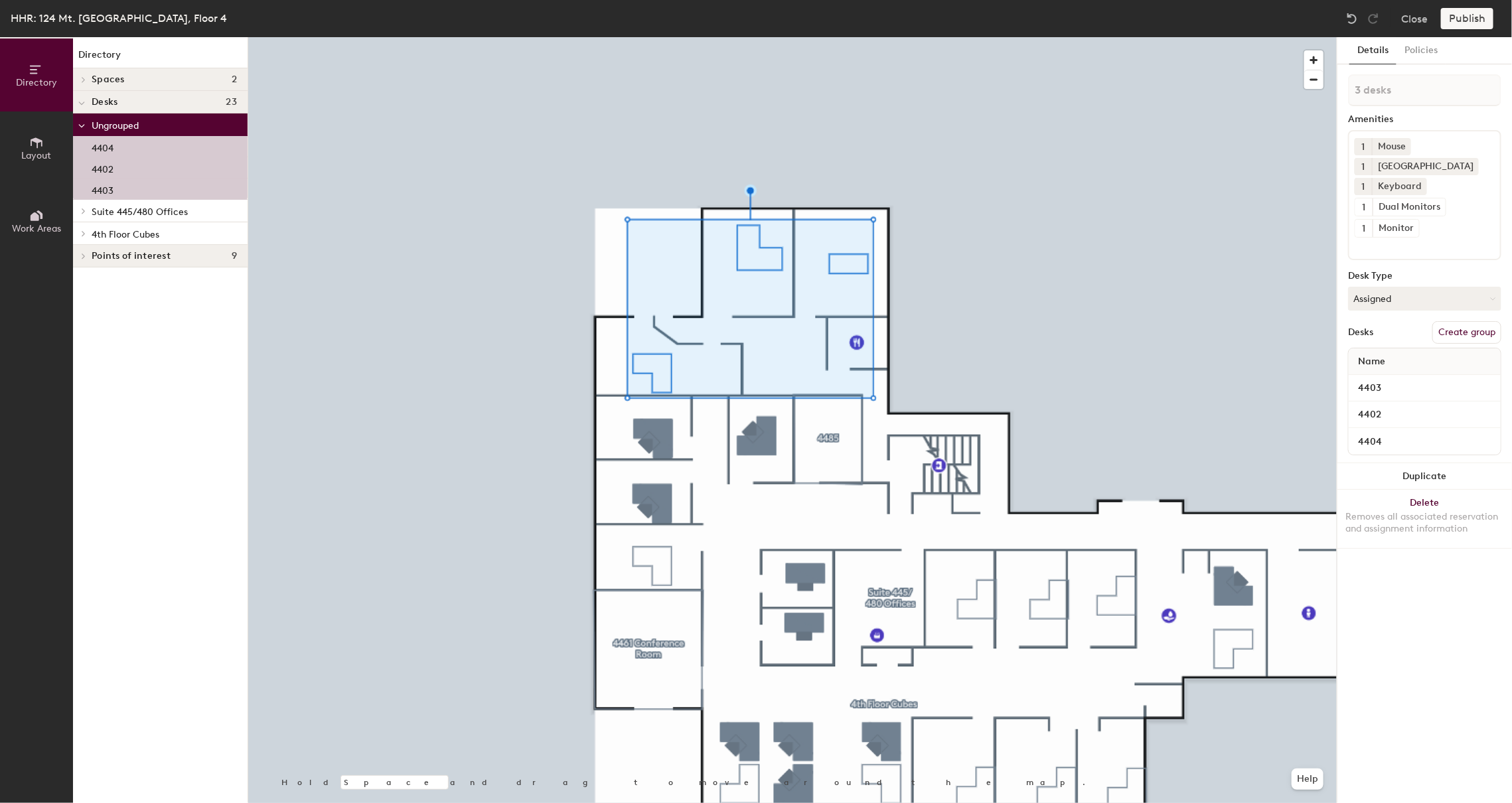
click at [1448, 333] on button "Create group" at bounding box center [1466, 332] width 69 height 22
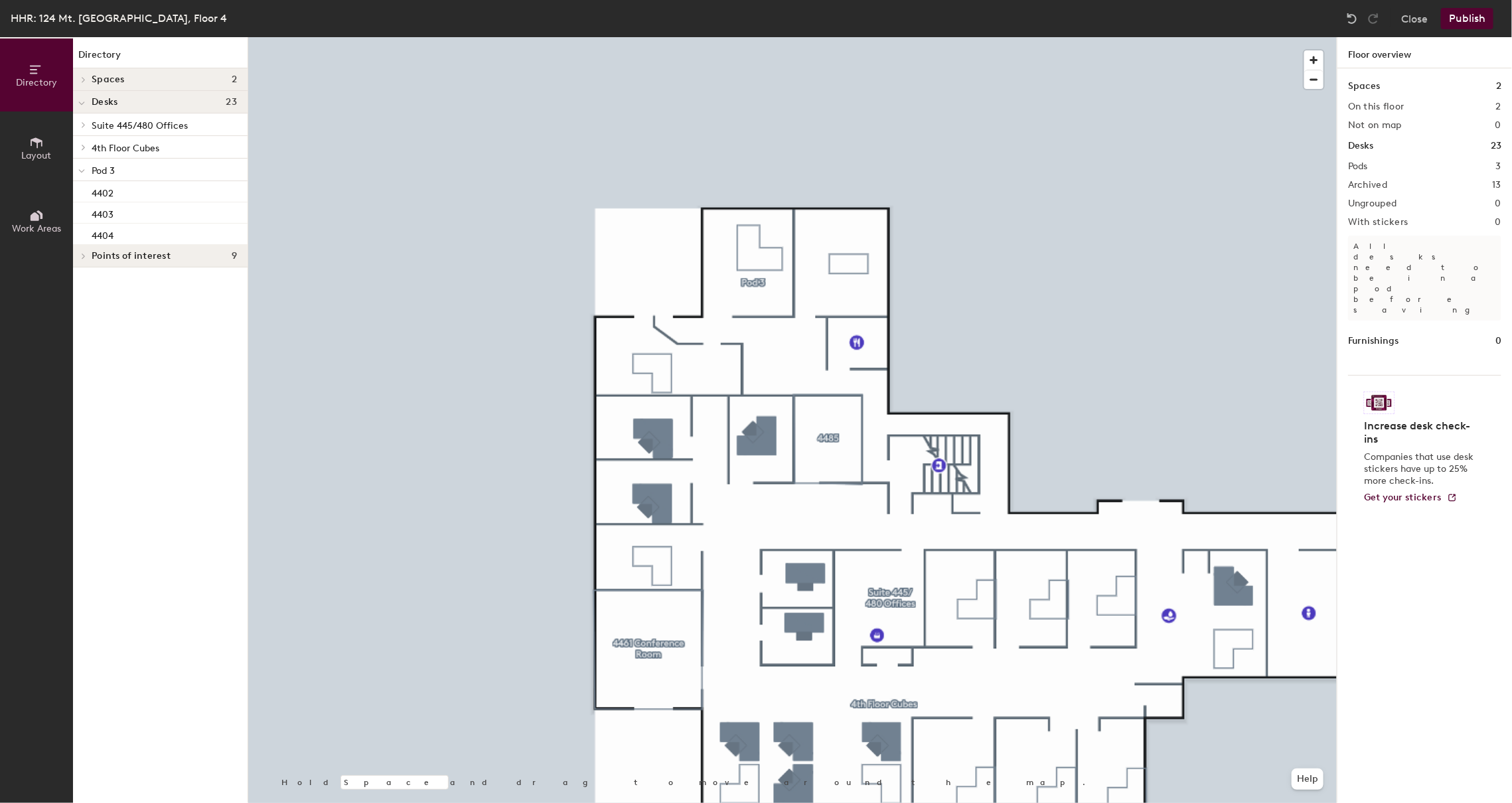
click at [1469, 10] on button "Publish" at bounding box center [1466, 18] width 52 height 21
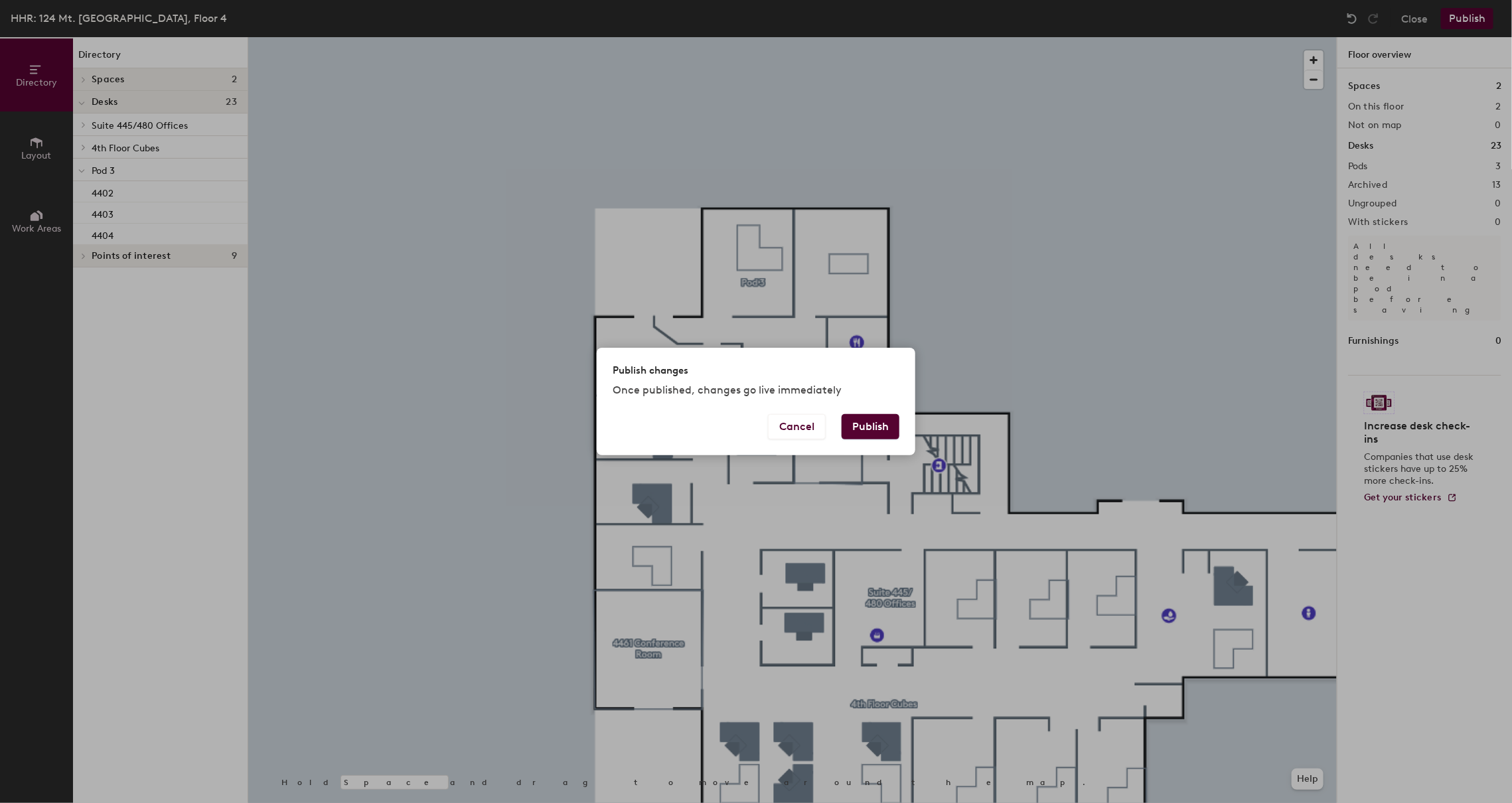
click at [861, 426] on button "Publish" at bounding box center [870, 426] width 58 height 25
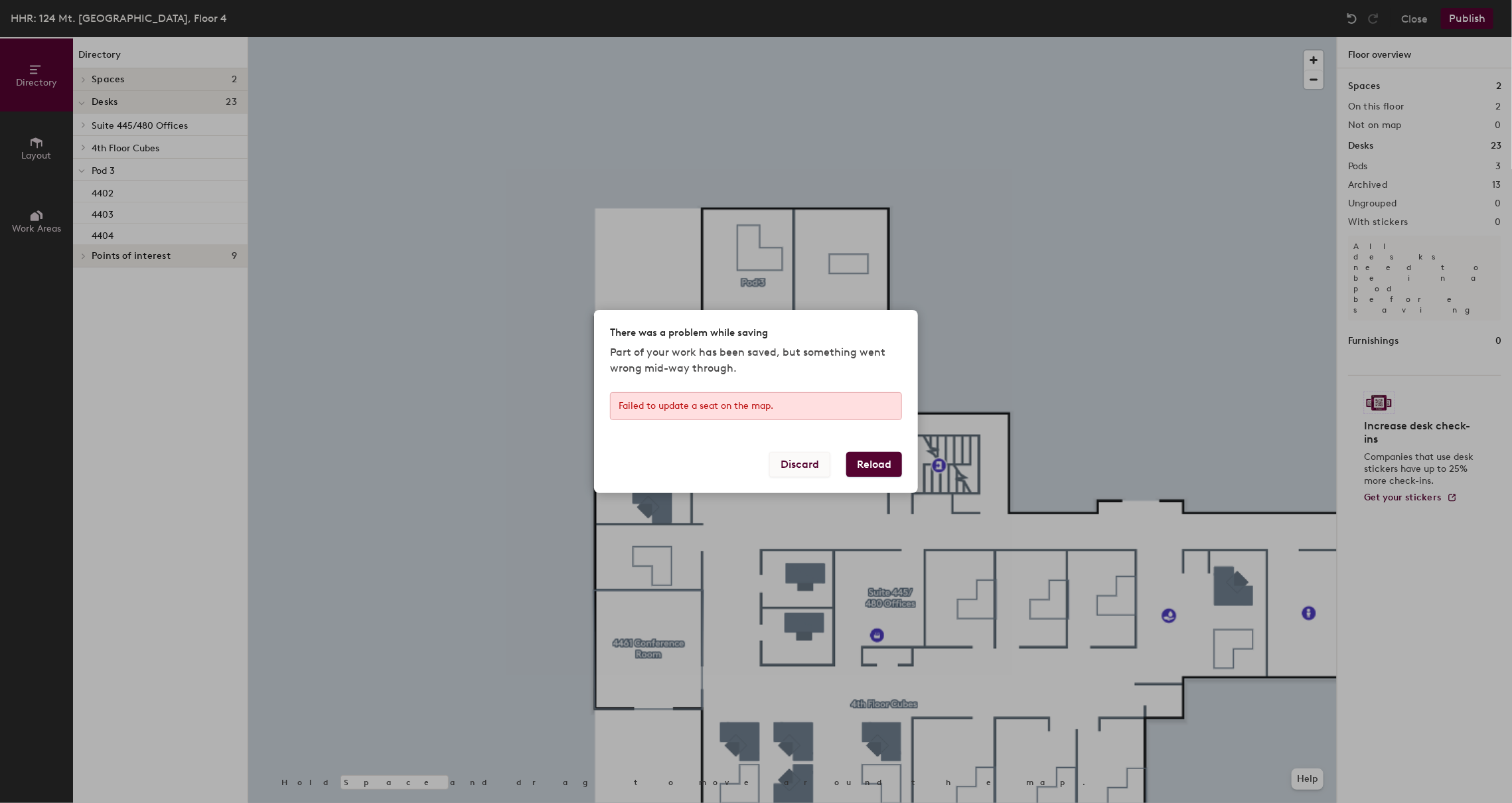
click at [799, 456] on button "Discard" at bounding box center [799, 464] width 61 height 25
